Goal: Task Accomplishment & Management: Use online tool/utility

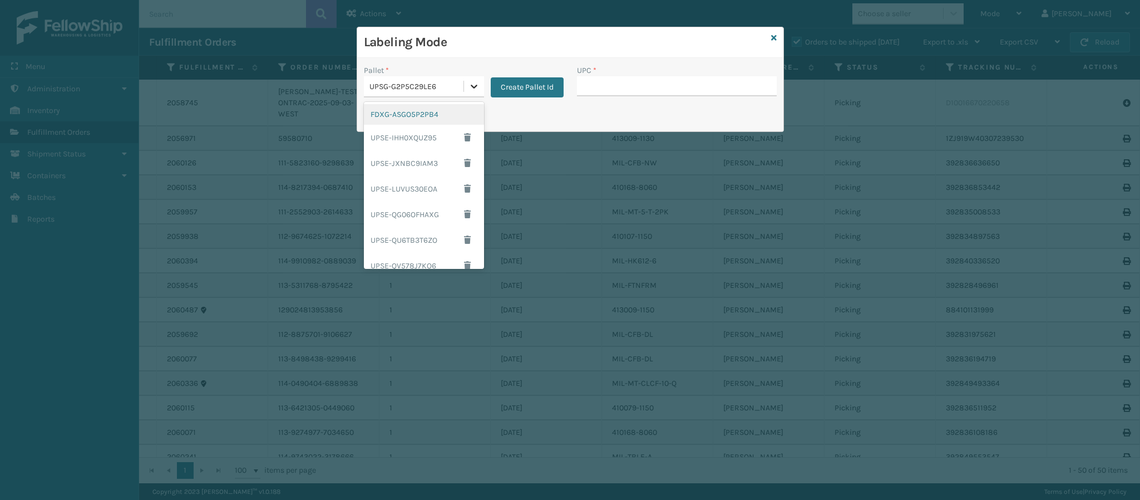
click at [476, 89] on icon at bounding box center [474, 86] width 11 height 11
click at [427, 116] on div "FDXG-ASGO5P2PB4" at bounding box center [424, 114] width 120 height 21
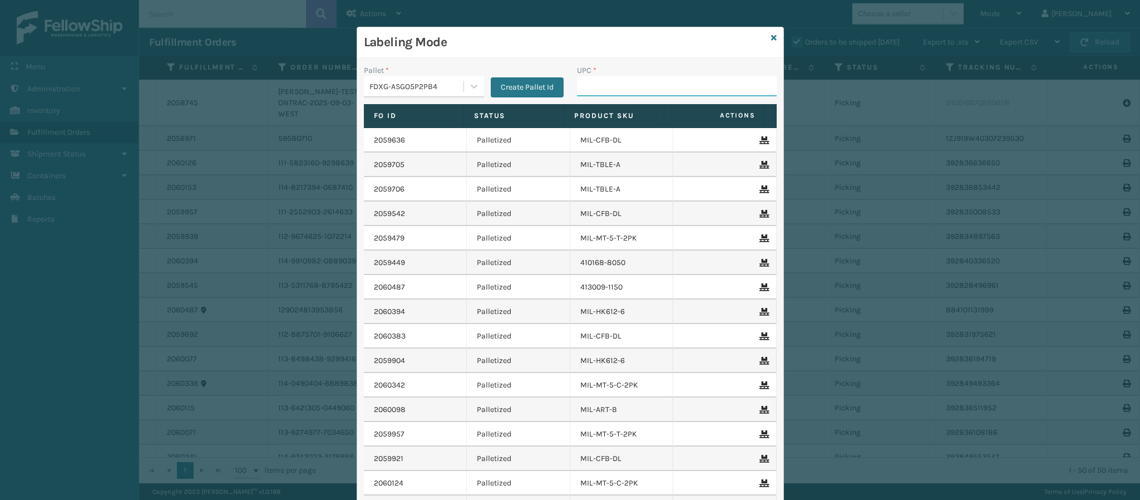
click at [698, 78] on input "UPC *" at bounding box center [677, 86] width 200 height 20
type input "840985126"
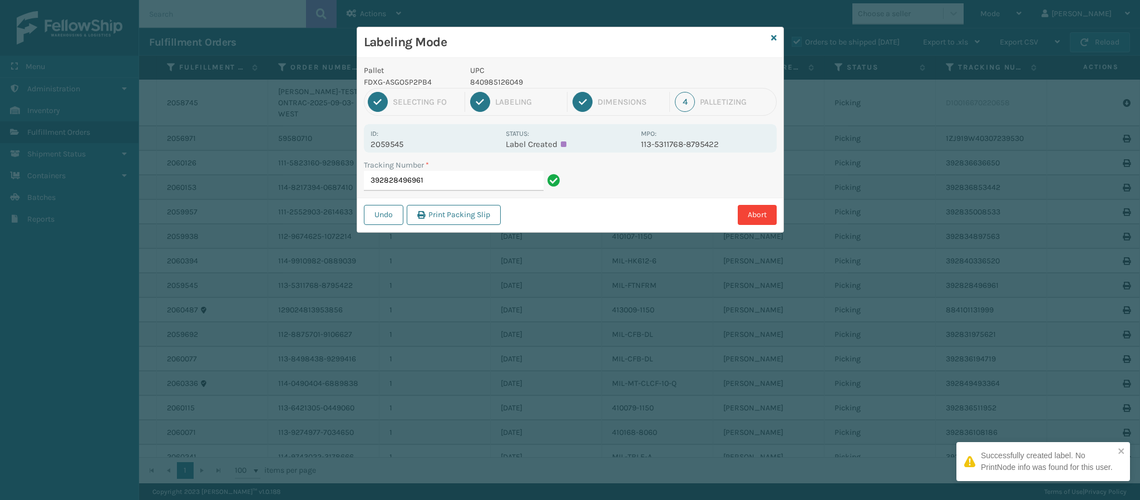
click at [415, 142] on p "2059545" at bounding box center [435, 144] width 129 height 10
copy p "2059545"
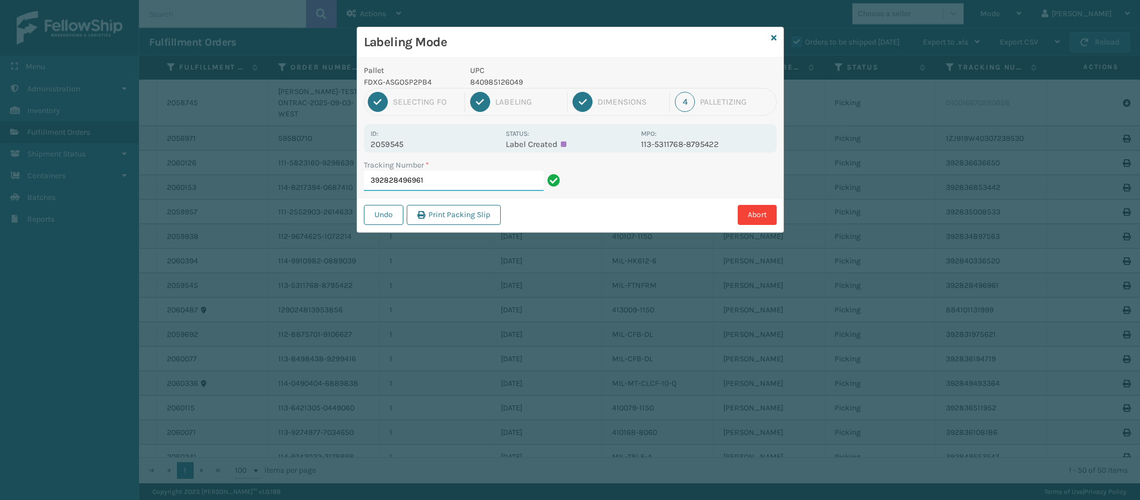
click at [439, 181] on input "392828496961" at bounding box center [454, 181] width 180 height 20
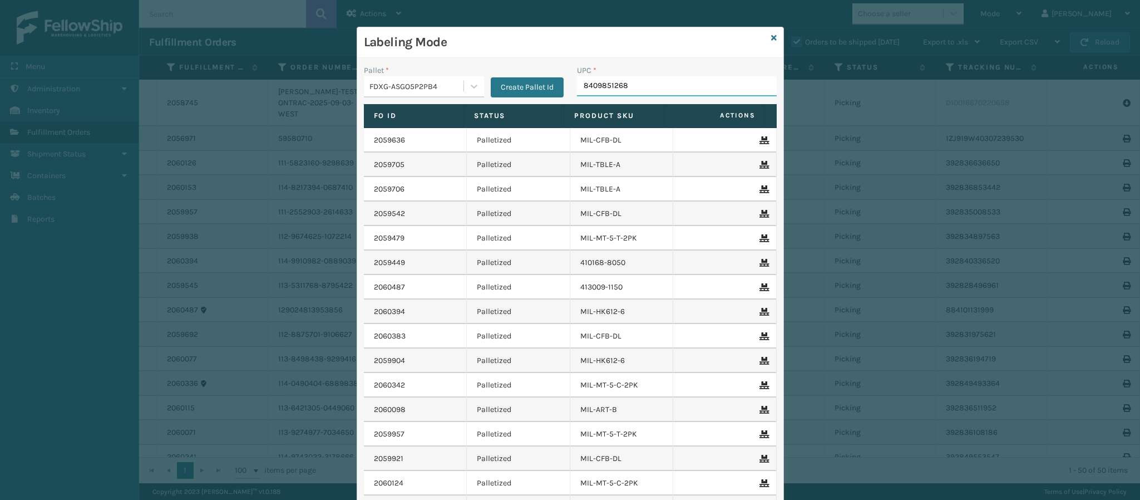
type input "84098512688"
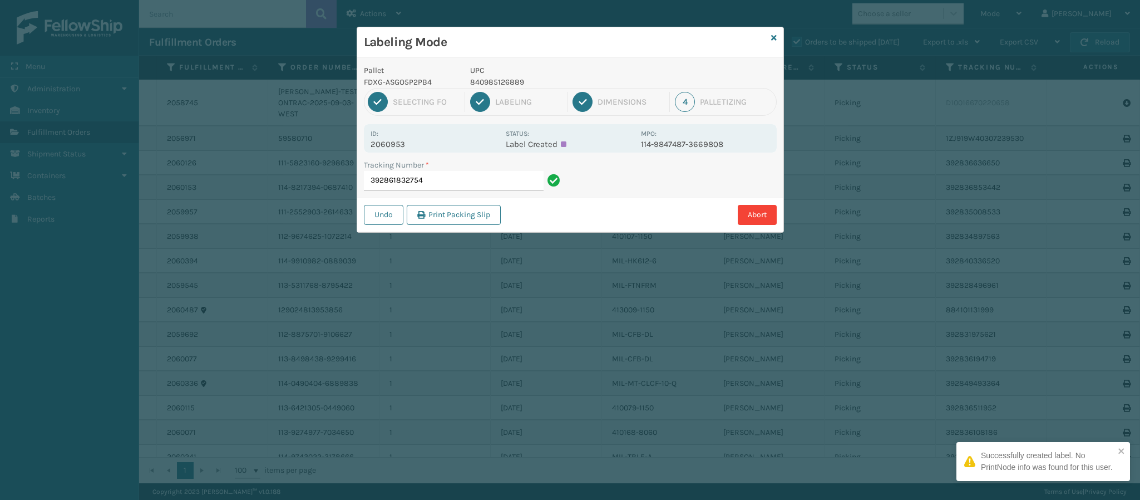
click at [391, 142] on p "2060953" at bounding box center [435, 144] width 129 height 10
copy p "2060953"
click at [479, 189] on input "392861832754" at bounding box center [454, 181] width 180 height 20
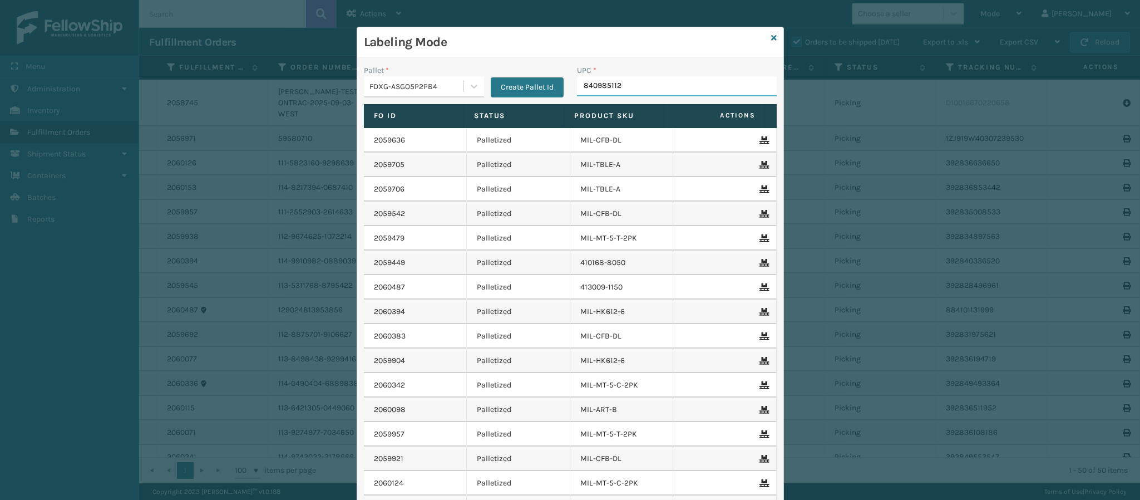
type input "8409851126"
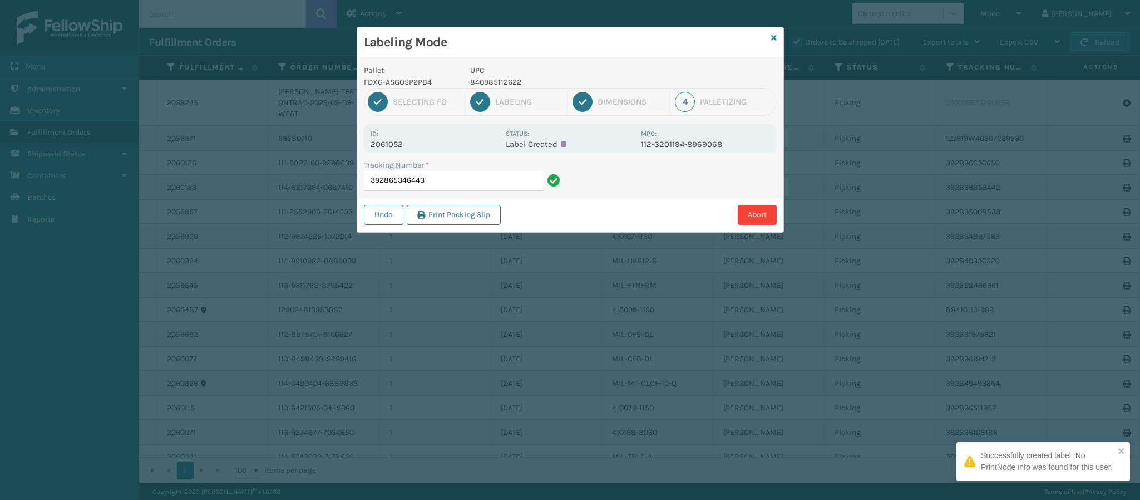
click at [406, 142] on p "2061052" at bounding box center [435, 144] width 129 height 10
copy p "2061052"
click at [456, 181] on input "392865346443" at bounding box center [454, 181] width 180 height 20
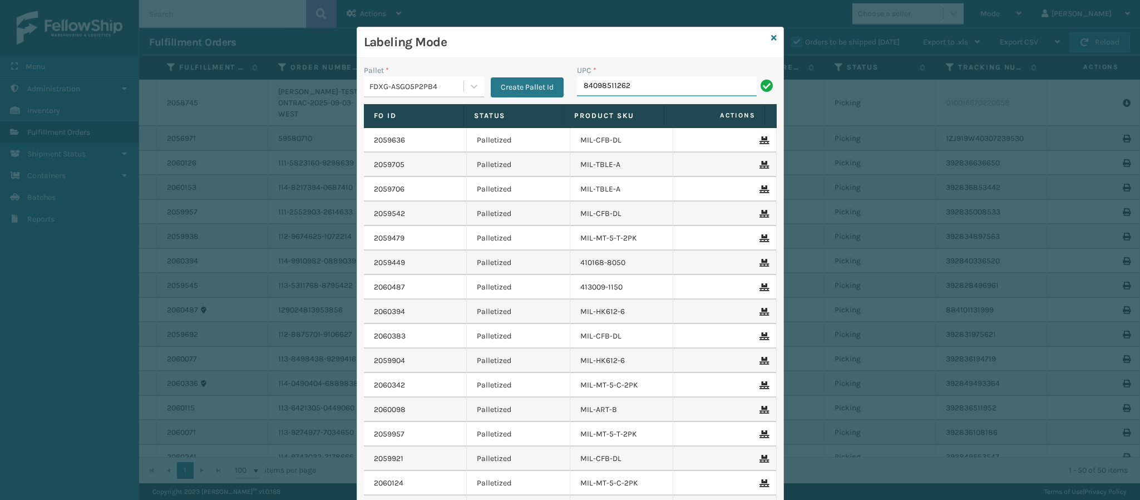
type input "840985112622"
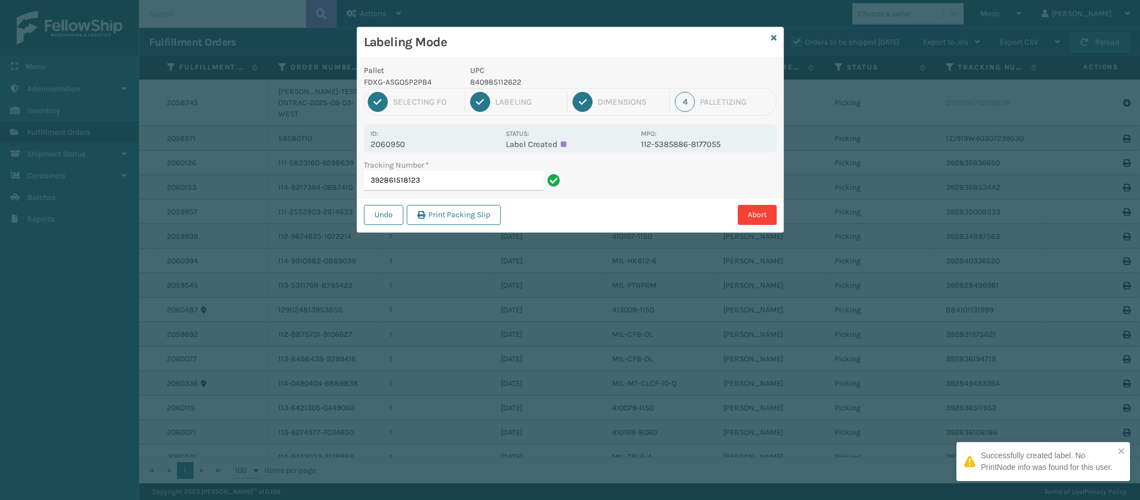
click at [415, 147] on p "2060950" at bounding box center [435, 144] width 129 height 10
copy p "2060950"
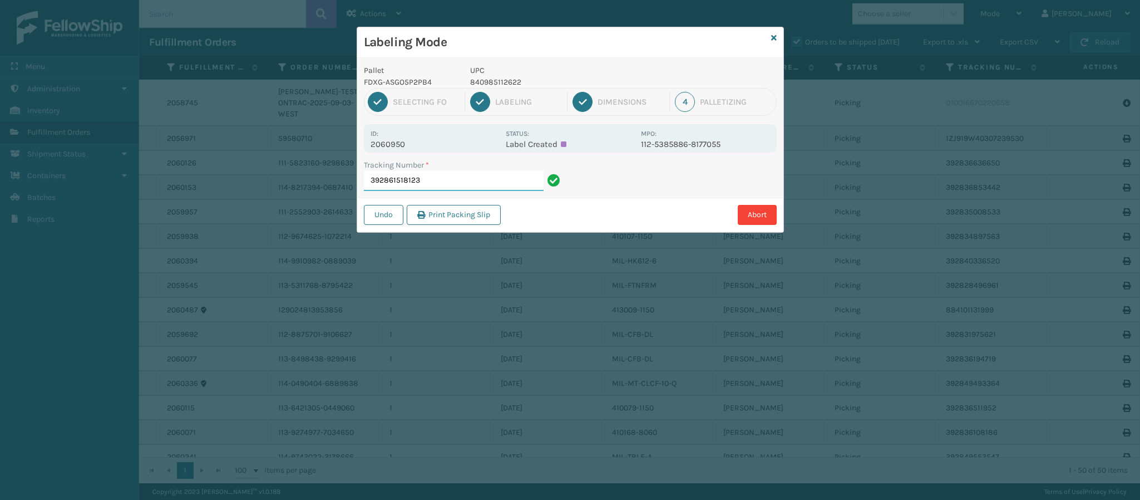
click at [450, 188] on input "392861518123" at bounding box center [454, 181] width 180 height 20
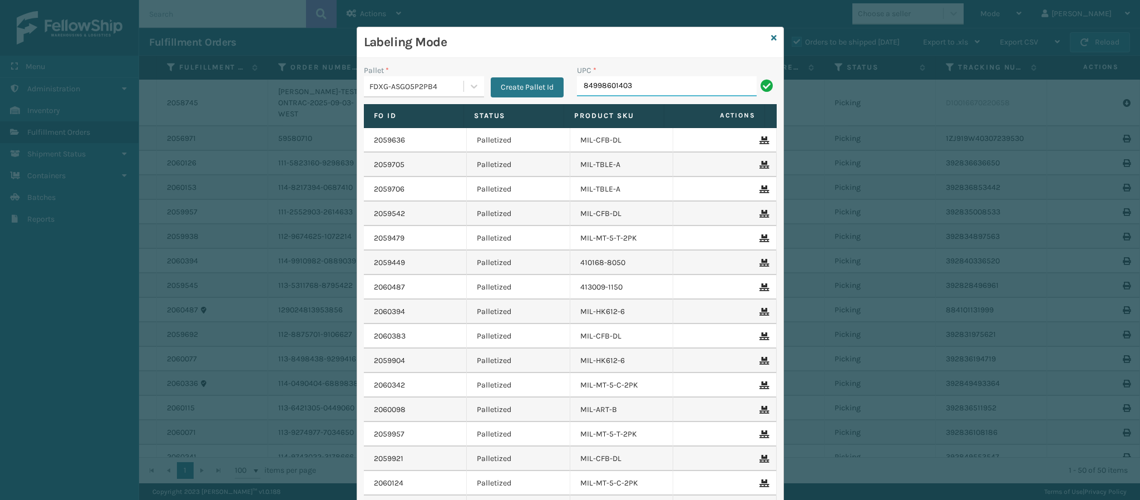
type input "849986014034"
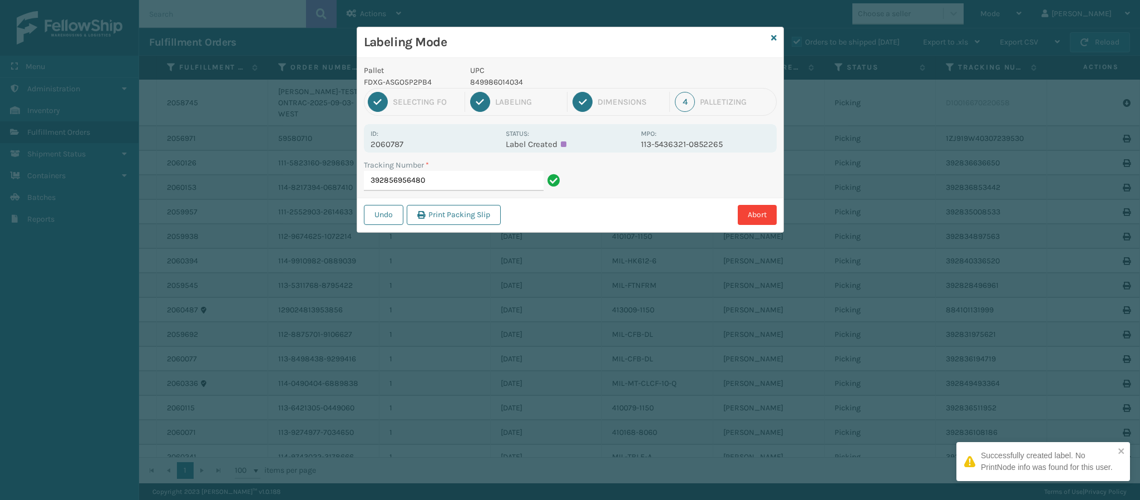
click at [393, 147] on p "2060787" at bounding box center [435, 144] width 129 height 10
copy p "2060787"
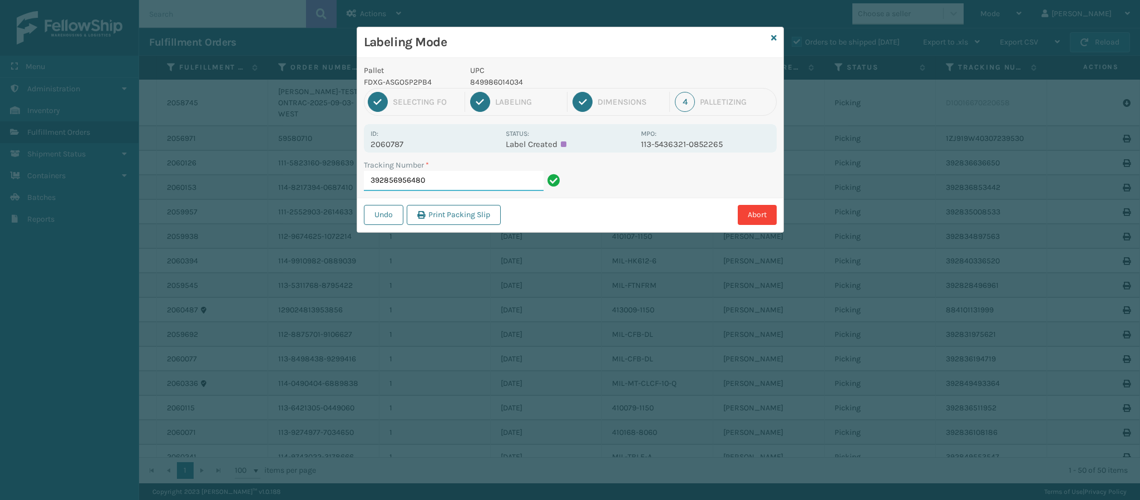
click at [503, 181] on input "392856956480" at bounding box center [454, 181] width 180 height 20
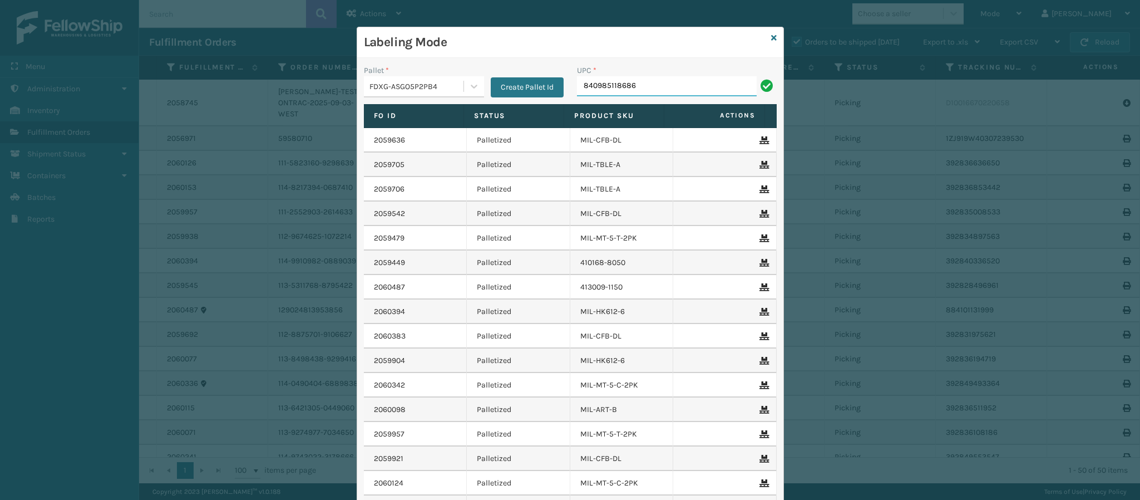
type input "840985118686"
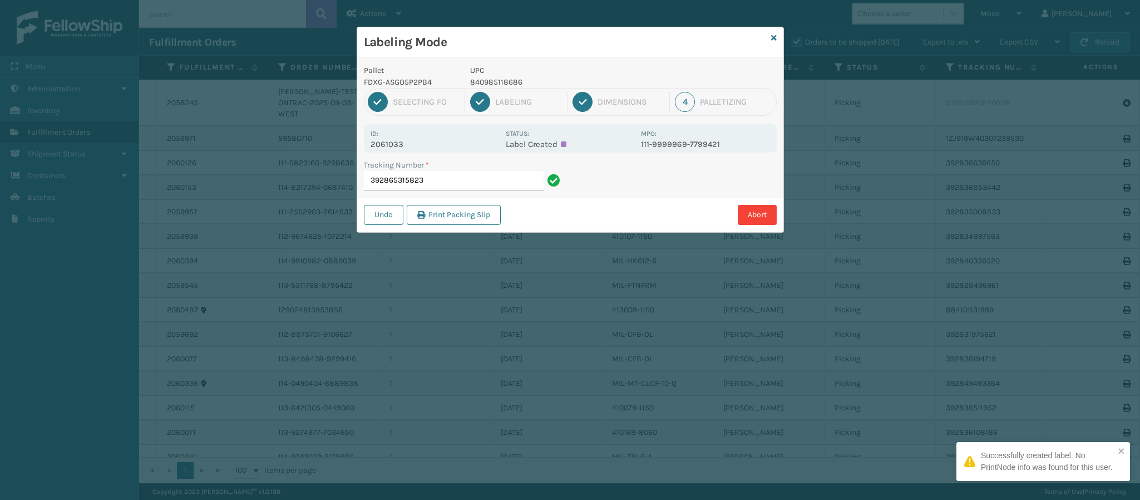
click at [406, 144] on p "2061033" at bounding box center [435, 144] width 129 height 10
copy p "2061033"
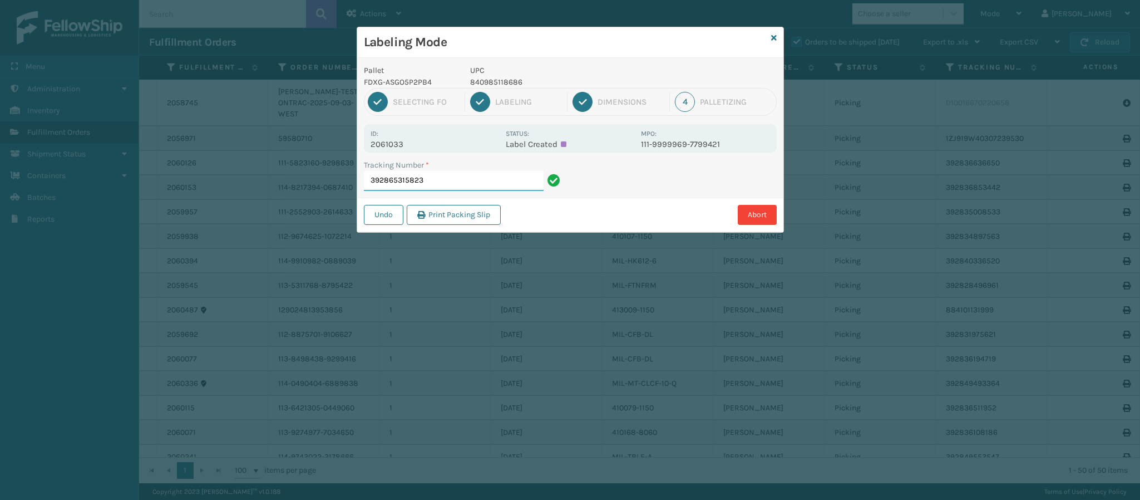
click at [446, 182] on input "392865315823" at bounding box center [454, 181] width 180 height 20
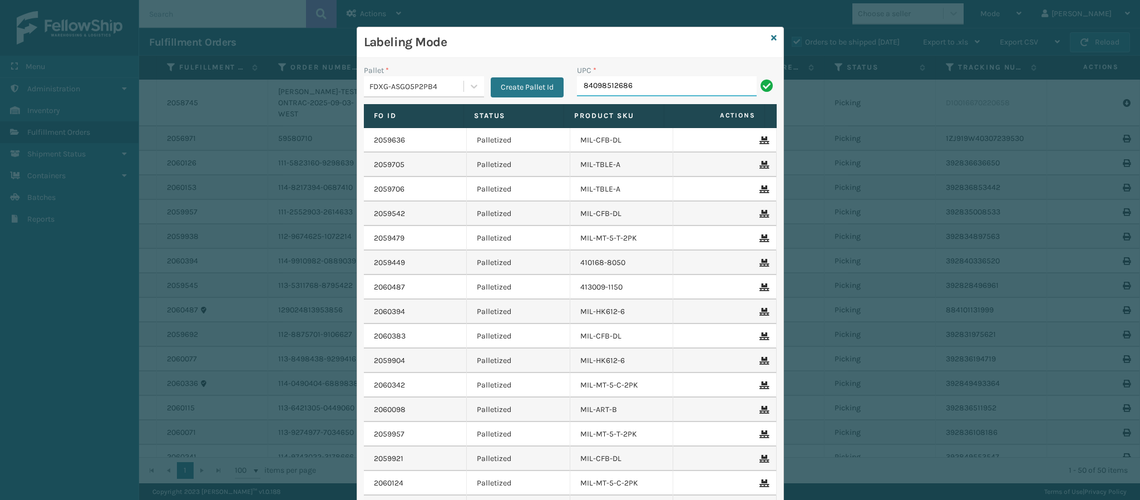
type input "840985126865"
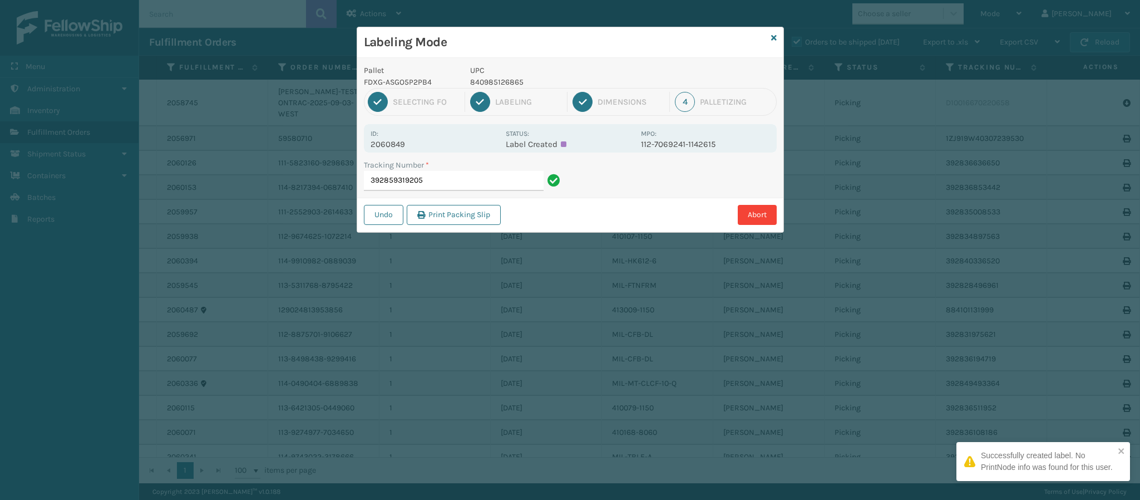
click at [411, 149] on p "2060849" at bounding box center [435, 144] width 129 height 10
copy p "2060849"
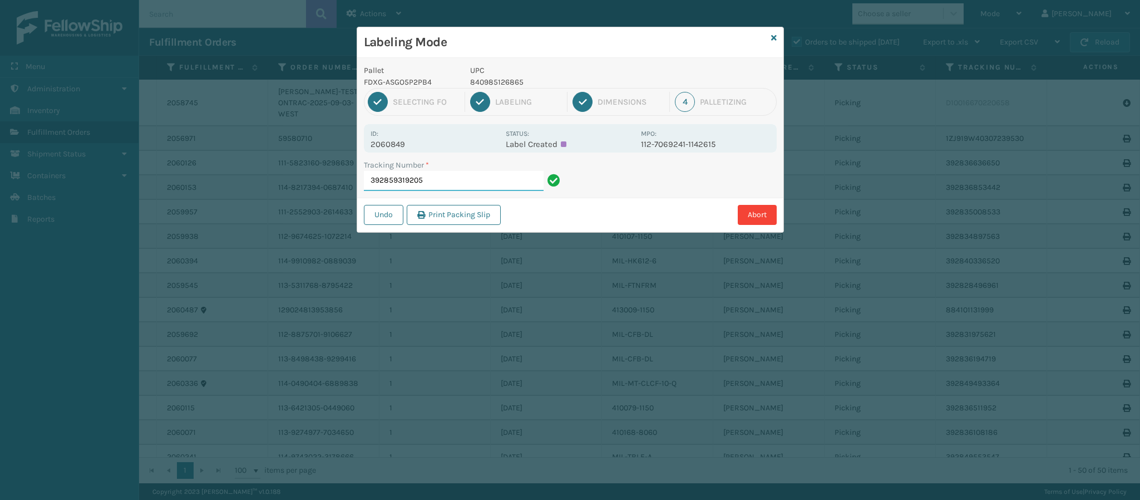
click at [441, 181] on input "392859319205" at bounding box center [454, 181] width 180 height 20
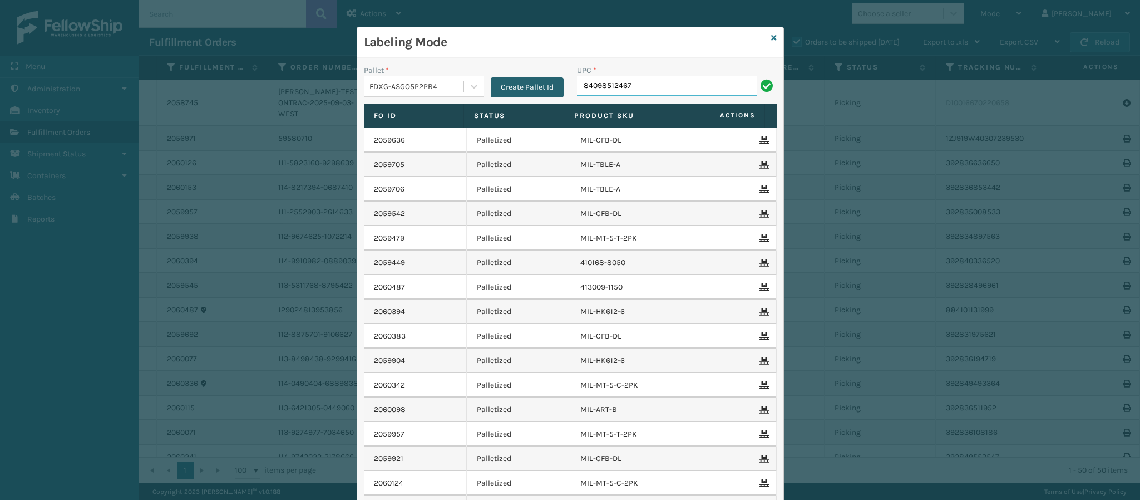
type input "840985124670"
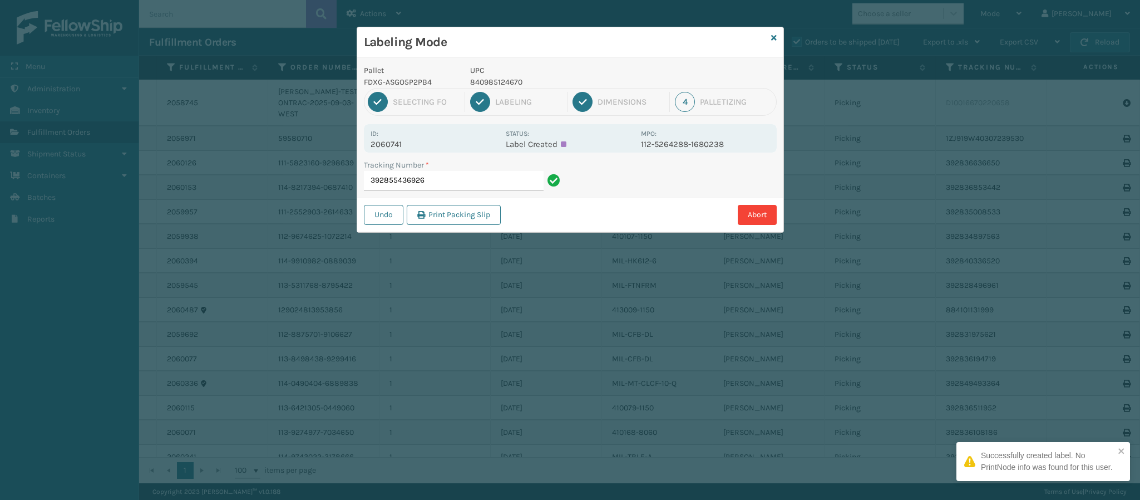
click at [406, 139] on div "Id: 2060741" at bounding box center [435, 138] width 129 height 22
click at [405, 141] on p "2060741" at bounding box center [435, 144] width 129 height 10
copy p "2060741"
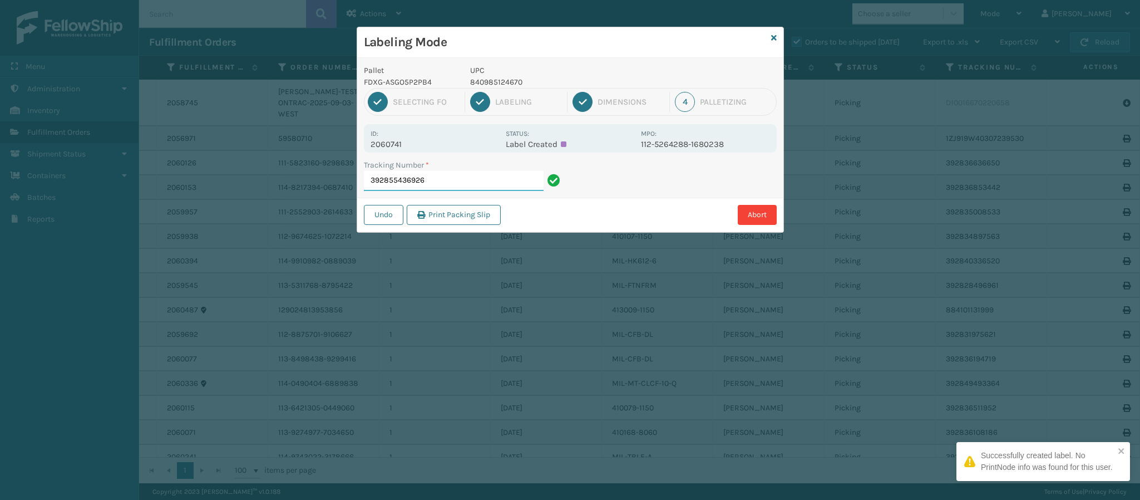
click at [448, 185] on input "392855436926" at bounding box center [454, 181] width 180 height 20
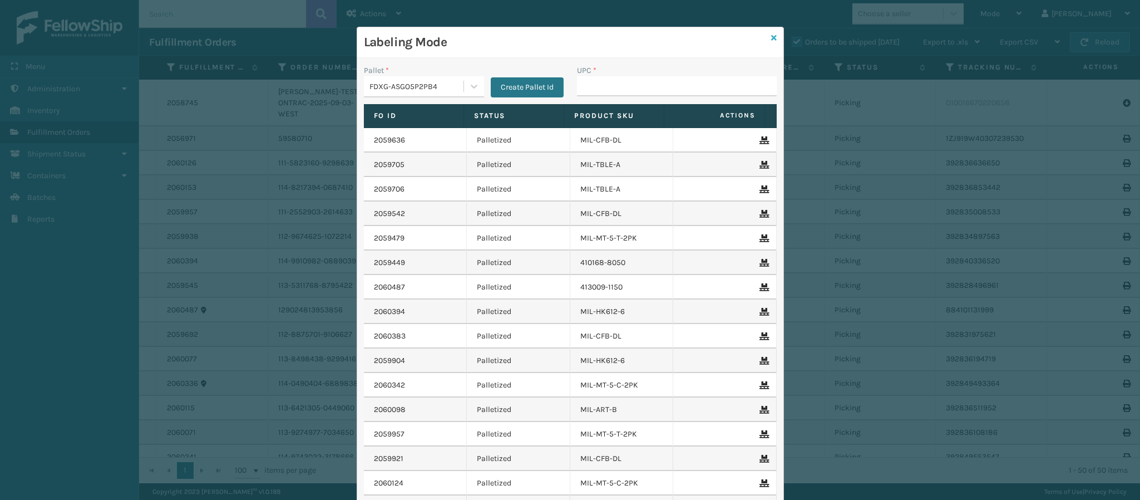
click at [771, 41] on icon at bounding box center [774, 38] width 6 height 8
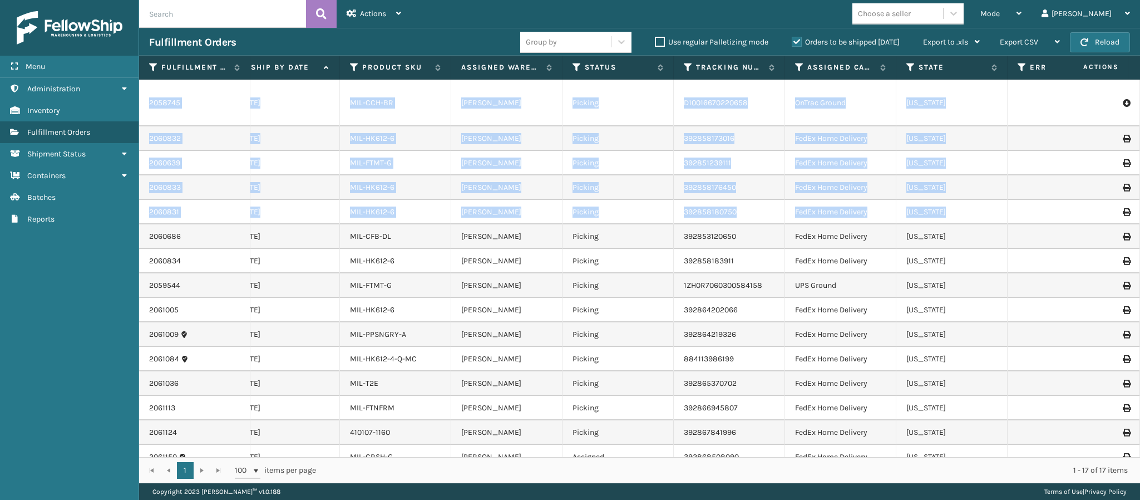
scroll to position [0, 336]
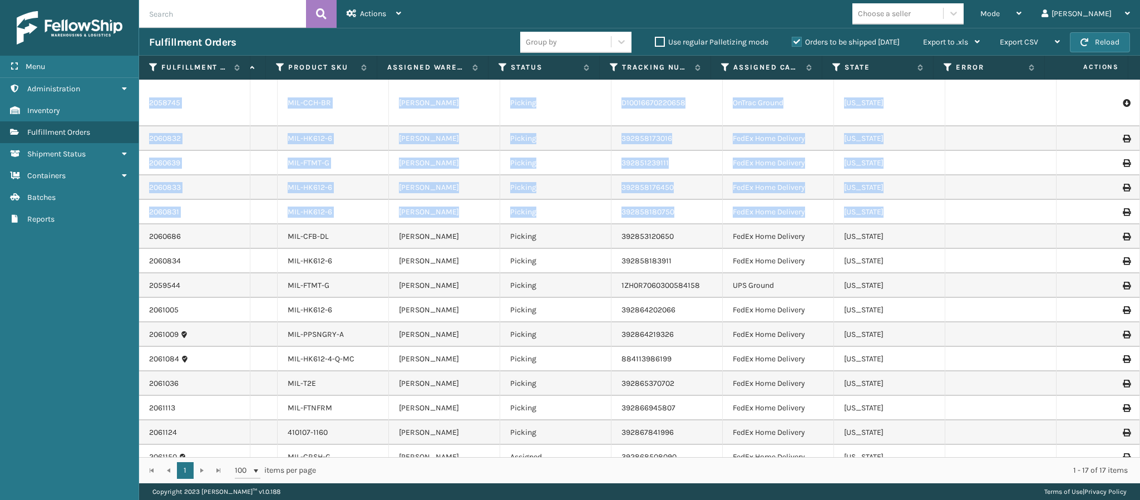
drag, startPoint x: 1114, startPoint y: 190, endPoint x: 1137, endPoint y: 336, distance: 147.0
click at [1137, 336] on div "2058745 [PERSON_NAME]-TEST-ONTRAC-2025-09-03-WEST 1 [DATE] MIL-CCH-BR [PERSON_N…" at bounding box center [639, 268] width 1001 height 377
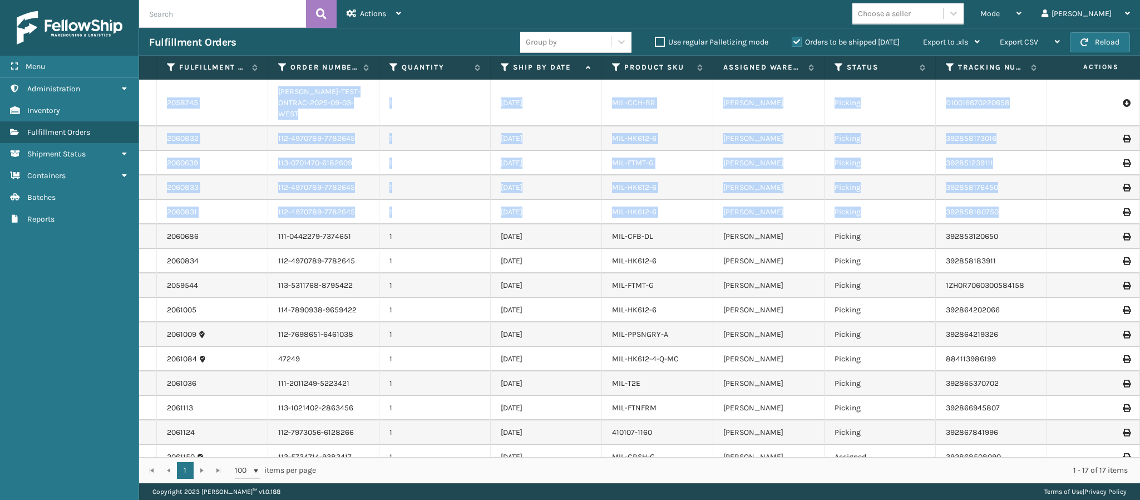
click at [804, 333] on td "[PERSON_NAME]" at bounding box center [768, 334] width 111 height 24
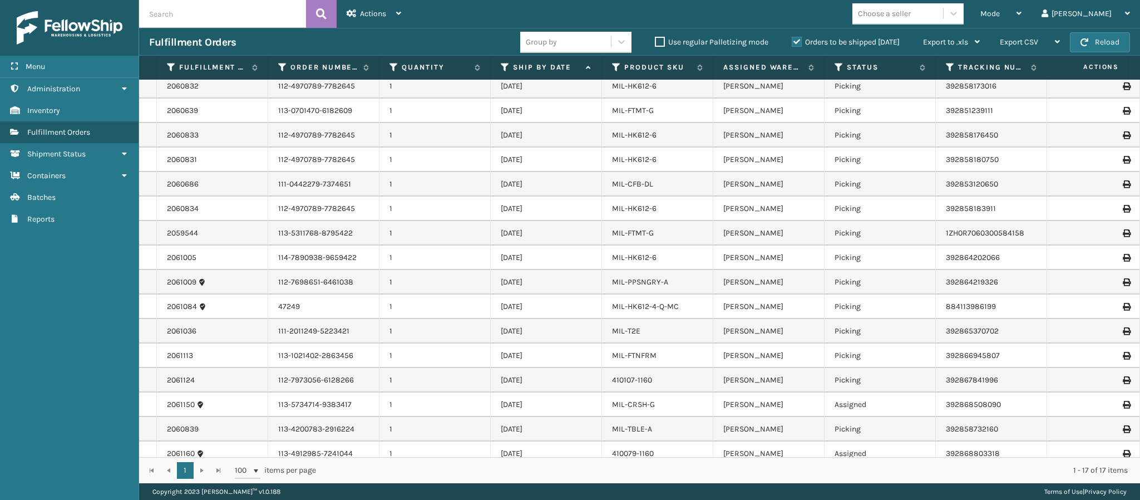
scroll to position [63, 0]
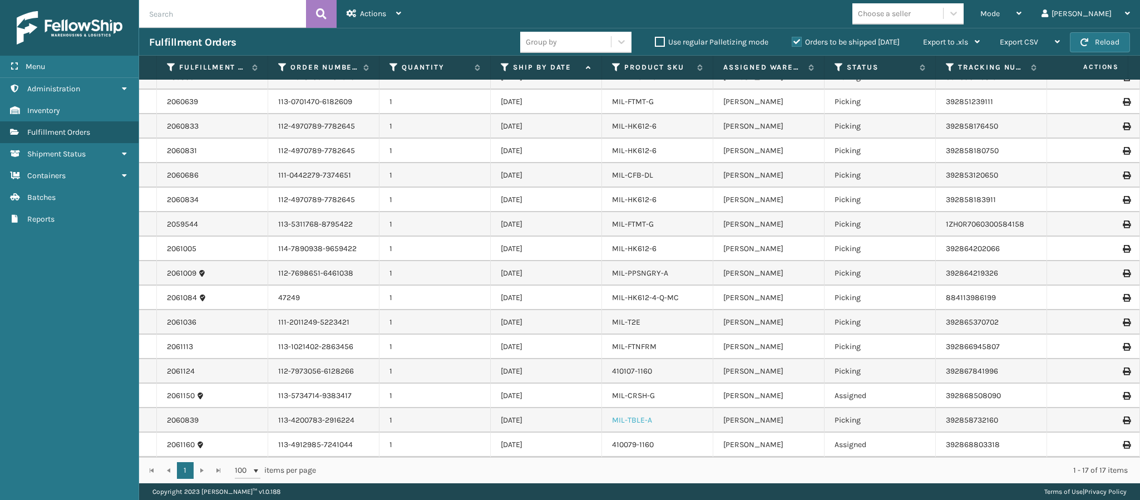
click at [633, 415] on link "MIL-TBLE-A" at bounding box center [632, 419] width 40 height 9
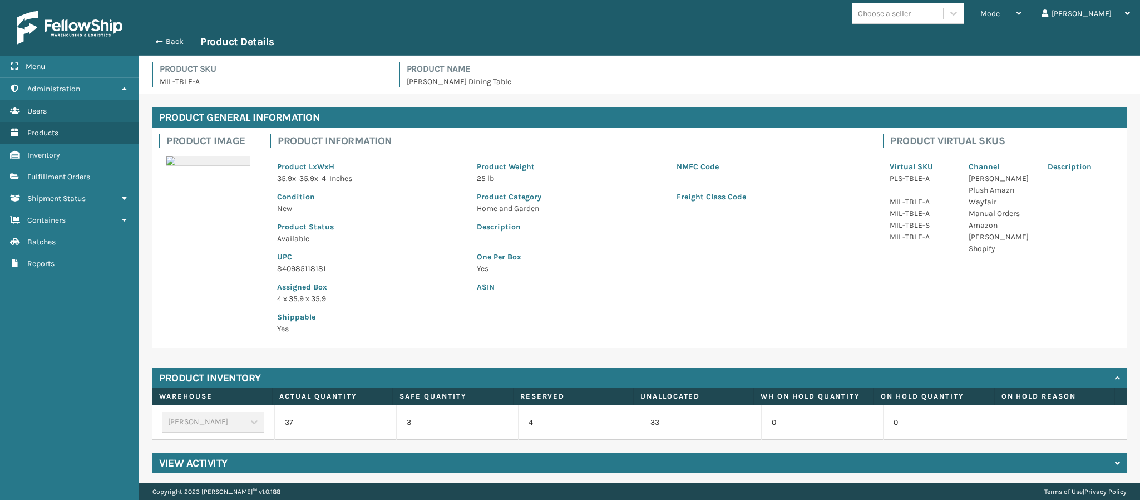
click at [317, 271] on p "840985118181" at bounding box center [370, 269] width 186 height 12
copy p "840985118181"
click at [357, 214] on div "Product Status Available" at bounding box center [370, 229] width 200 height 30
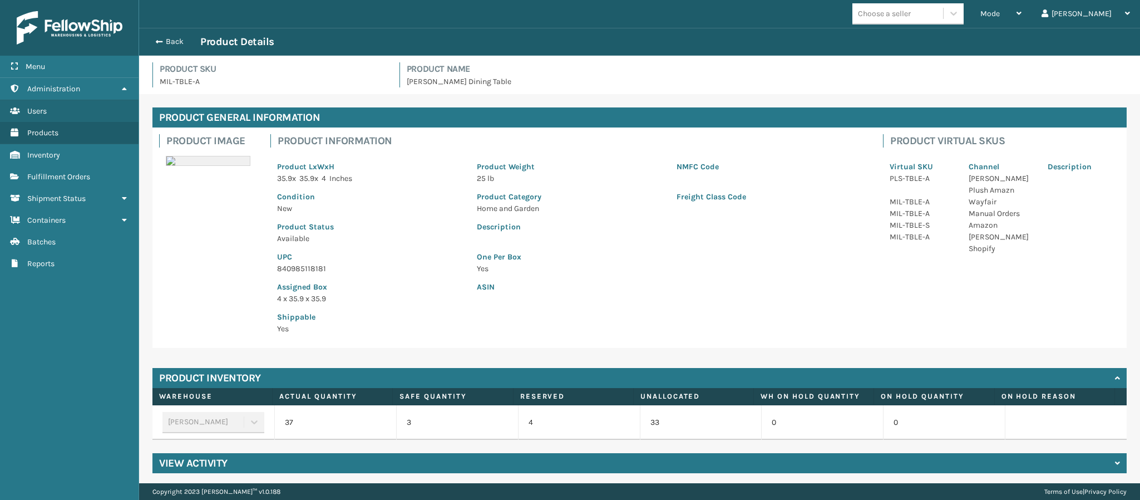
click at [172, 47] on div "Back Product Details" at bounding box center [639, 41] width 981 height 13
click at [169, 39] on button "Back" at bounding box center [174, 42] width 51 height 10
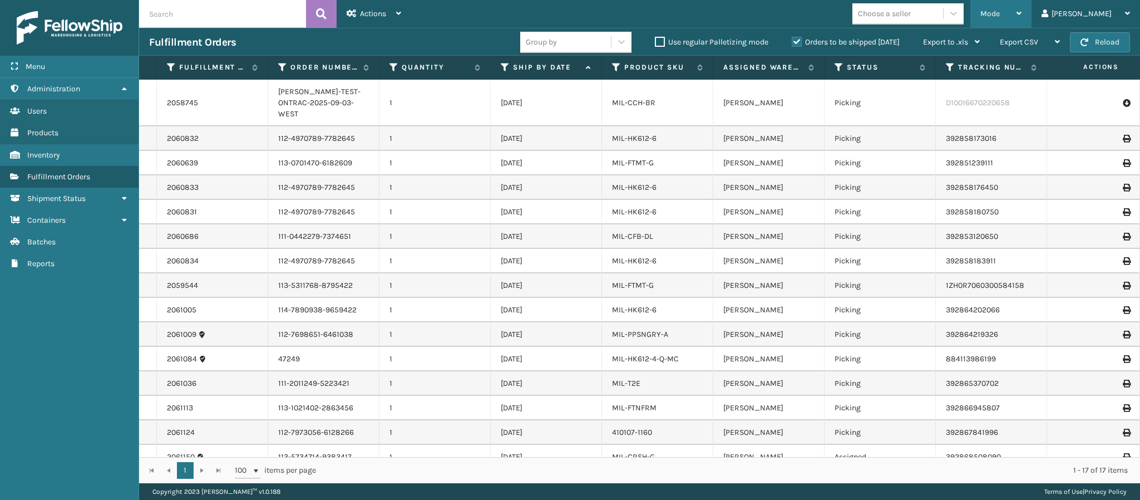
click at [1022, 7] on div "Mode" at bounding box center [1001, 14] width 41 height 28
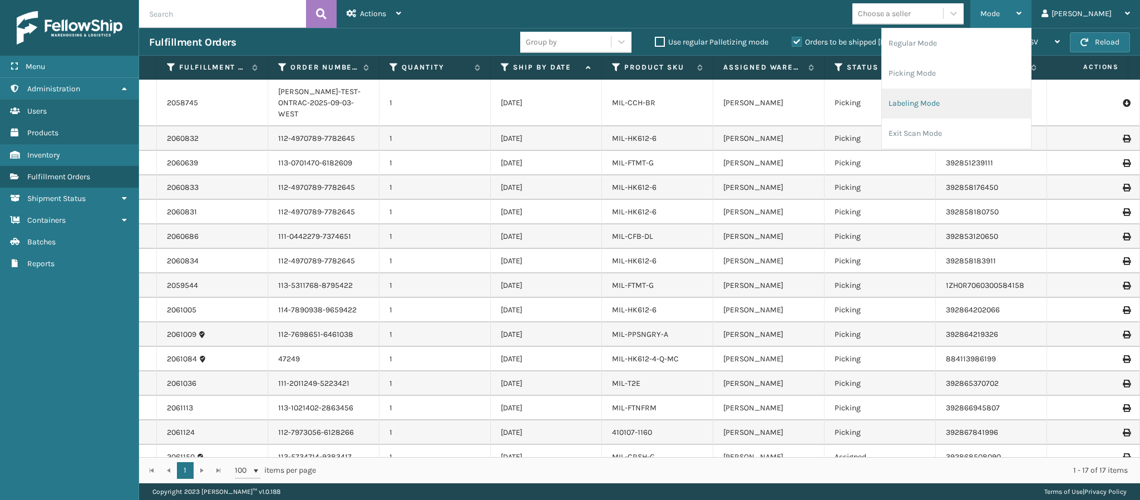
click at [979, 99] on li "Labeling Mode" at bounding box center [956, 103] width 149 height 30
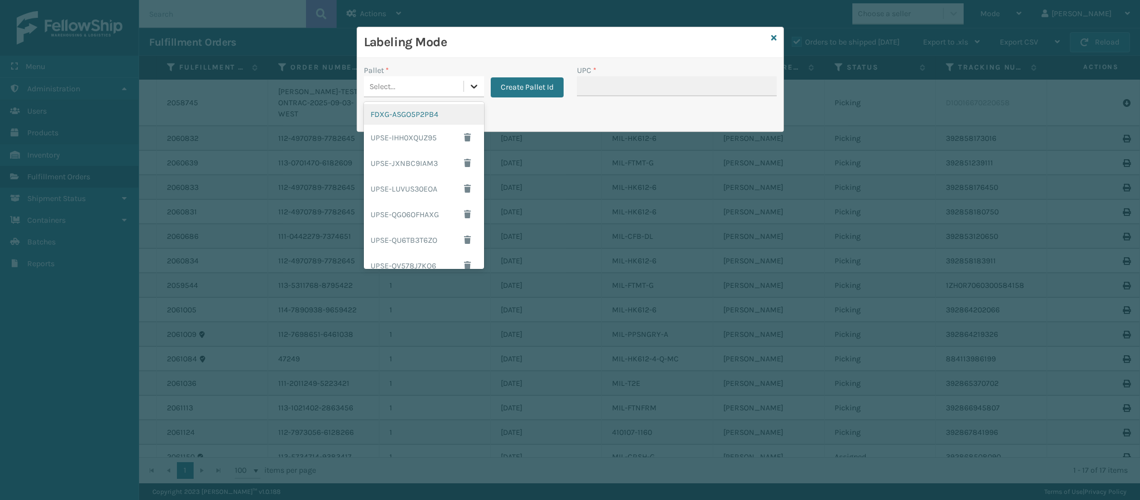
click at [470, 84] on icon at bounding box center [474, 86] width 11 height 11
click at [417, 114] on div "FDXG-ASGO5P2PB4" at bounding box center [424, 114] width 120 height 21
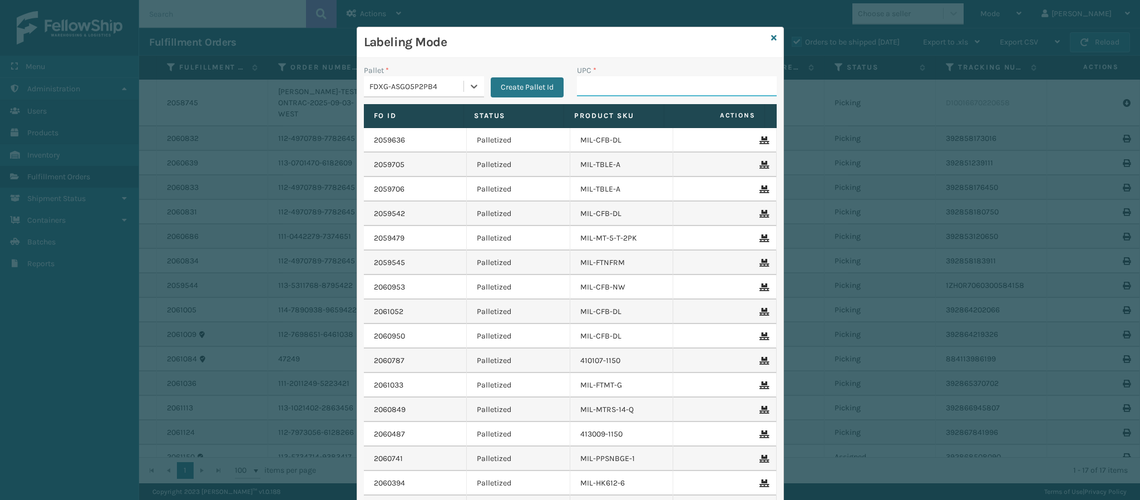
click at [678, 77] on input "UPC *" at bounding box center [677, 86] width 200 height 20
paste input "840985118181"
type input "840985118181"
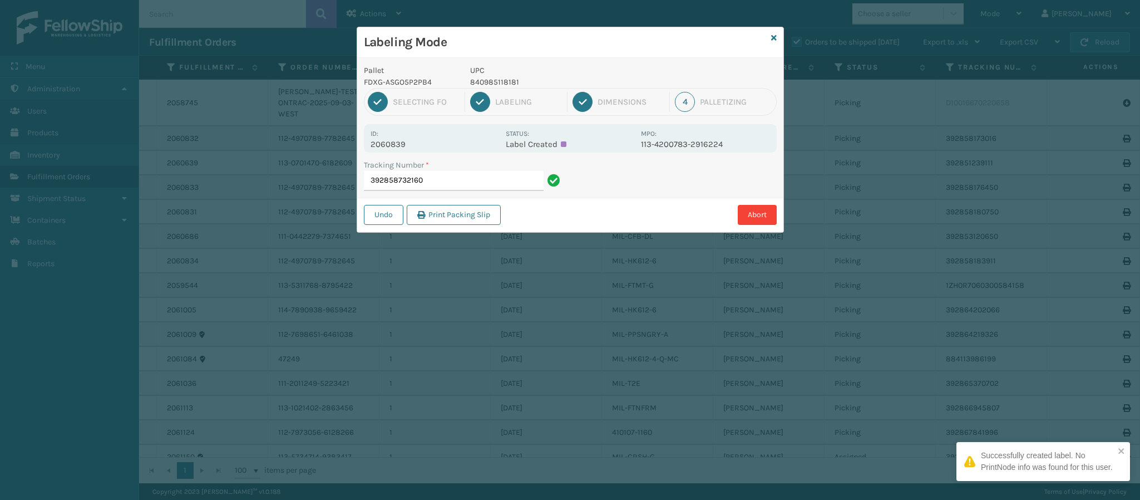
click at [406, 144] on p "2060839" at bounding box center [435, 144] width 129 height 10
copy p "2060839"
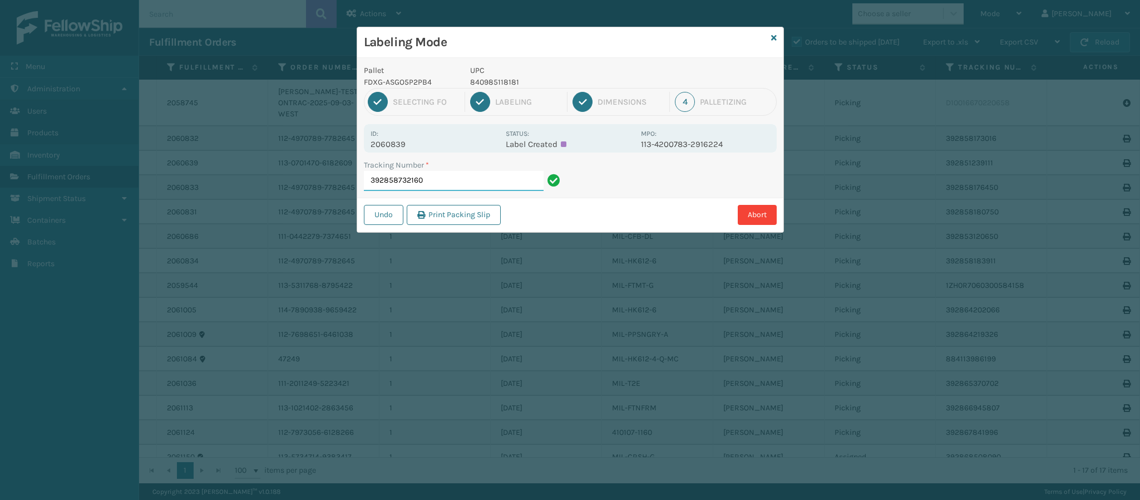
click at [436, 184] on input "392858732160" at bounding box center [454, 181] width 180 height 20
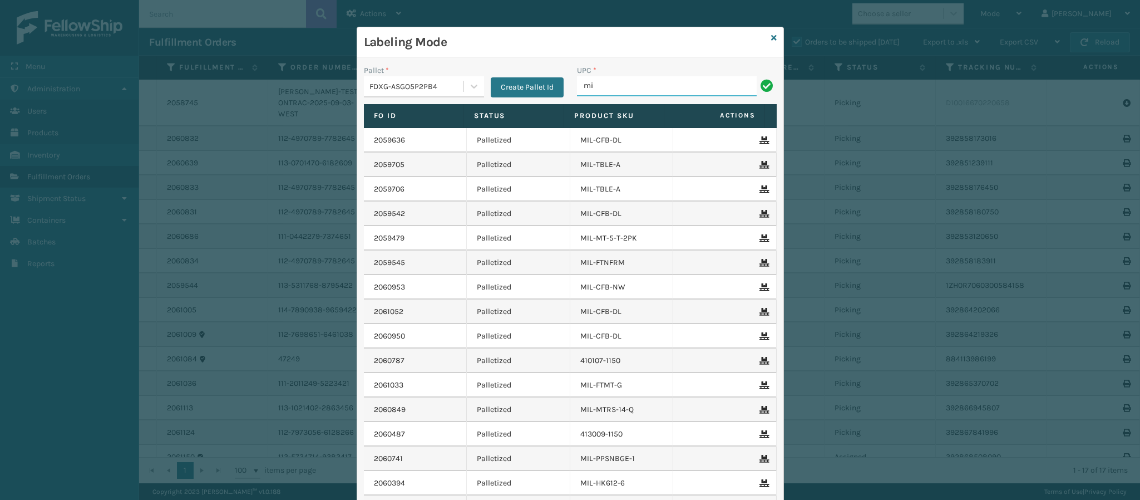
type input "MIL-HK612-6"
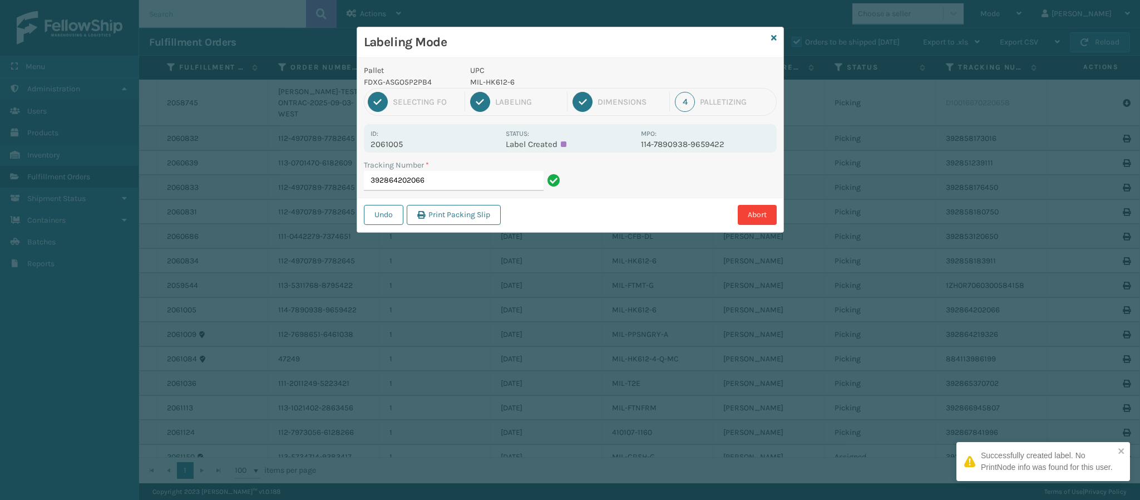
click at [395, 142] on p "2061005" at bounding box center [435, 144] width 129 height 10
click at [451, 188] on input "392864202066" at bounding box center [454, 181] width 180 height 20
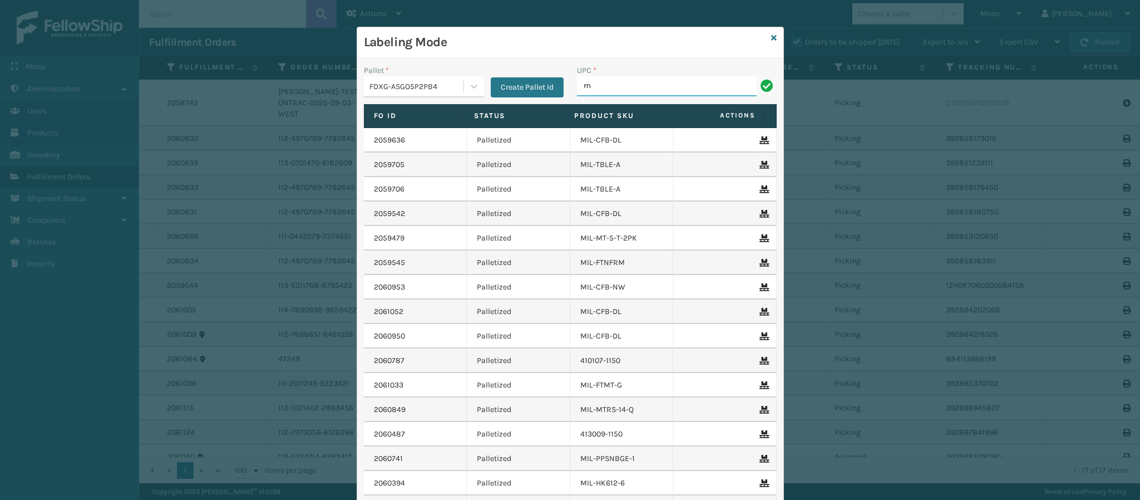
type input "MIL-HK612-6"
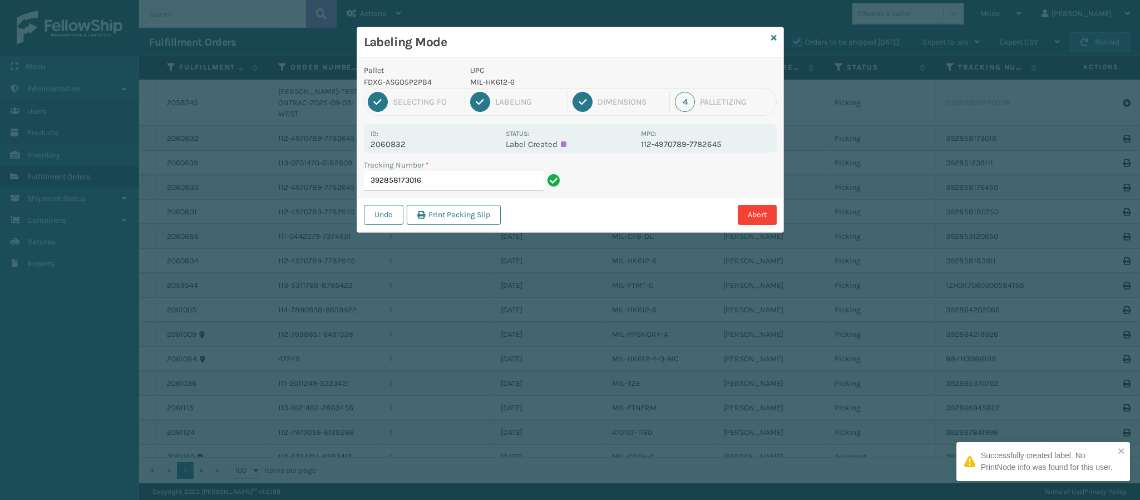
click at [397, 142] on p "2060832" at bounding box center [435, 144] width 129 height 10
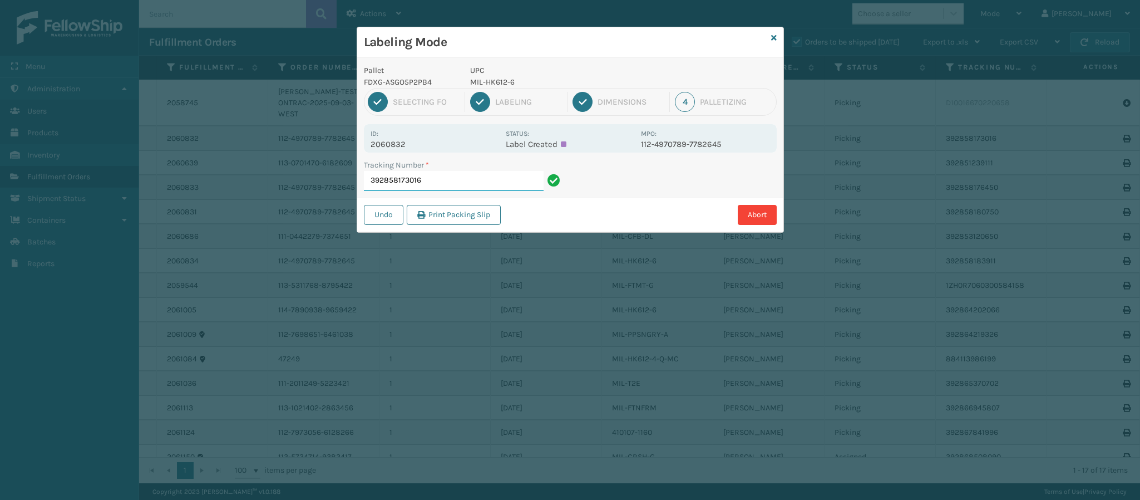
click at [457, 183] on input "392858173016" at bounding box center [454, 181] width 180 height 20
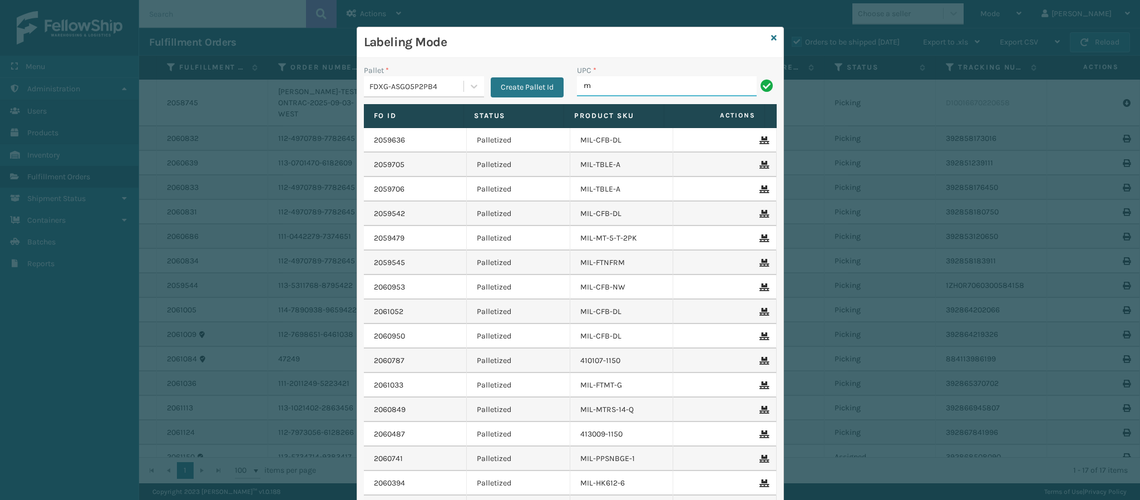
type input "MIL-HK612-6"
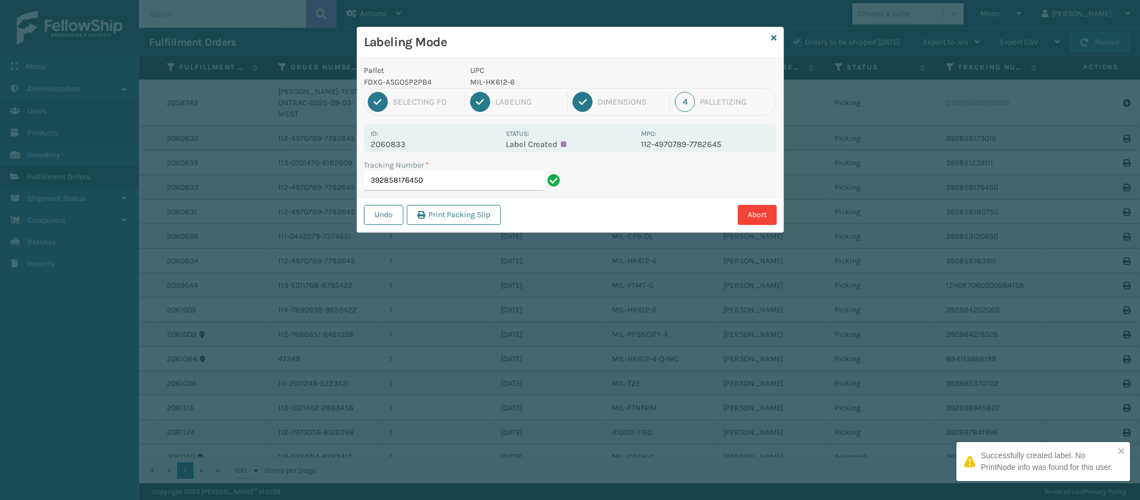
click at [396, 150] on div "Id: 2060833 Status: Label Created MPO: 112-4970789-7782645" at bounding box center [570, 138] width 413 height 28
click at [396, 149] on p "2060833" at bounding box center [435, 144] width 129 height 10
click at [396, 147] on p "2060833" at bounding box center [435, 144] width 129 height 10
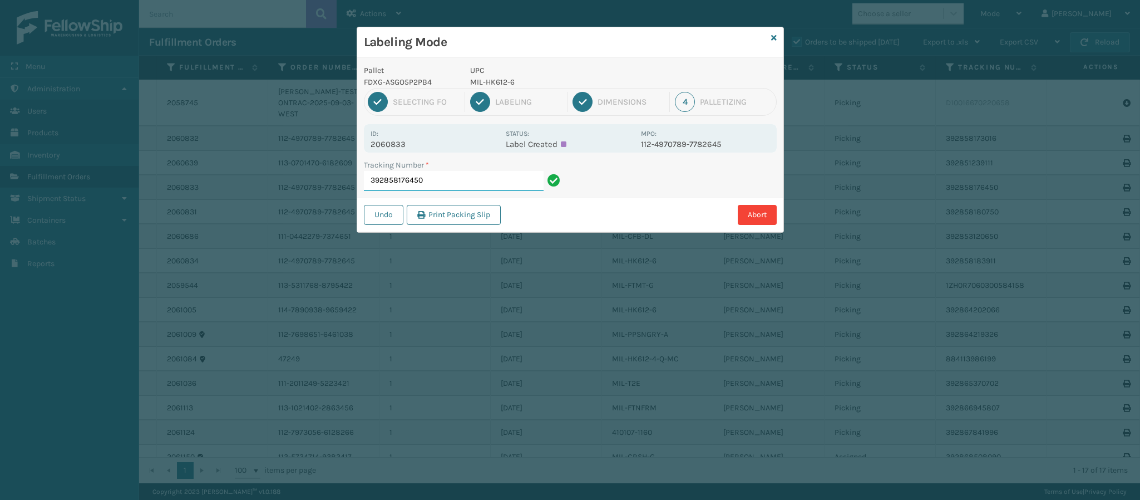
click at [471, 180] on input "392858176450" at bounding box center [454, 181] width 180 height 20
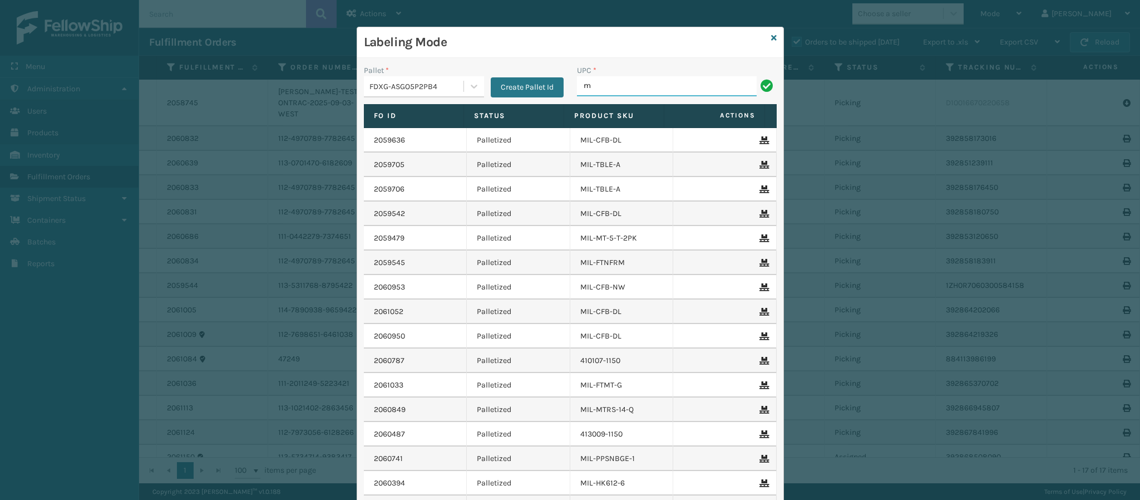
type input "MIL-HK612-6"
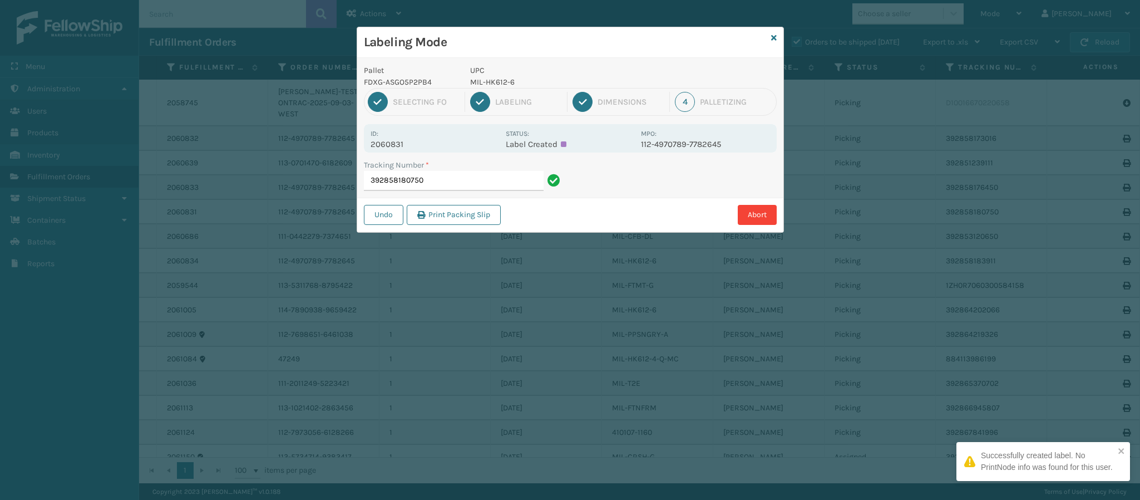
click at [407, 140] on p "2060831" at bounding box center [435, 144] width 129 height 10
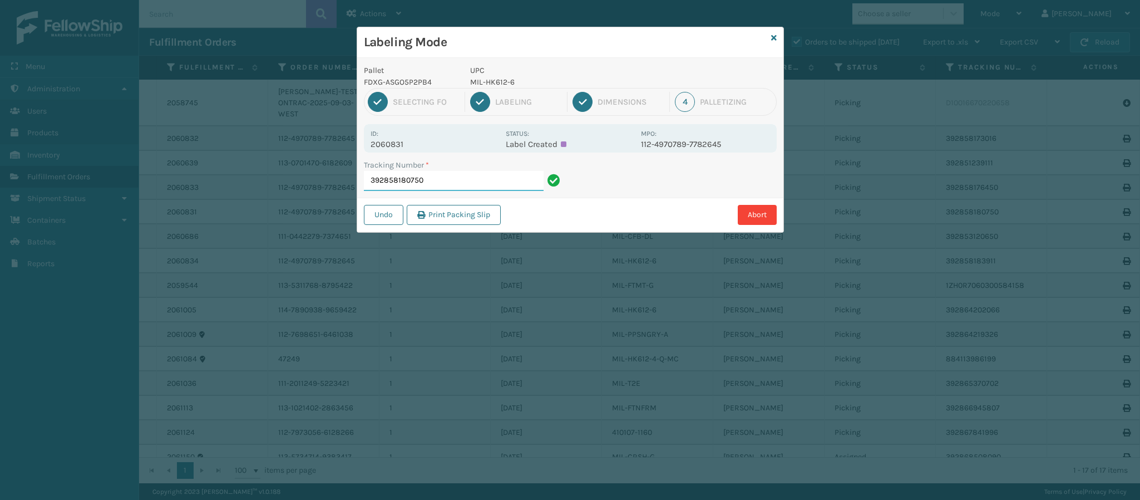
click at [439, 181] on input "392858180750" at bounding box center [454, 181] width 180 height 20
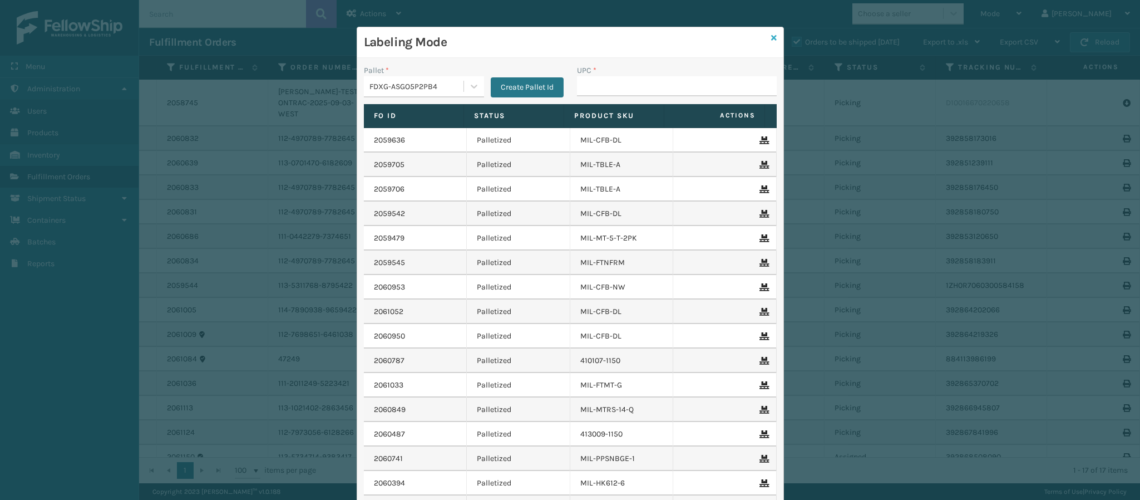
click at [771, 35] on icon at bounding box center [774, 38] width 6 height 8
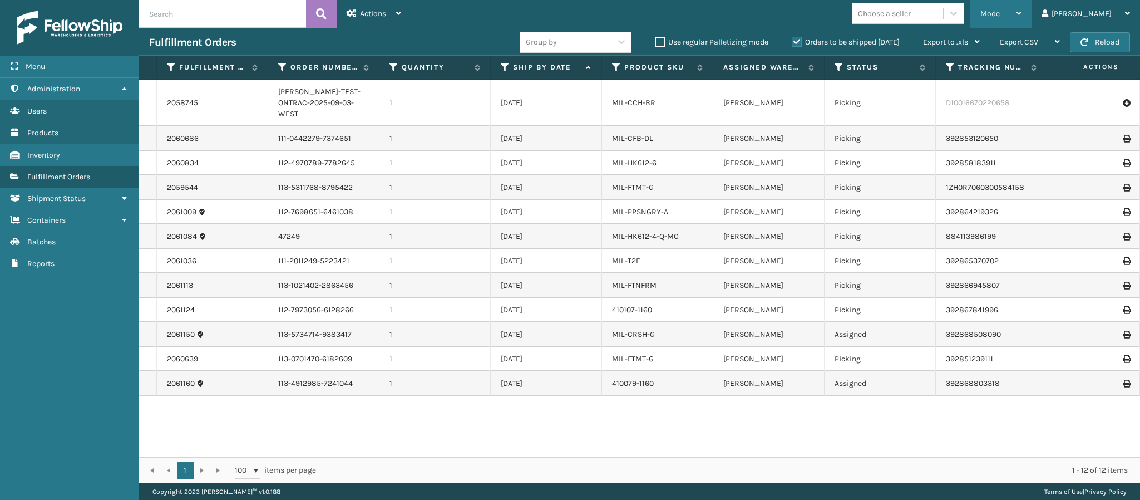
click at [1000, 16] on span "Mode" at bounding box center [990, 13] width 19 height 9
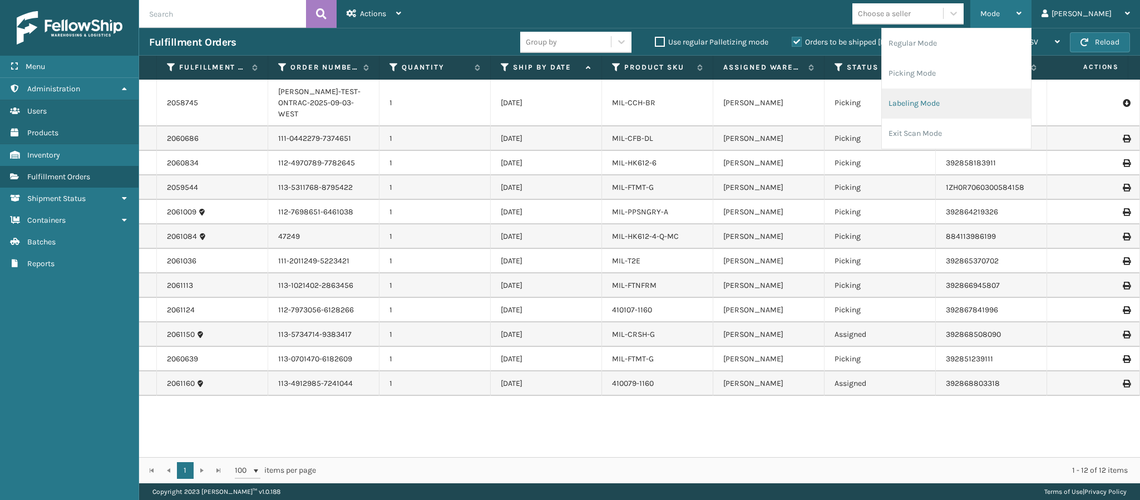
click at [973, 106] on li "Labeling Mode" at bounding box center [956, 103] width 149 height 30
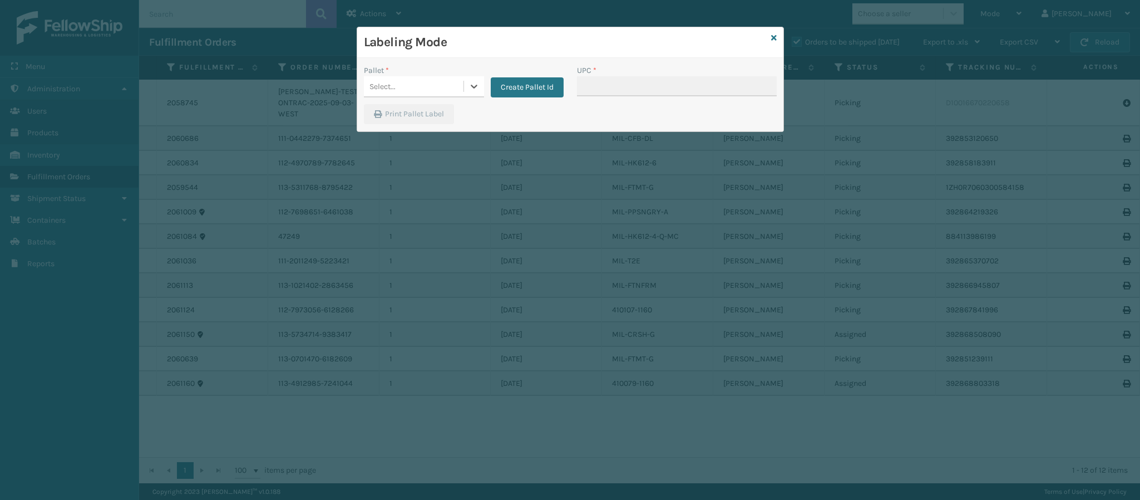
click at [436, 83] on div "Select..." at bounding box center [414, 86] width 100 height 18
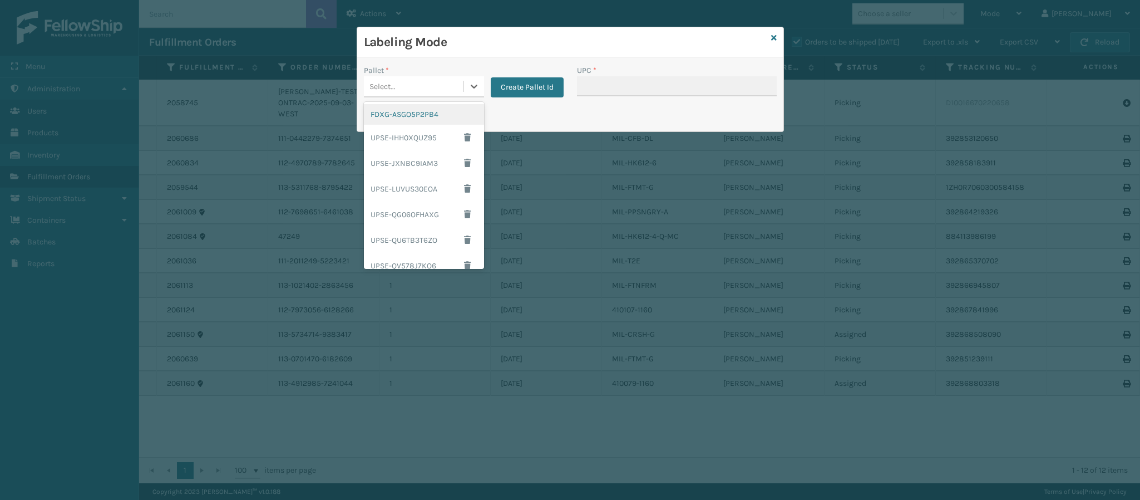
click at [424, 114] on div "FDXG-ASGO5P2PB4" at bounding box center [424, 114] width 120 height 21
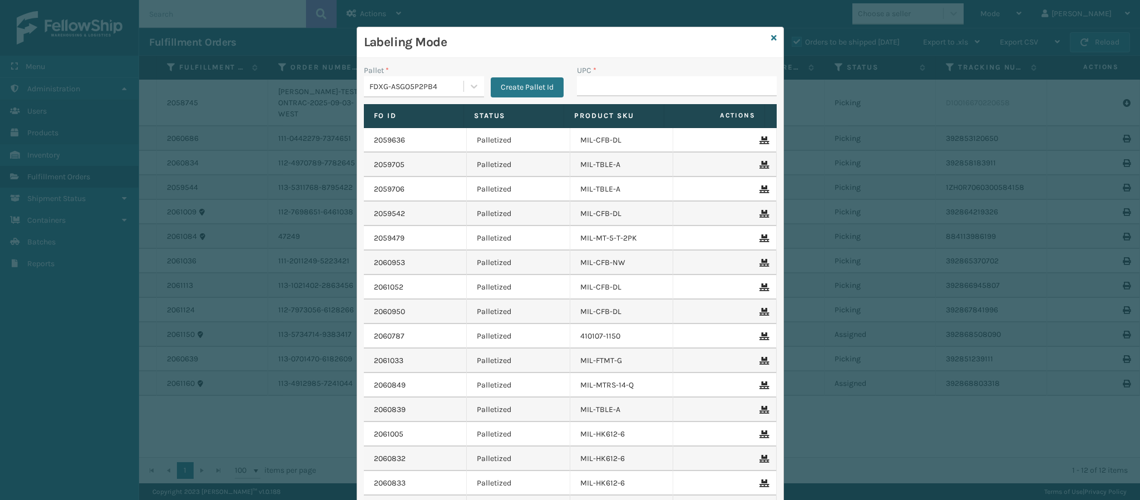
click at [615, 97] on div "UPC *" at bounding box center [676, 85] width 213 height 40
click at [614, 92] on input "UPC *" at bounding box center [677, 86] width 200 height 20
type input "8409851240"
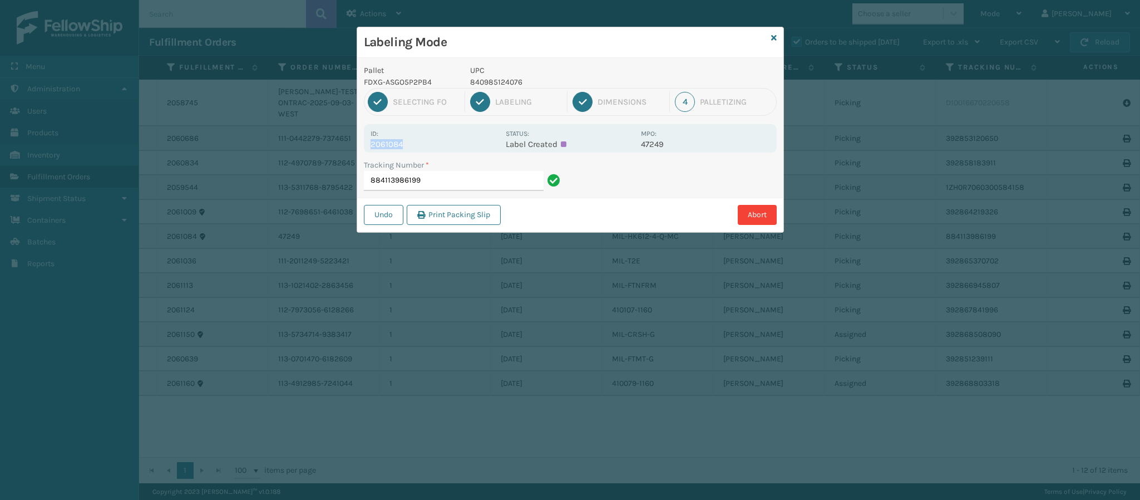
drag, startPoint x: 370, startPoint y: 145, endPoint x: 426, endPoint y: 142, distance: 56.3
click at [426, 142] on div "Id: 2061084 Status: Label Created MPO: 47249" at bounding box center [570, 138] width 413 height 28
click at [446, 177] on input "884113986199" at bounding box center [454, 181] width 180 height 20
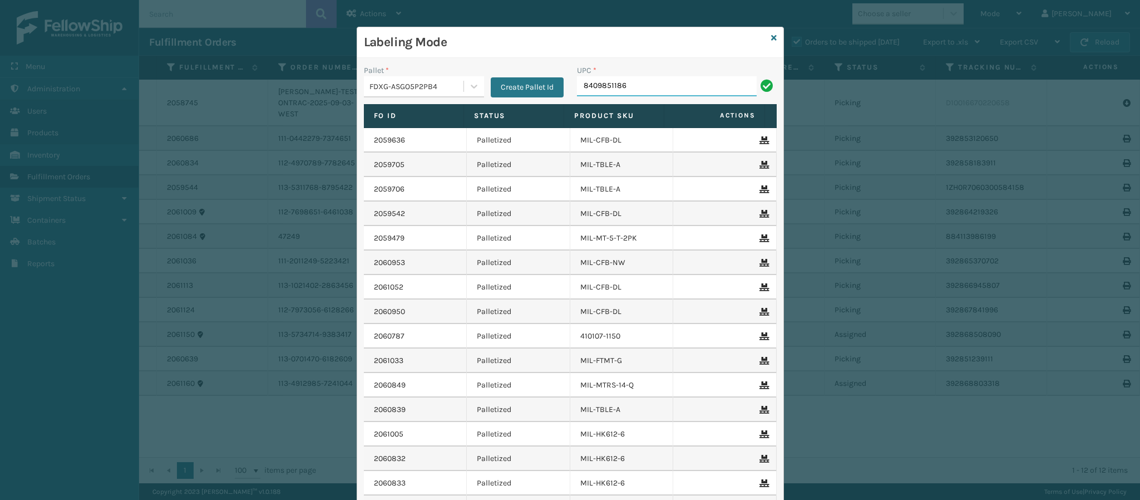
type input "84098511868"
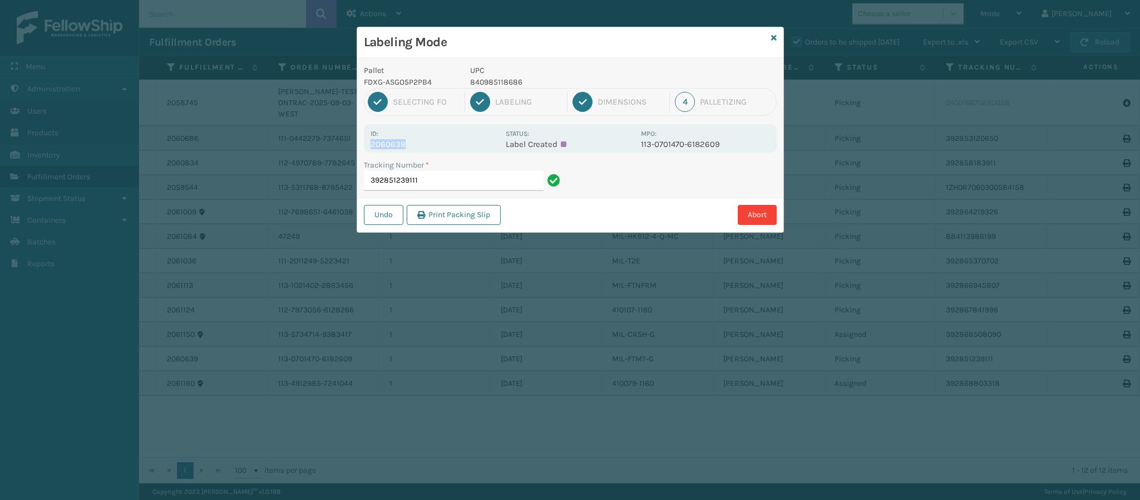
drag, startPoint x: 404, startPoint y: 147, endPoint x: 362, endPoint y: 142, distance: 42.0
click at [362, 142] on div "Pallet FDXG-ASGO5P2PB4 UPC 840985118686 1 Selecting FO 2 Labeling 3 Dimensions …" at bounding box center [570, 145] width 426 height 174
click at [436, 142] on p "2060639" at bounding box center [435, 144] width 129 height 10
click at [453, 183] on input "392851239111" at bounding box center [454, 181] width 180 height 20
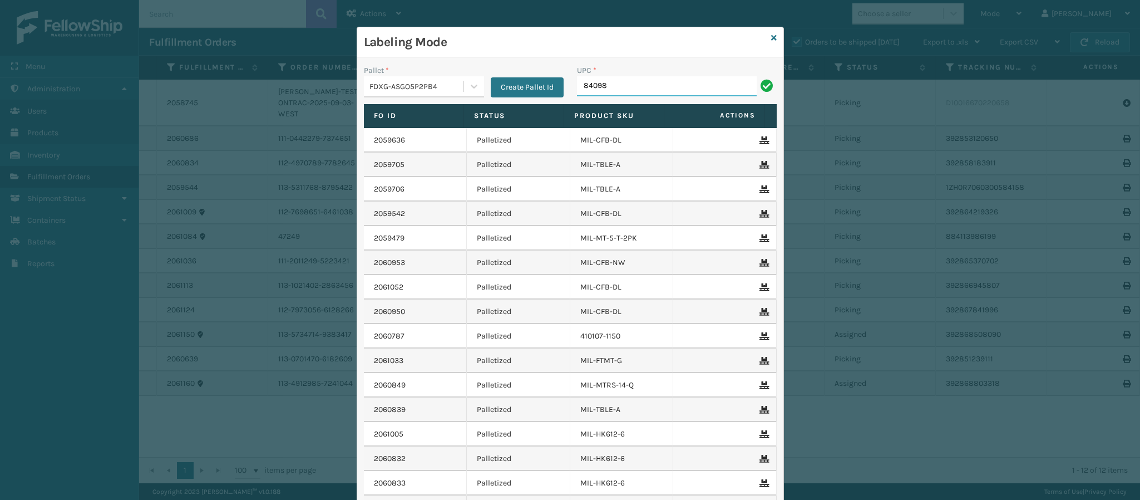
type input "840985"
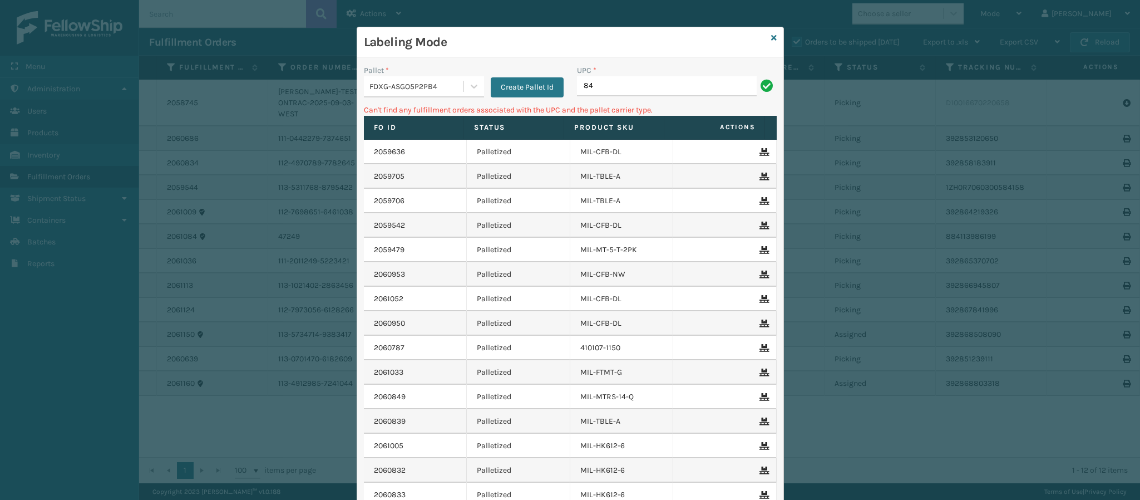
type input "8"
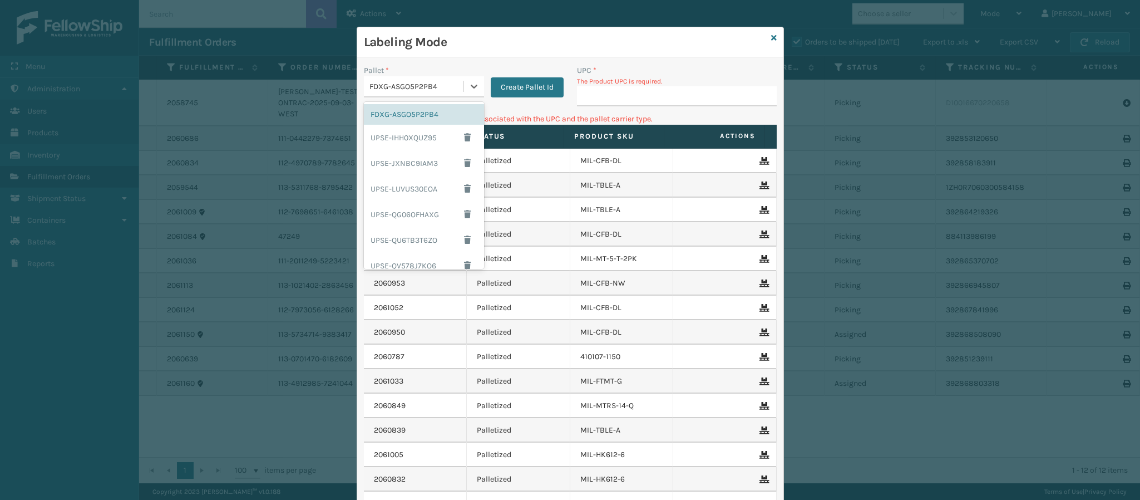
click at [456, 87] on div "FDXG-ASGO5P2PB4" at bounding box center [417, 87] width 95 height 12
click at [412, 234] on div "UPSG-G2P5C29LE6" at bounding box center [424, 231] width 120 height 21
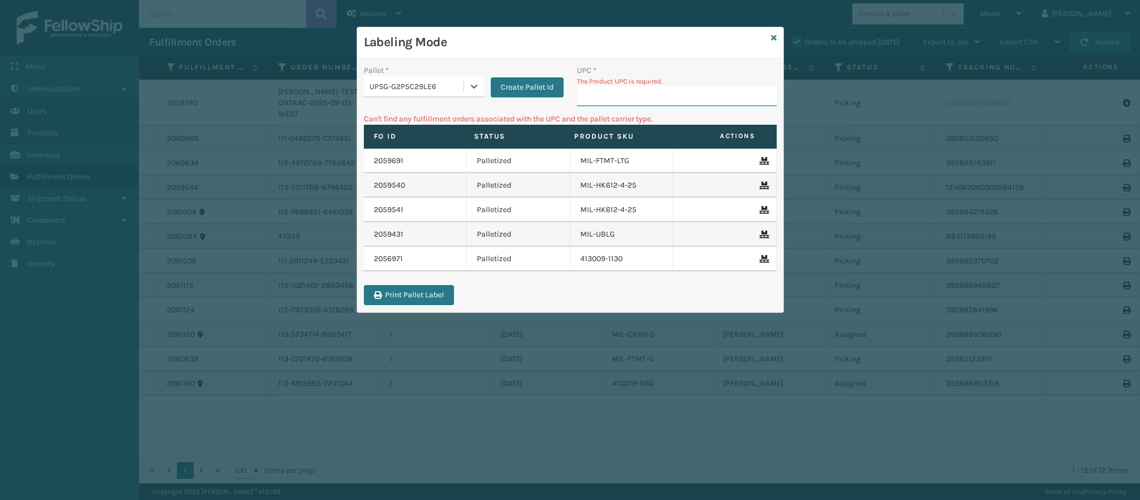
click at [624, 97] on input "UPC *" at bounding box center [677, 96] width 200 height 20
type input "840985116965"
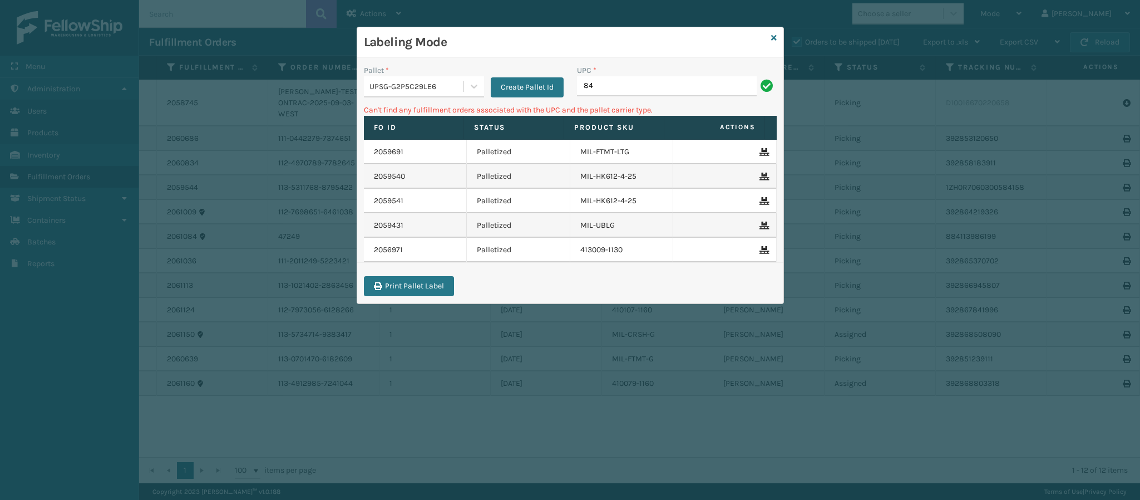
type input "8"
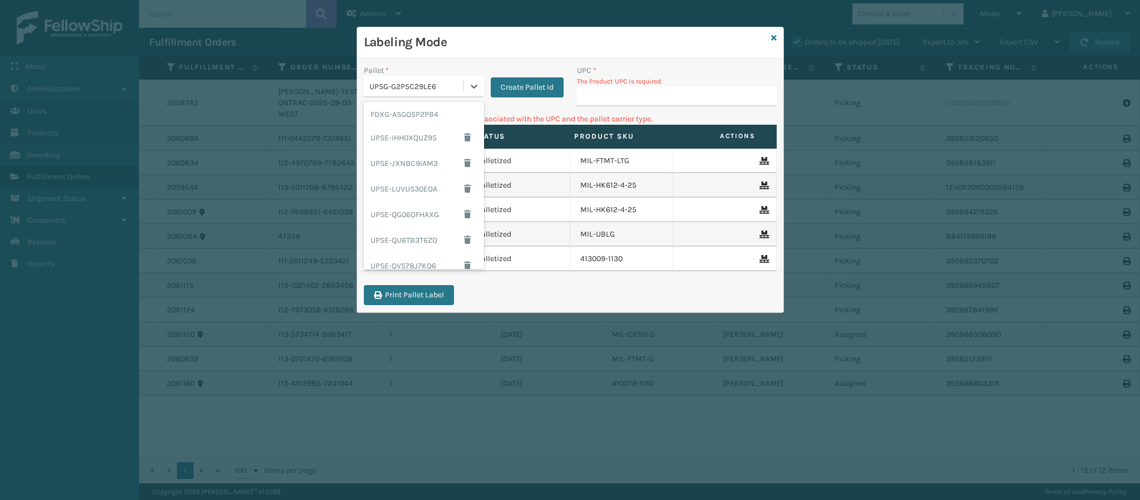
click at [461, 80] on div "UPSG-G2P5C29LE6" at bounding box center [414, 86] width 100 height 18
click at [410, 112] on div "FDXG-ASGO5P2PB4" at bounding box center [424, 114] width 120 height 21
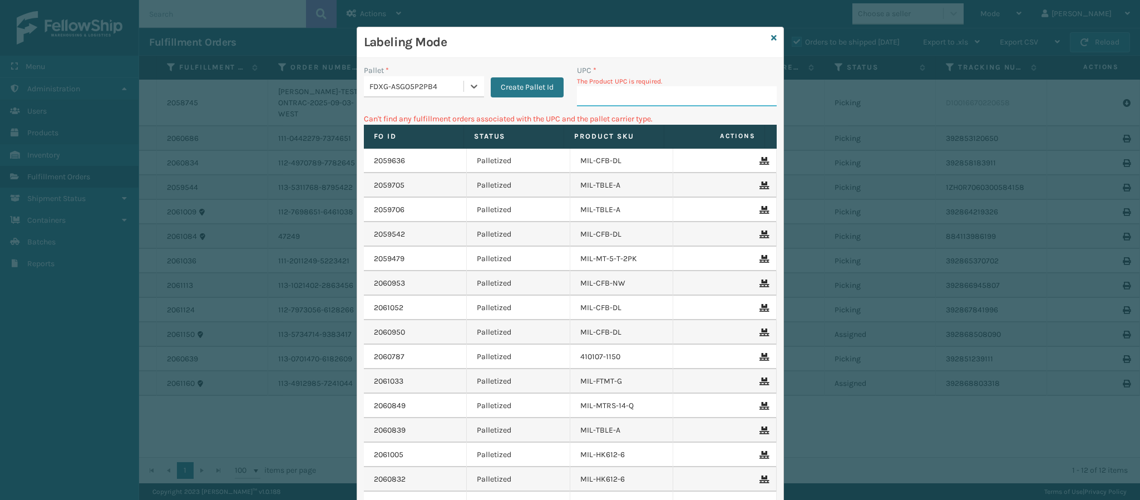
click at [634, 97] on input "UPC *" at bounding box center [677, 96] width 200 height 20
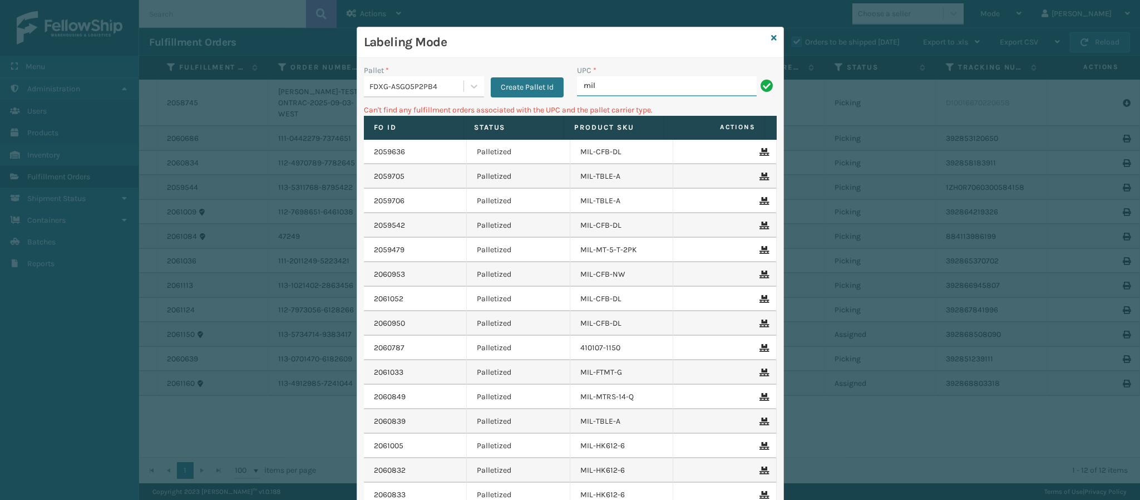
type input "MIL-HK612-6"
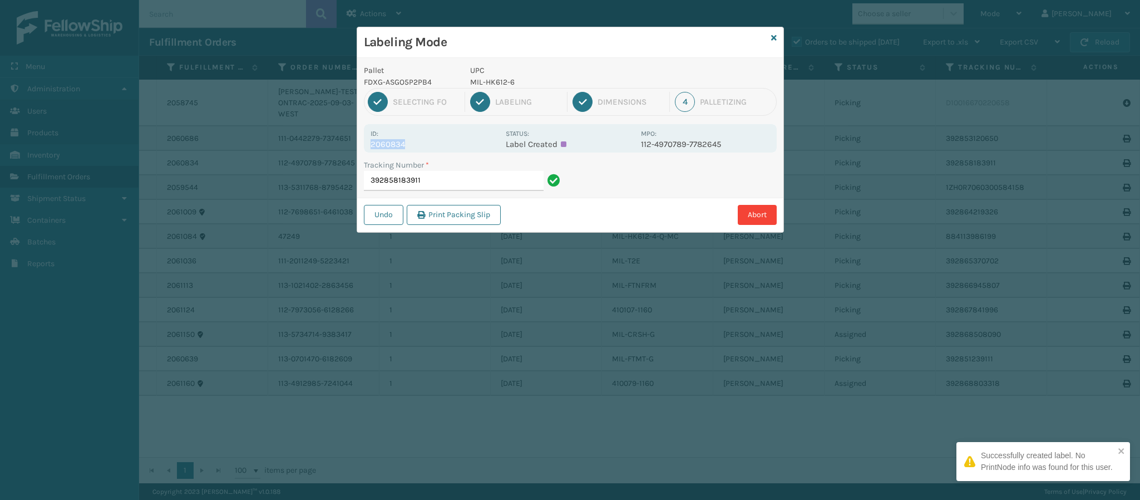
drag, startPoint x: 371, startPoint y: 145, endPoint x: 416, endPoint y: 147, distance: 45.7
click at [416, 147] on p "2060834" at bounding box center [435, 144] width 129 height 10
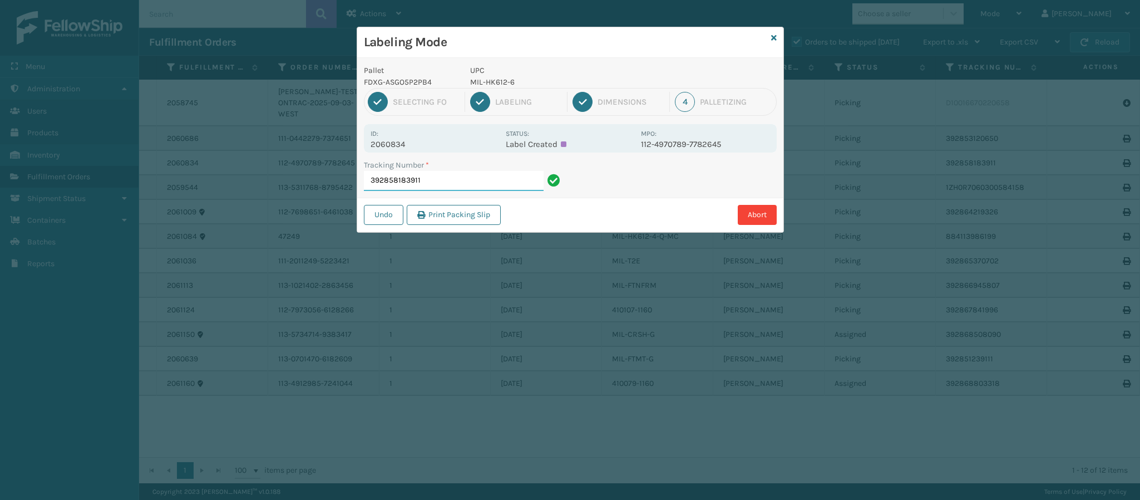
click at [438, 181] on input "392858183911" at bounding box center [454, 181] width 180 height 20
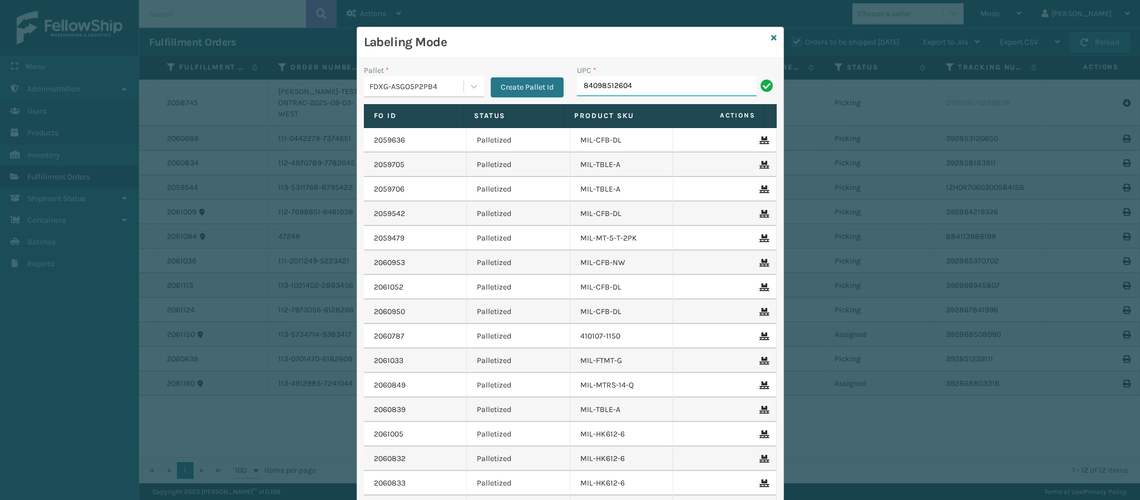
type input "840985126049"
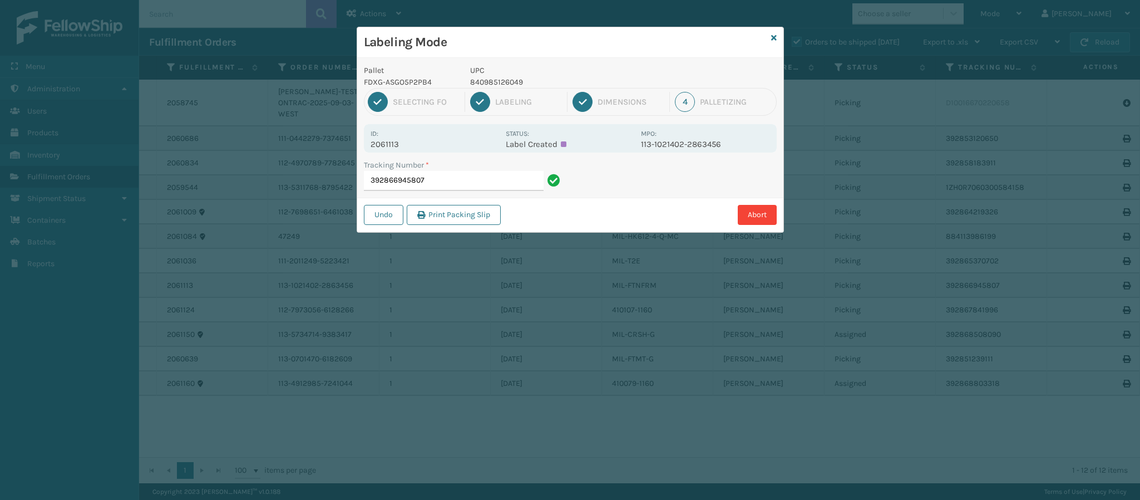
click at [373, 146] on div "Id: 2061113 Status: Label Created MPO: 113-1021402-2863456" at bounding box center [570, 138] width 413 height 28
click at [410, 142] on p "2061113" at bounding box center [435, 144] width 129 height 10
drag, startPoint x: 371, startPoint y: 144, endPoint x: 404, endPoint y: 142, distance: 33.4
click at [404, 142] on p "2061113" at bounding box center [435, 144] width 129 height 10
click at [469, 184] on input "392866945807" at bounding box center [454, 181] width 180 height 20
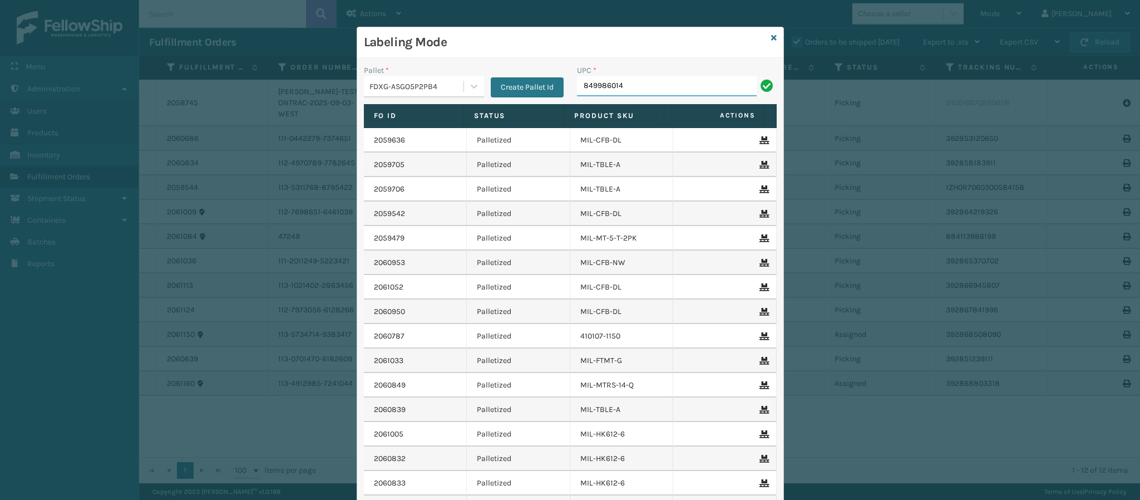
type input "8499860140"
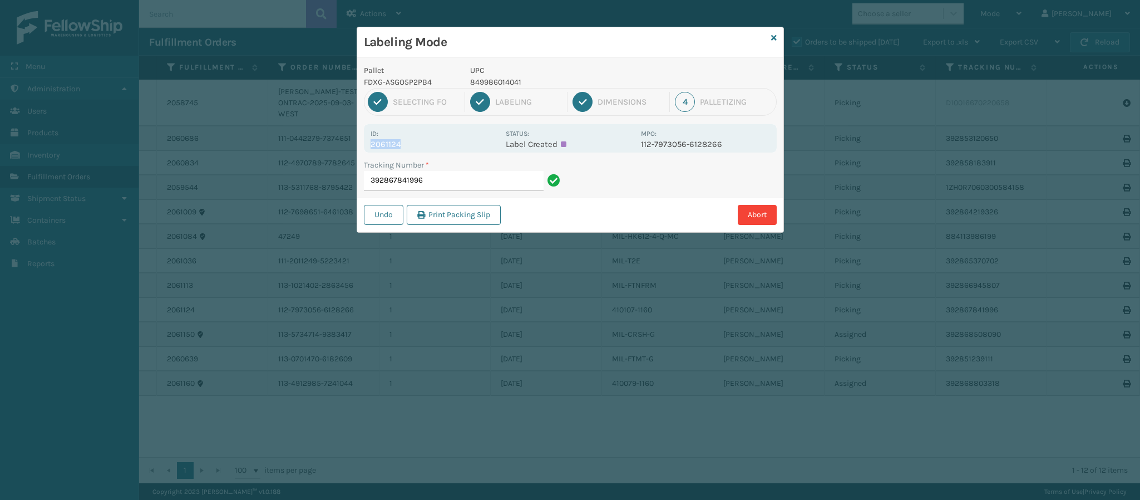
drag, startPoint x: 398, startPoint y: 146, endPoint x: 361, endPoint y: 149, distance: 36.8
click at [361, 149] on div "Pallet FDXG-ASGO5P2PB4 UPC 849986014041 1 Selecting FO 2 Labeling 3 Dimensions …" at bounding box center [570, 145] width 426 height 174
click at [452, 180] on input "392867841996" at bounding box center [454, 181] width 180 height 20
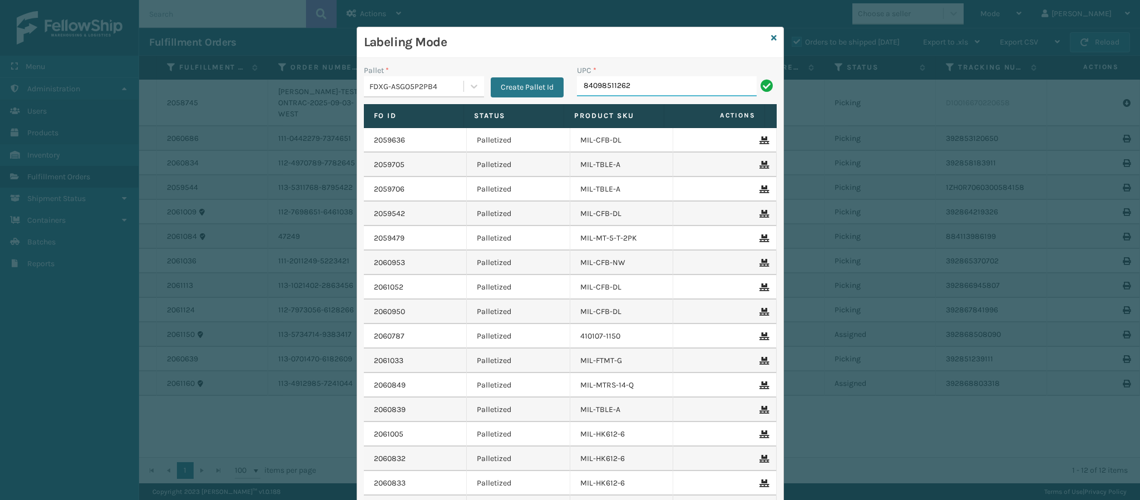
type input "840985112622"
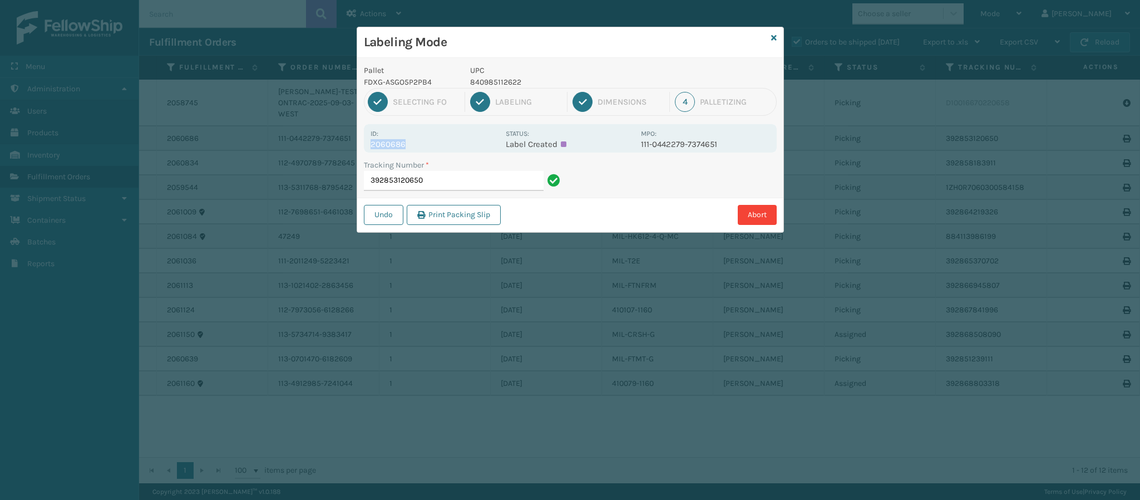
drag, startPoint x: 371, startPoint y: 144, endPoint x: 443, endPoint y: 147, distance: 71.9
click at [443, 147] on p "2060686" at bounding box center [435, 144] width 129 height 10
click at [448, 180] on input "392853120650" at bounding box center [454, 181] width 180 height 20
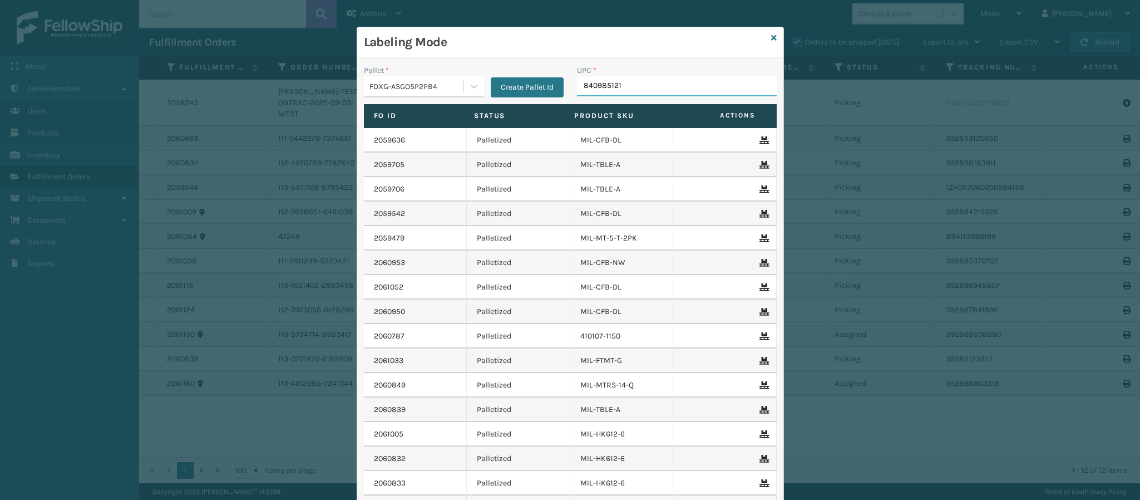
type input "8409851212"
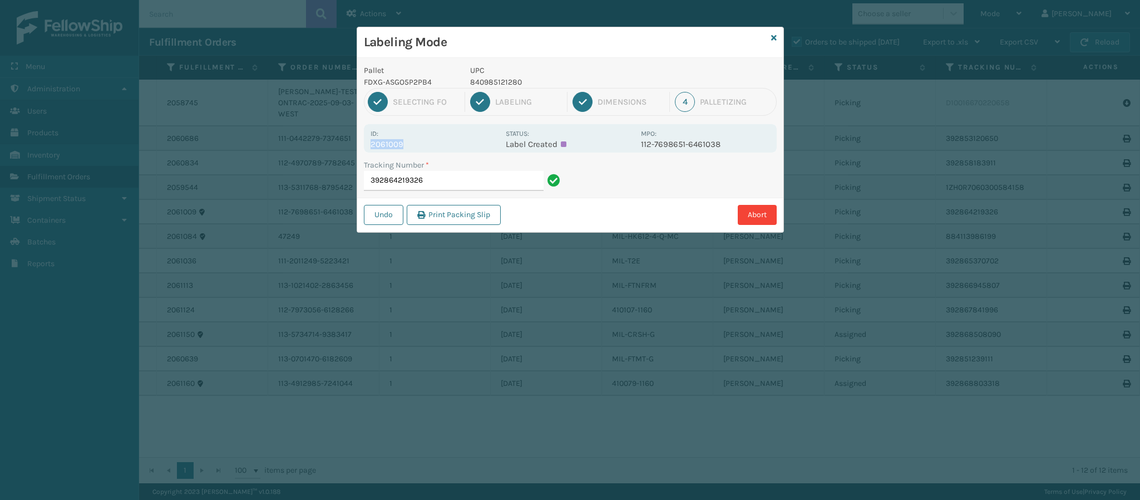
drag, startPoint x: 370, startPoint y: 144, endPoint x: 419, endPoint y: 141, distance: 49.6
click at [419, 141] on div "Id: 2061009 Status: Label Created MPO: 112-7698651-6461038" at bounding box center [570, 138] width 413 height 28
click at [453, 184] on input "392864219326" at bounding box center [454, 181] width 180 height 20
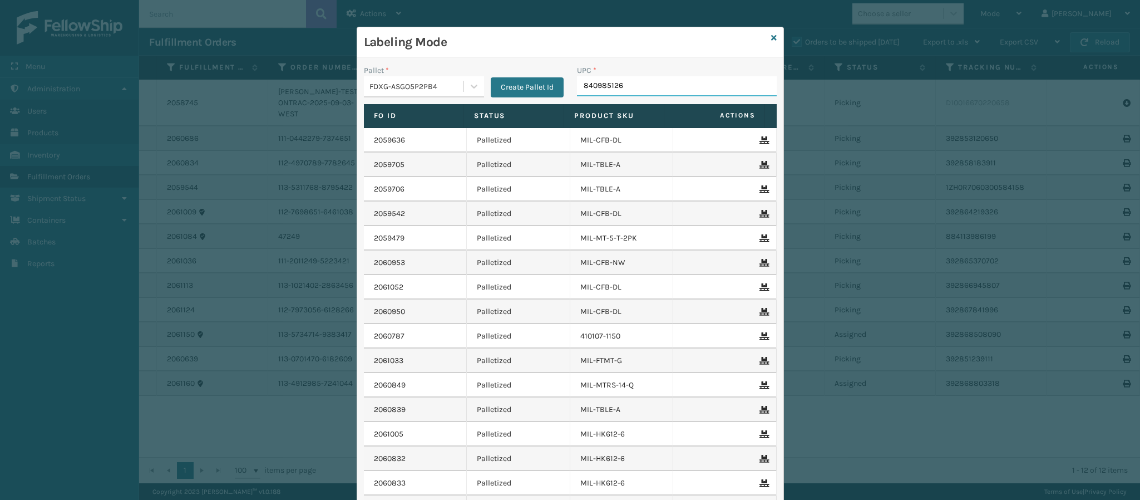
type input "8409851268"
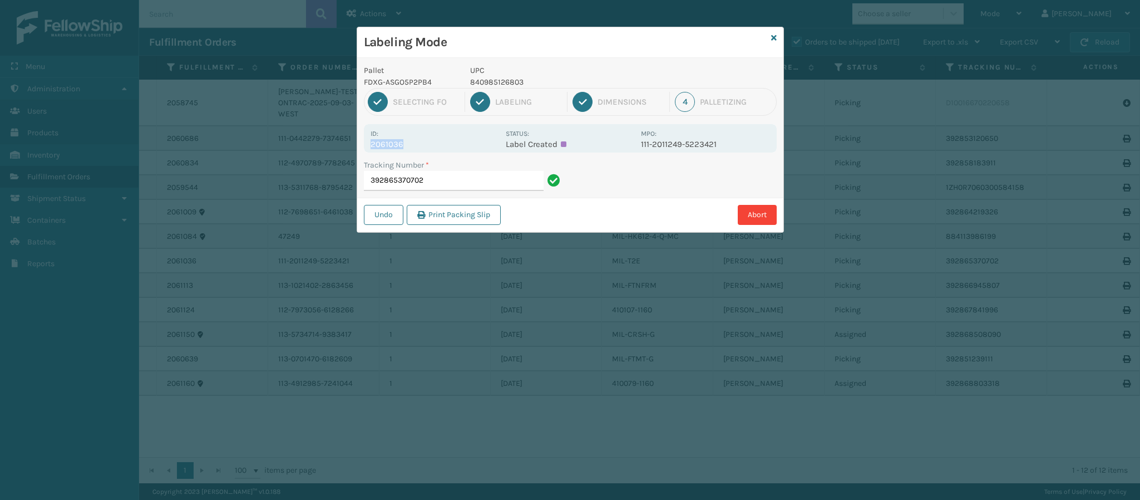
drag, startPoint x: 371, startPoint y: 145, endPoint x: 453, endPoint y: 142, distance: 81.9
click at [453, 142] on p "2061036" at bounding box center [435, 144] width 129 height 10
click at [454, 179] on input "392865370702" at bounding box center [454, 181] width 180 height 20
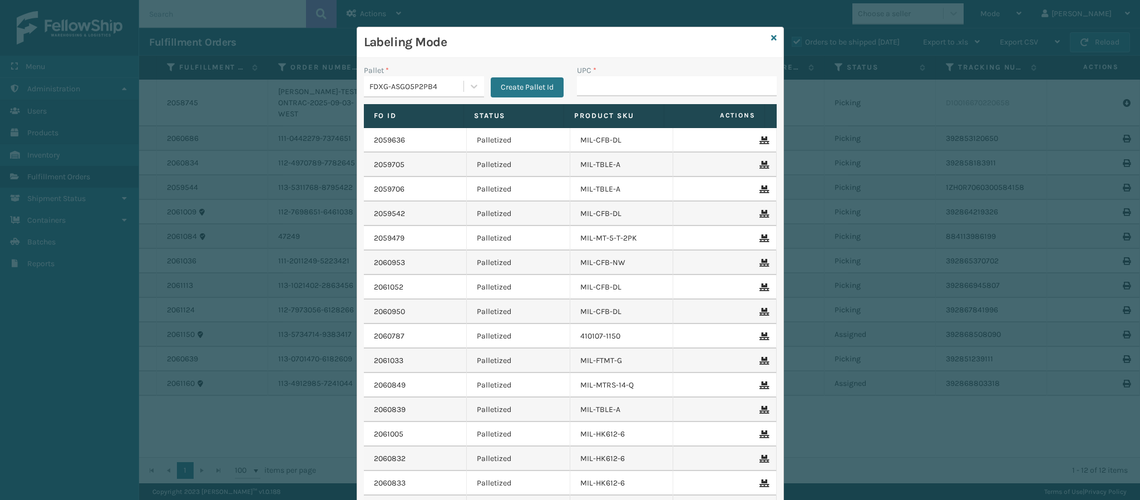
click at [771, 38] on div "Labeling Mode" at bounding box center [570, 42] width 426 height 31
click at [771, 38] on icon at bounding box center [774, 38] width 6 height 8
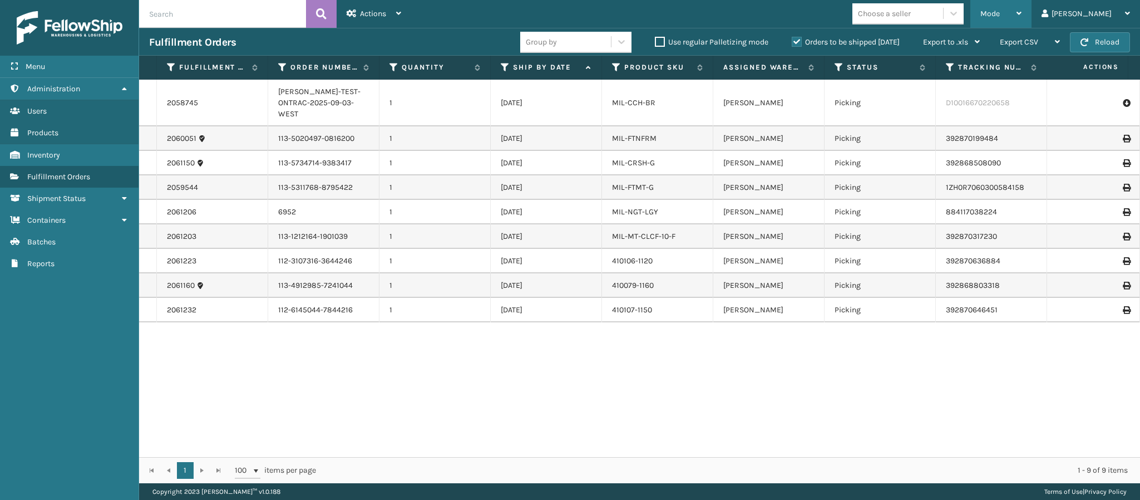
click at [1032, 13] on div "Mode Regular Mode Picking Mode Labeling Mode Exit Scan Mode" at bounding box center [1001, 14] width 61 height 28
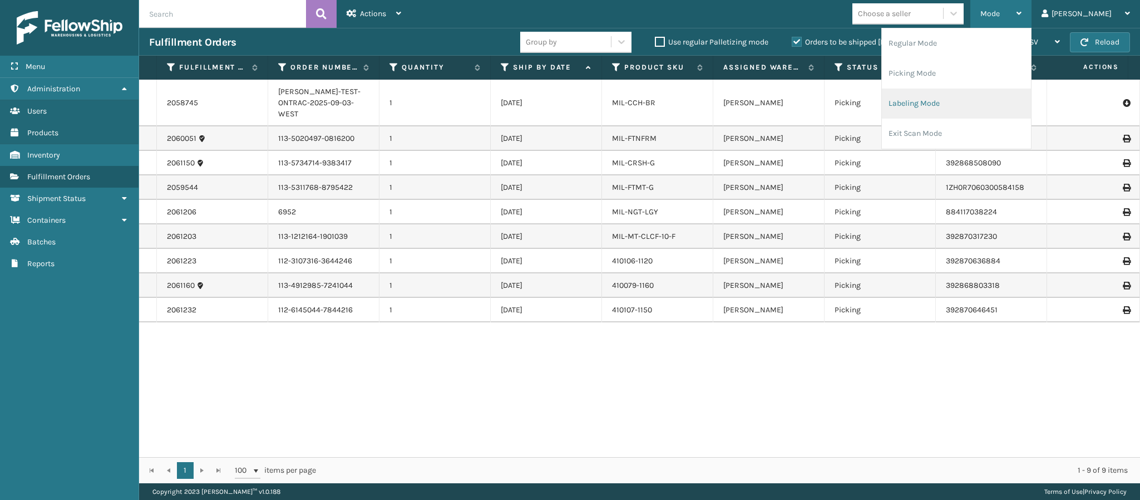
click at [957, 104] on li "Labeling Mode" at bounding box center [956, 103] width 149 height 30
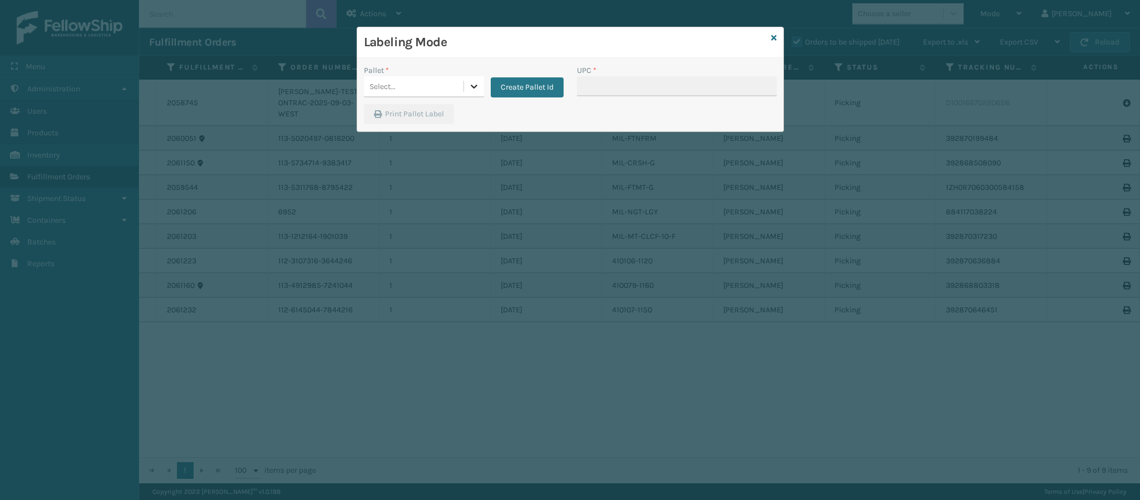
click at [475, 85] on icon at bounding box center [474, 86] width 11 height 11
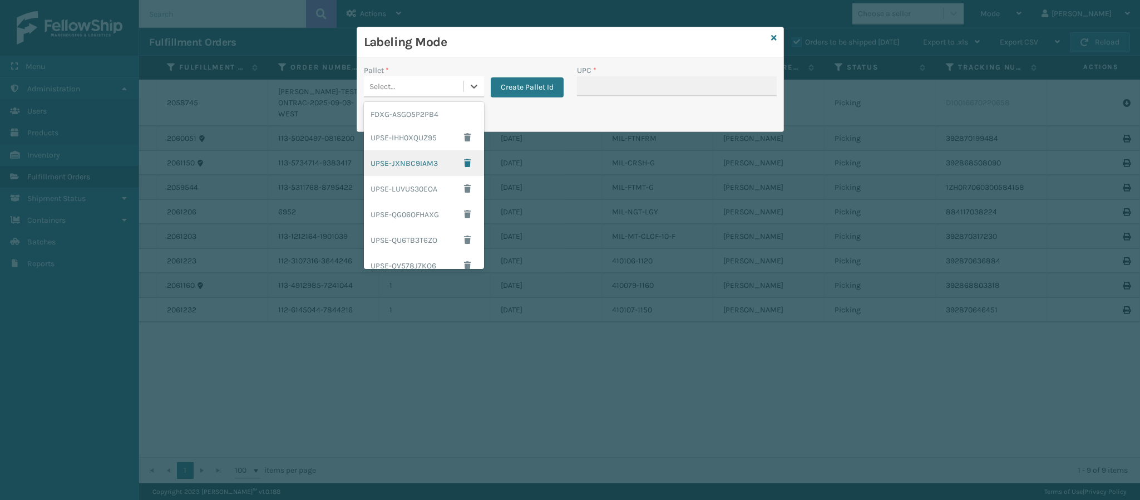
scroll to position [159, 0]
click at [421, 223] on div "UPSG-G2P5C29LE6" at bounding box center [424, 231] width 120 height 21
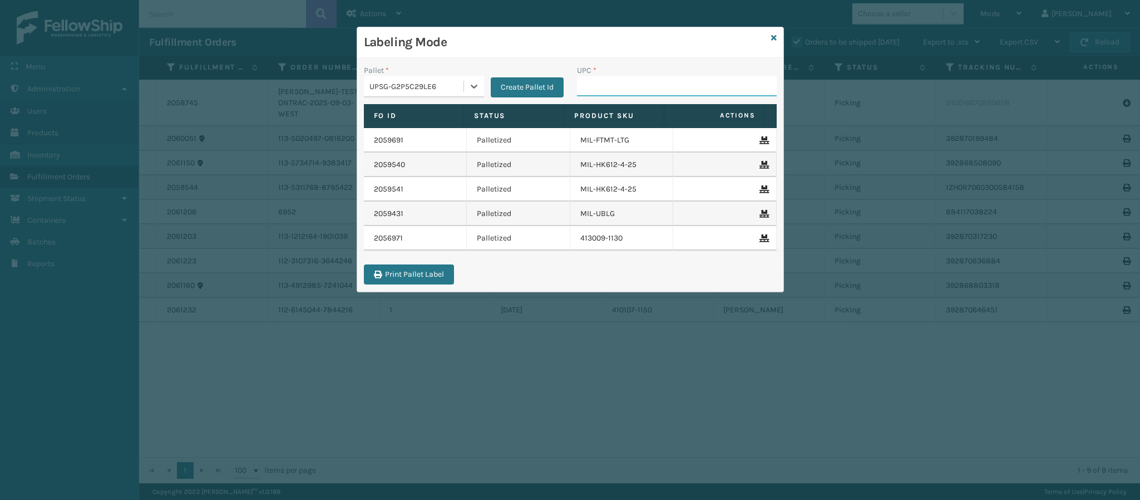
click at [632, 83] on input "UPC *" at bounding box center [677, 86] width 200 height 20
type input "840985118686"
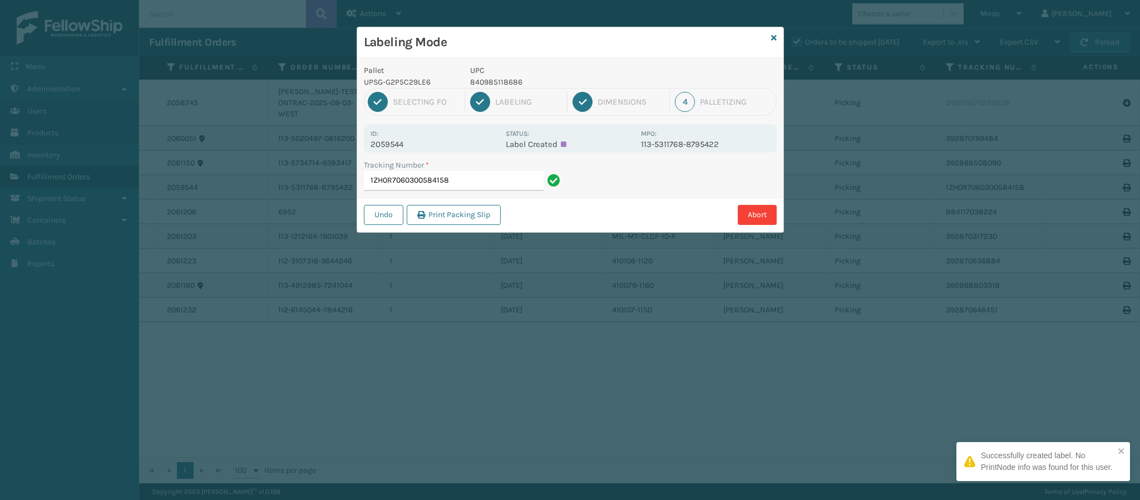
click at [405, 144] on p "2059544" at bounding box center [435, 144] width 129 height 10
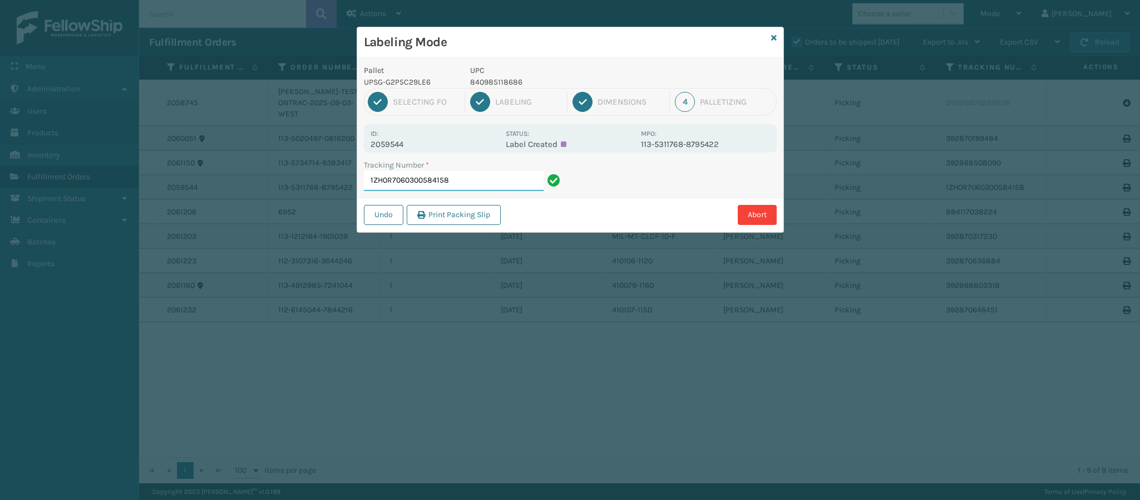
click at [469, 184] on input "1ZH0R7060300584158" at bounding box center [454, 181] width 180 height 20
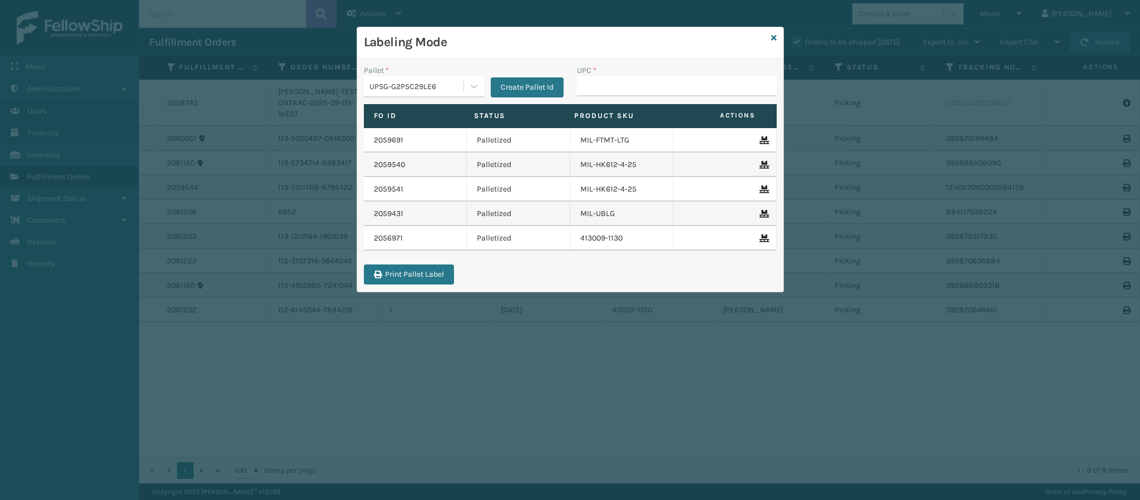
click at [780, 37] on div "Labeling Mode" at bounding box center [570, 42] width 426 height 31
click at [772, 37] on icon at bounding box center [774, 38] width 6 height 8
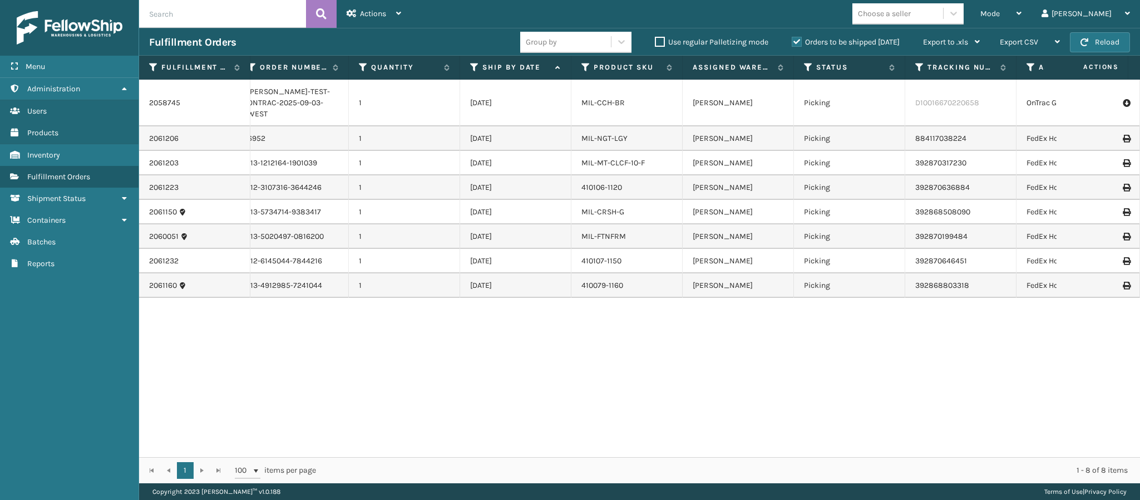
scroll to position [0, 0]
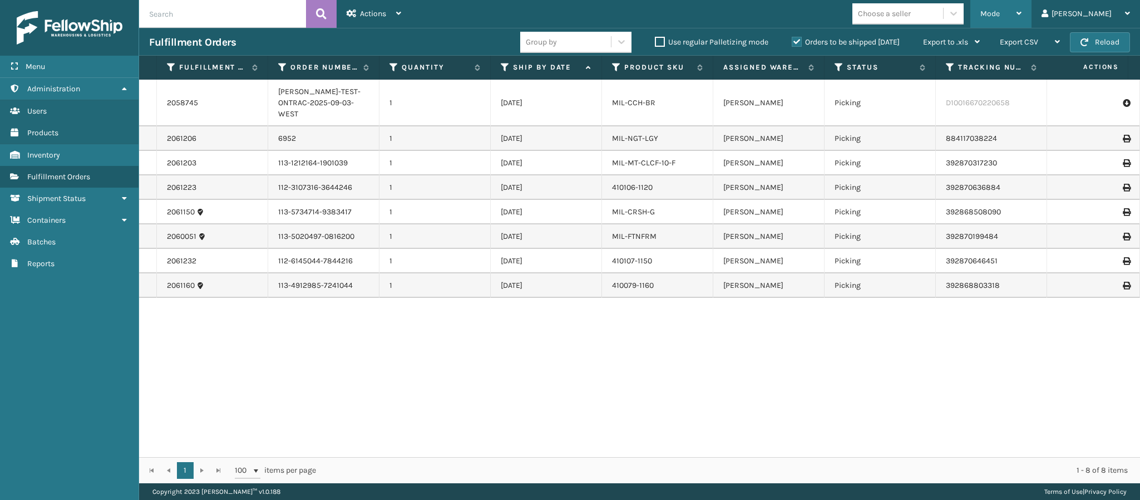
click at [1022, 9] on div "Mode" at bounding box center [1001, 14] width 41 height 28
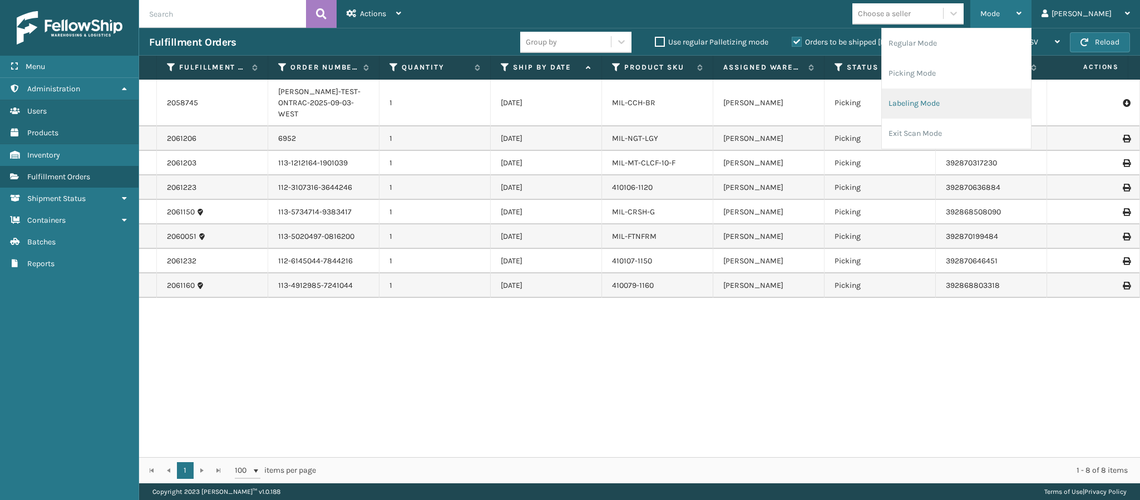
click at [953, 105] on li "Labeling Mode" at bounding box center [956, 103] width 149 height 30
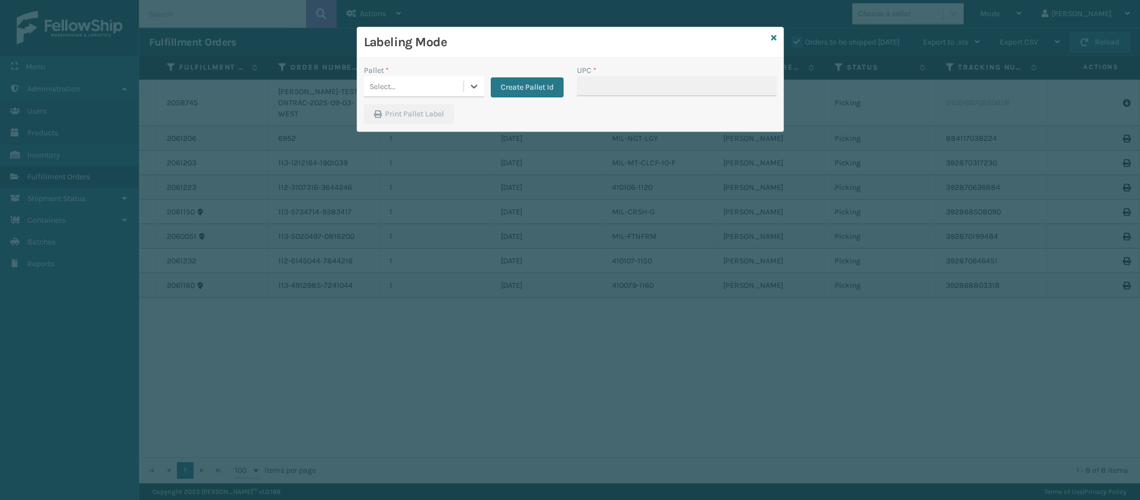
click at [453, 96] on div "Select..." at bounding box center [414, 86] width 100 height 18
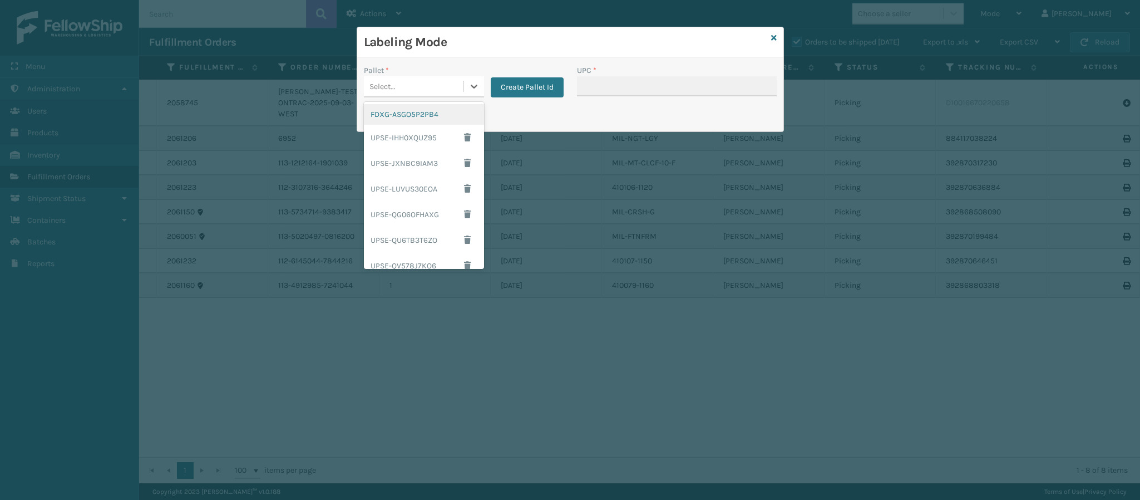
click at [435, 114] on div "FDXG-ASGO5P2PB4" at bounding box center [424, 114] width 120 height 21
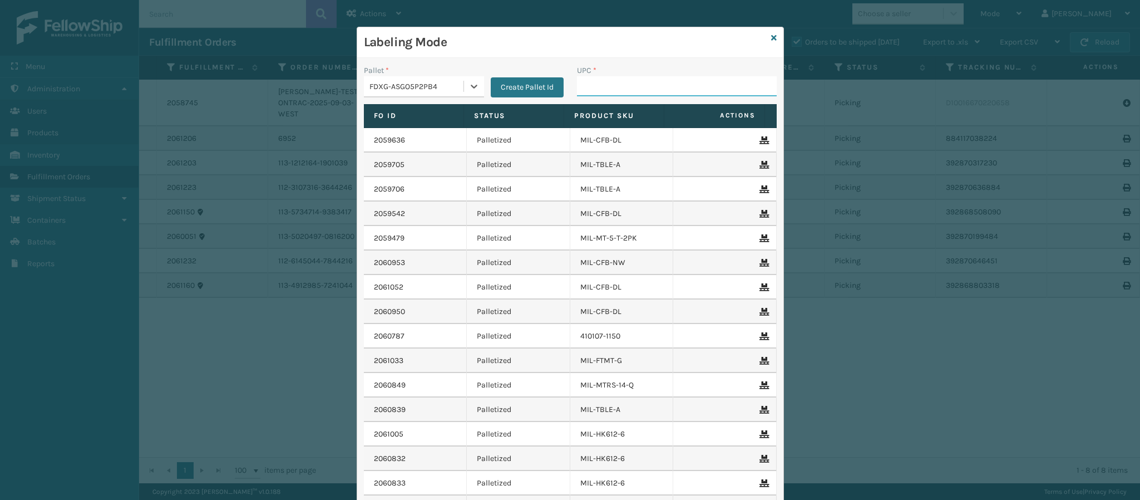
click at [600, 92] on input "UPC *" at bounding box center [677, 86] width 200 height 20
click at [678, 54] on div "Labeling Mode" at bounding box center [570, 42] width 426 height 31
click at [654, 87] on input "UPC *" at bounding box center [677, 86] width 200 height 20
type input "840985125622"
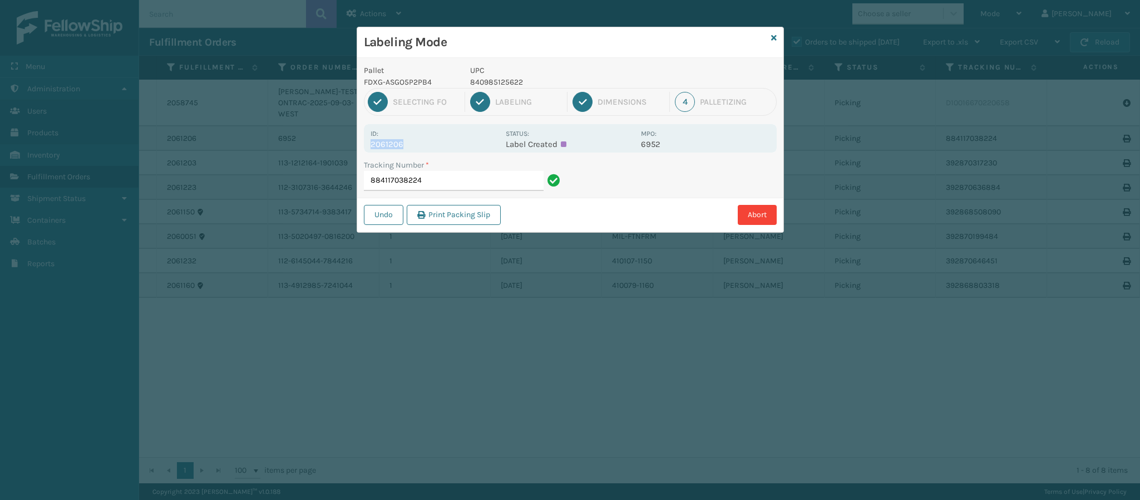
drag, startPoint x: 371, startPoint y: 146, endPoint x: 416, endPoint y: 152, distance: 46.0
click at [416, 152] on div "Id: 2061206 Status: Label Created MPO: 6952" at bounding box center [570, 138] width 413 height 28
click at [463, 187] on input "884117038224" at bounding box center [454, 181] width 180 height 20
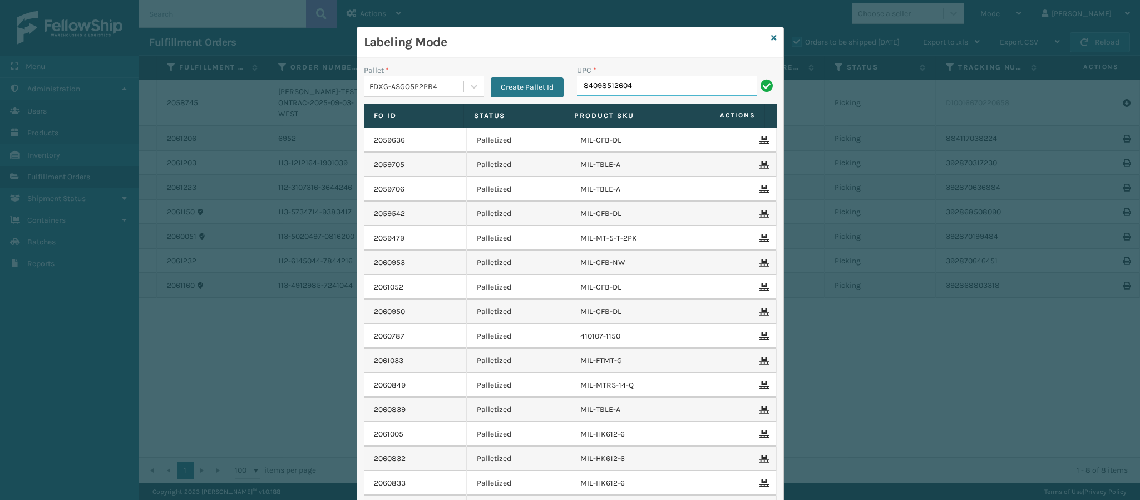
type input "840985126049"
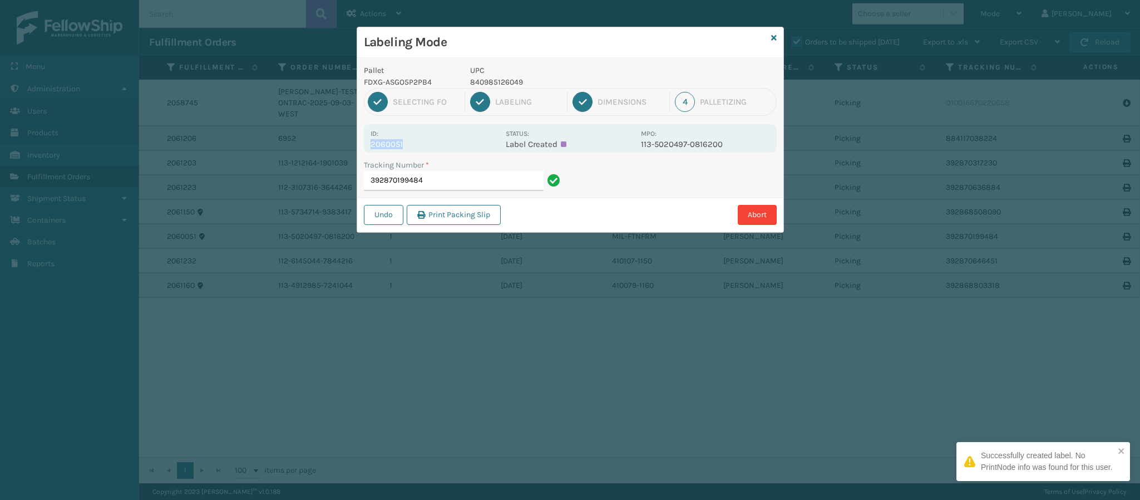
drag, startPoint x: 371, startPoint y: 147, endPoint x: 418, endPoint y: 147, distance: 47.3
click at [418, 147] on p "2060051" at bounding box center [435, 144] width 129 height 10
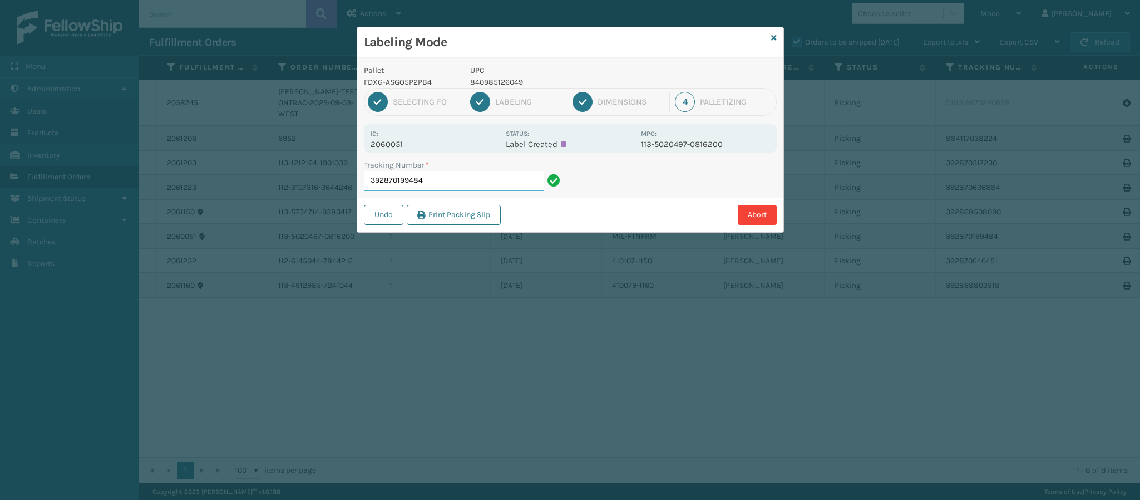
click at [440, 180] on input "392870199484" at bounding box center [454, 181] width 180 height 20
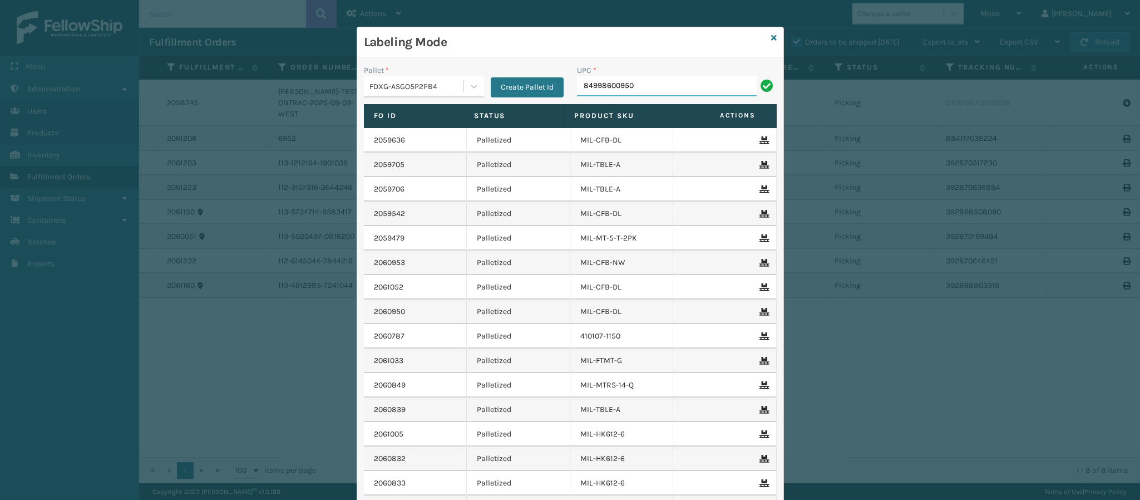
type input "849986009504"
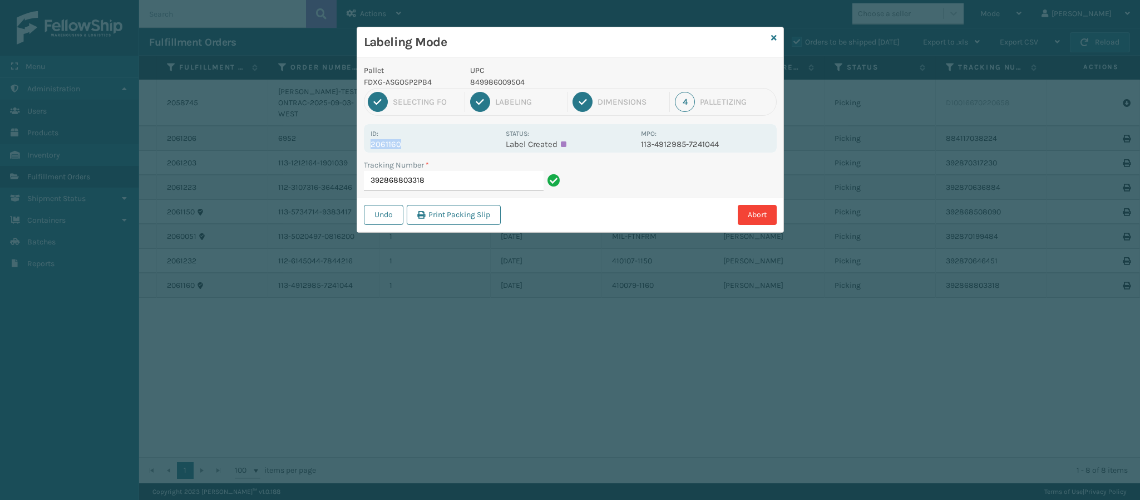
drag, startPoint x: 371, startPoint y: 147, endPoint x: 431, endPoint y: 142, distance: 60.9
click at [431, 142] on p "2061160" at bounding box center [435, 144] width 129 height 10
click at [466, 179] on input "392868803318" at bounding box center [454, 181] width 180 height 20
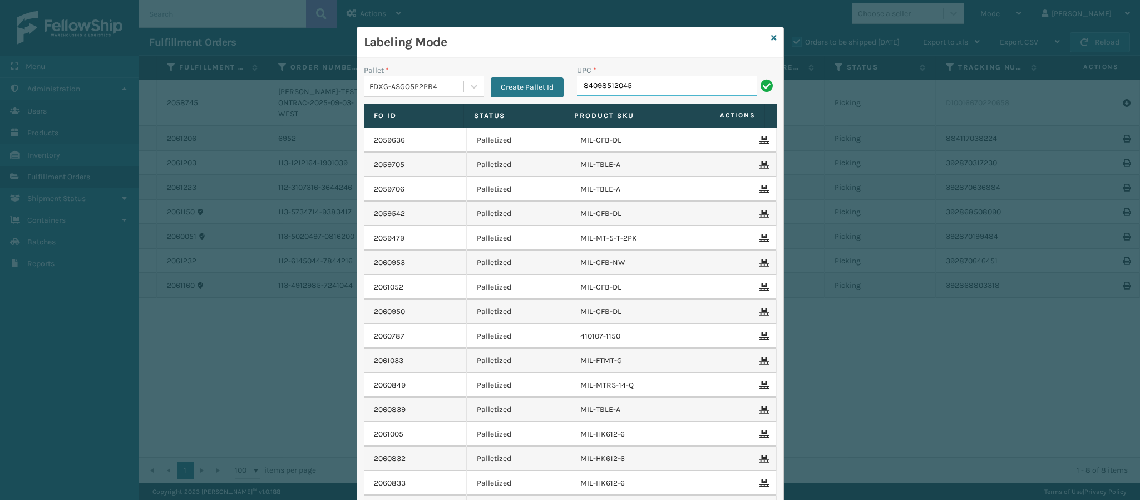
type input "840985120450"
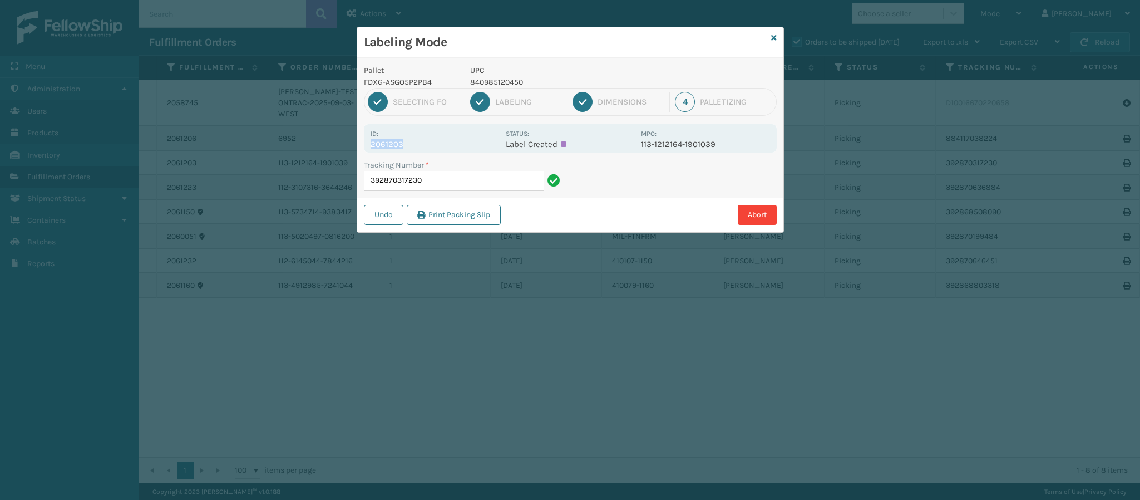
drag, startPoint x: 371, startPoint y: 144, endPoint x: 426, endPoint y: 150, distance: 56.0
click at [431, 145] on p "2061203" at bounding box center [435, 144] width 129 height 10
click at [449, 177] on input "392870317230" at bounding box center [454, 181] width 180 height 20
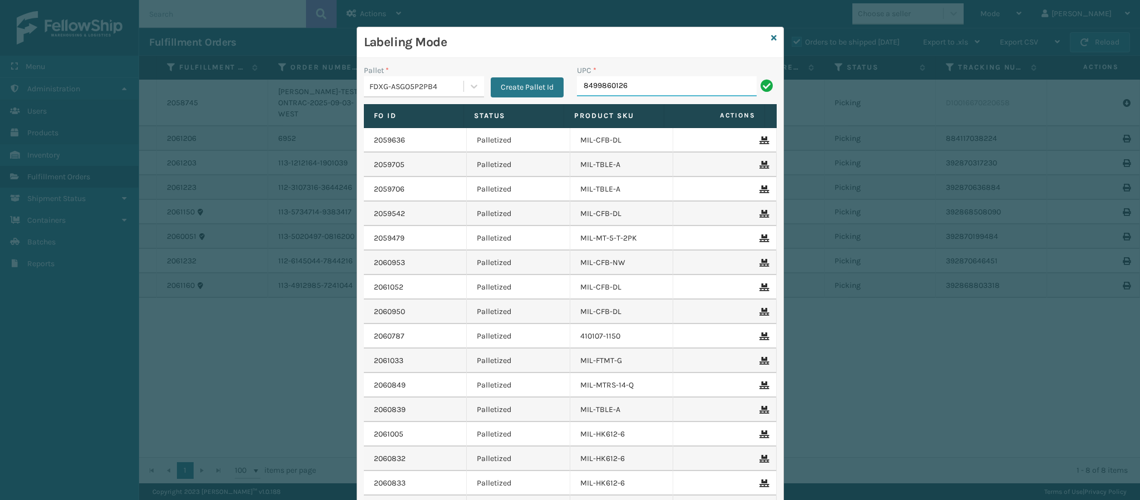
type input "84998601269"
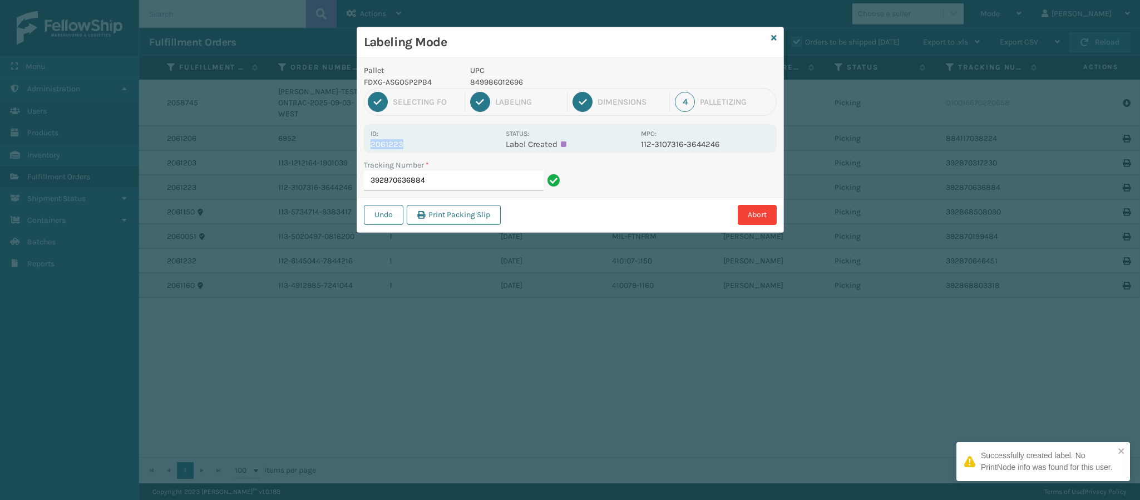
drag, startPoint x: 371, startPoint y: 145, endPoint x: 414, endPoint y: 149, distance: 43.5
click at [414, 149] on p "2061223" at bounding box center [435, 144] width 129 height 10
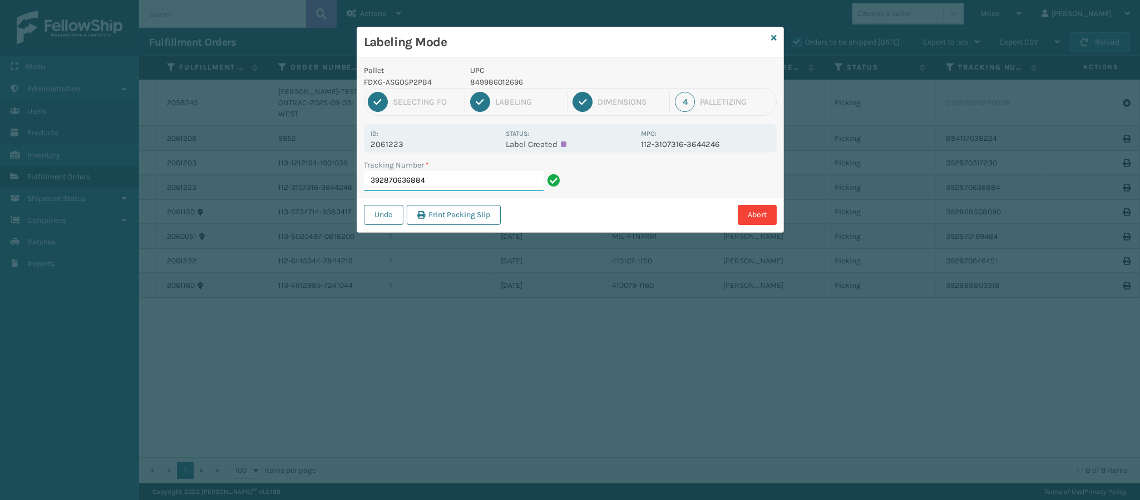
click at [453, 184] on input "392870636884" at bounding box center [454, 181] width 180 height 20
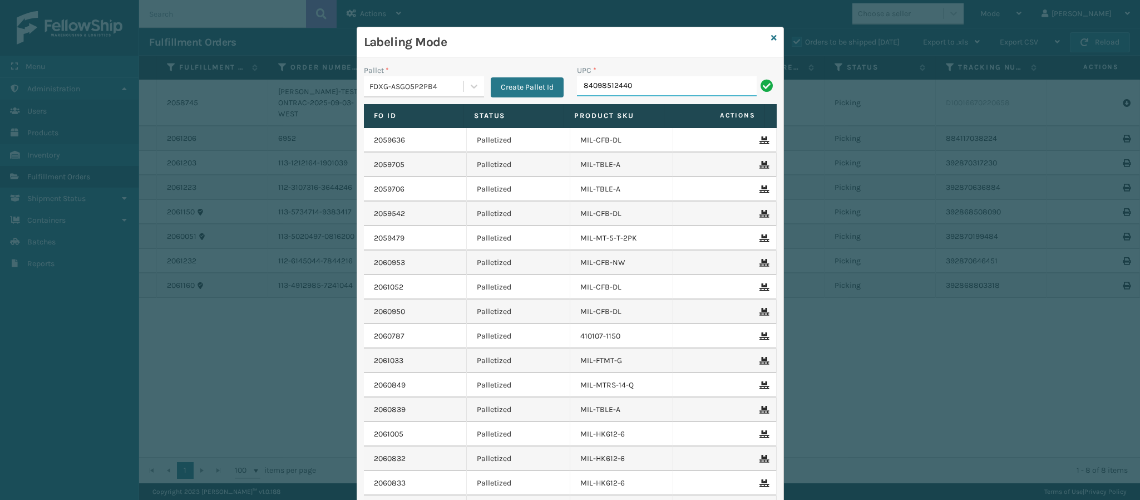
type input "840985124403"
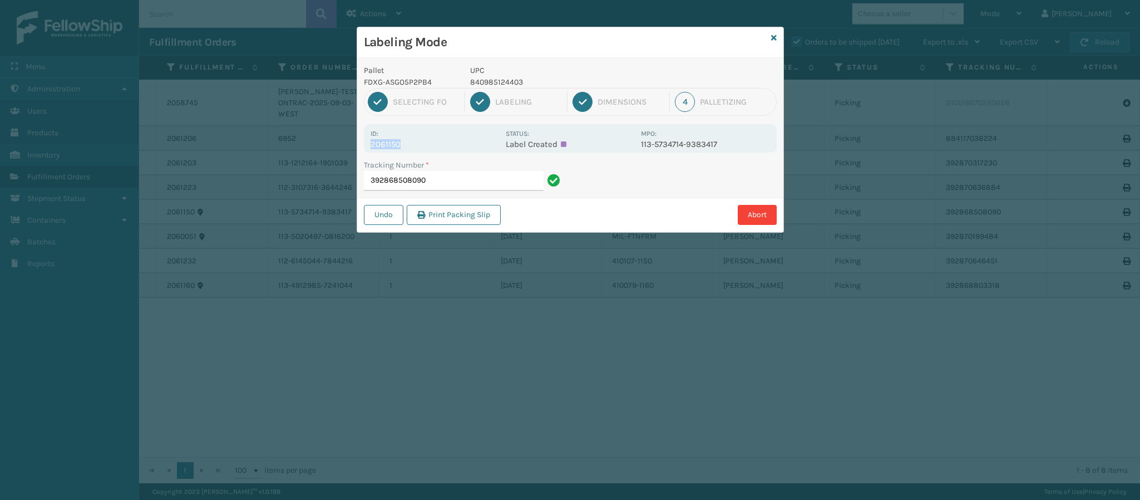
drag, startPoint x: 371, startPoint y: 146, endPoint x: 435, endPoint y: 149, distance: 63.5
click at [435, 149] on p "2061150" at bounding box center [435, 144] width 129 height 10
click at [444, 174] on input "392868508090" at bounding box center [454, 181] width 180 height 20
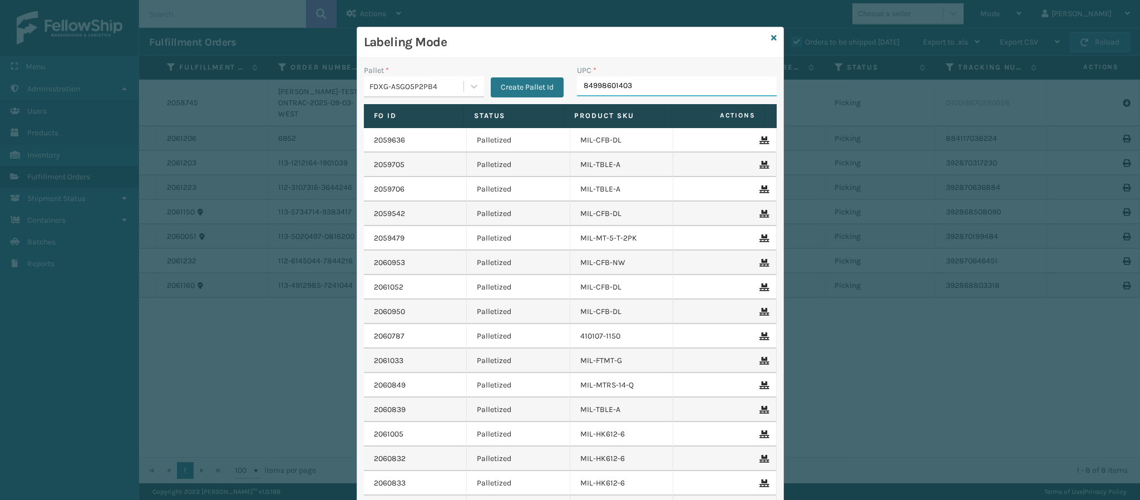
type input "849986014034"
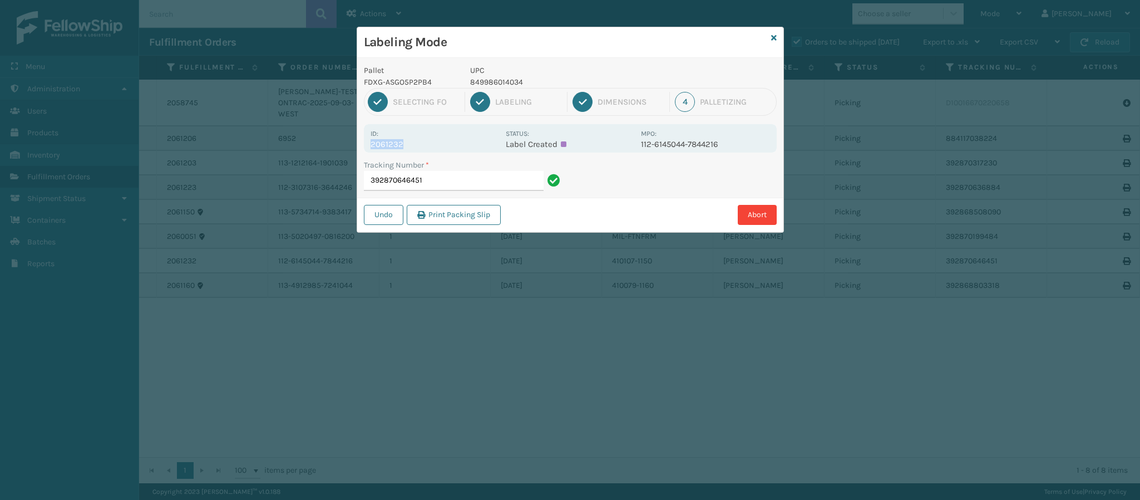
drag, startPoint x: 371, startPoint y: 146, endPoint x: 416, endPoint y: 147, distance: 45.1
click at [416, 147] on p "2061232" at bounding box center [435, 144] width 129 height 10
click at [457, 179] on input "392870646451" at bounding box center [454, 181] width 180 height 20
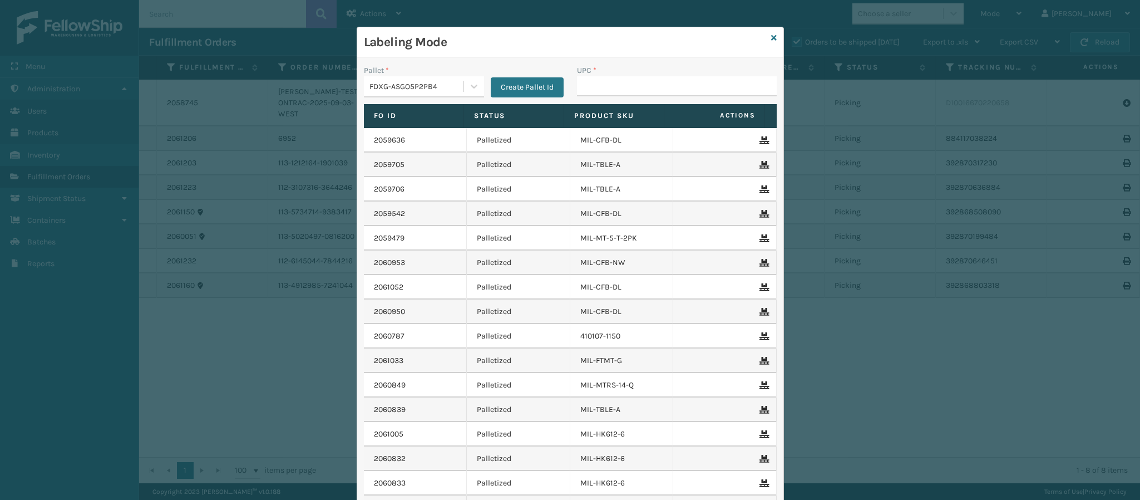
click at [453, 83] on div "FDXG-ASGO5P2PB4" at bounding box center [417, 87] width 95 height 12
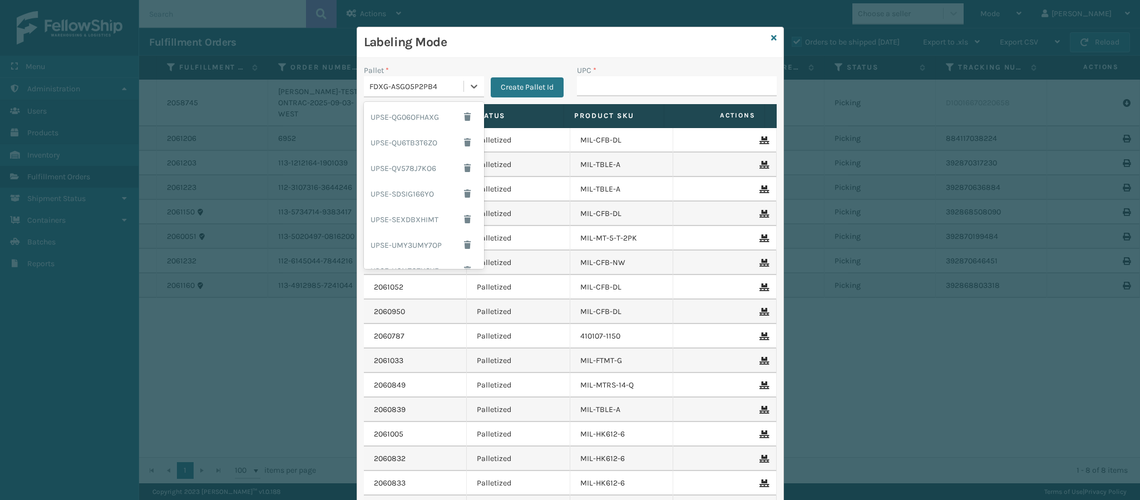
scroll to position [159, 0]
click at [401, 233] on div "UPSG-G2P5C29LE6" at bounding box center [424, 231] width 120 height 21
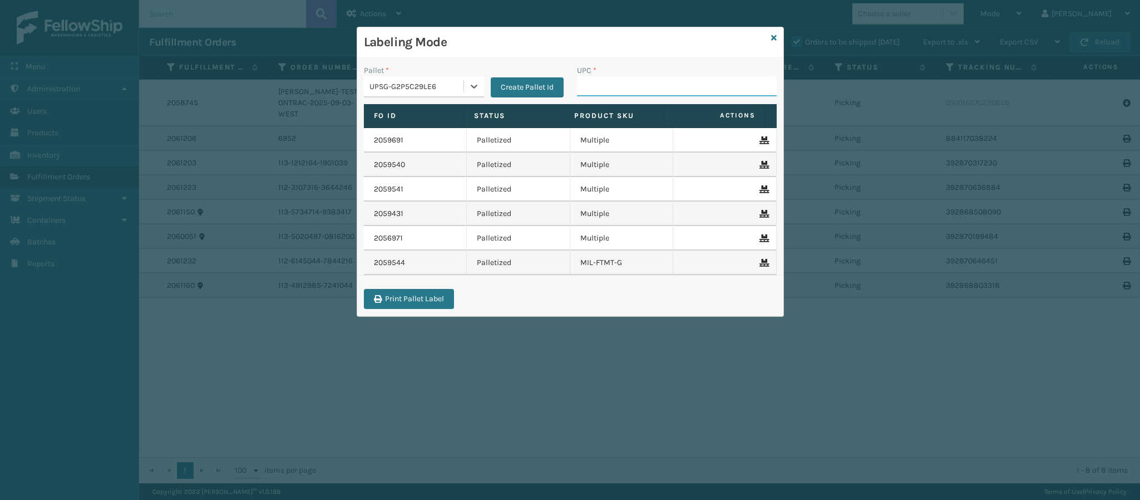
click at [707, 87] on input "UPC *" at bounding box center [677, 86] width 200 height 20
type input "840985124083"
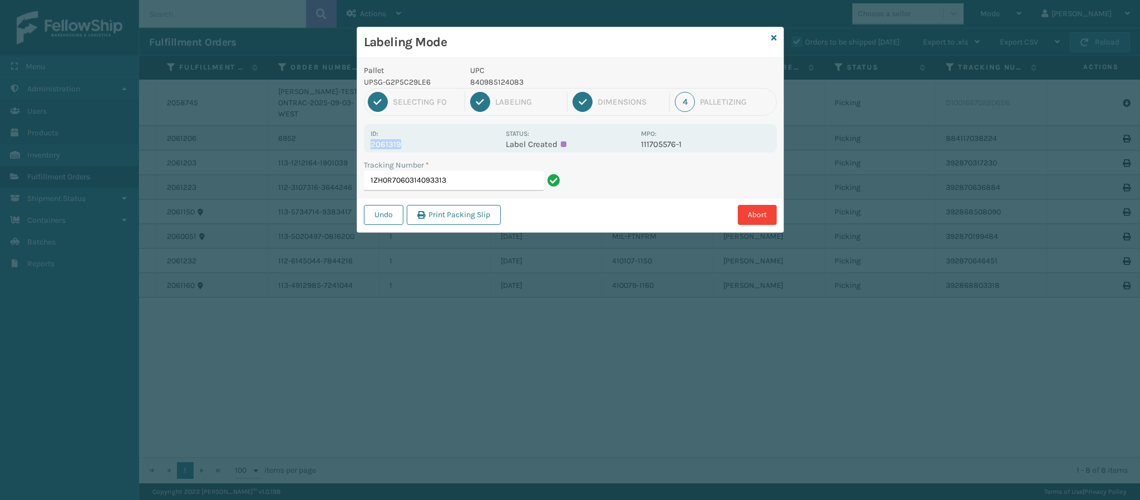
drag, startPoint x: 371, startPoint y: 147, endPoint x: 416, endPoint y: 147, distance: 44.5
click at [416, 147] on p "2061319" at bounding box center [435, 144] width 129 height 10
click at [486, 186] on input "1ZH0R7060314093313" at bounding box center [454, 181] width 180 height 20
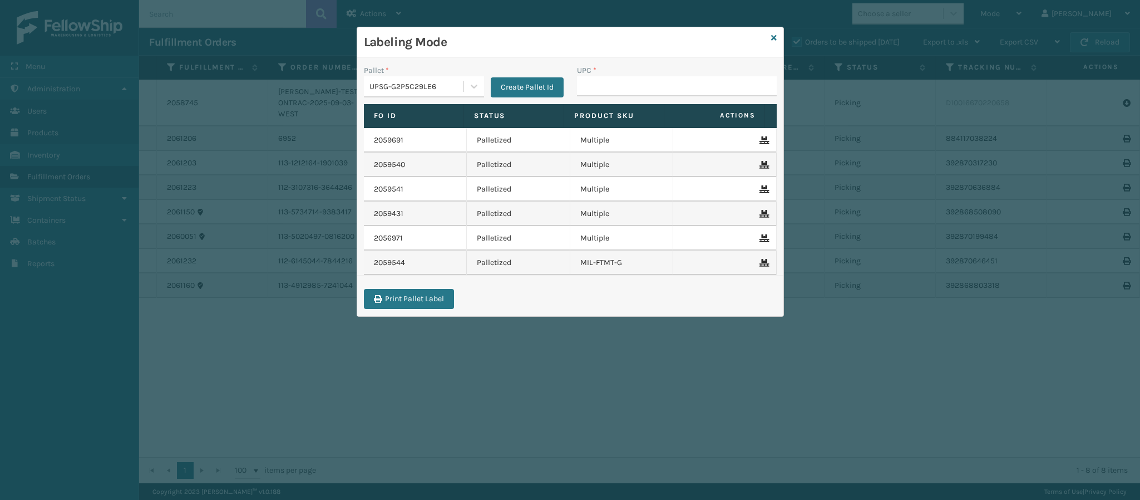
click at [770, 37] on div "Labeling Mode" at bounding box center [570, 42] width 426 height 31
click at [771, 35] on icon at bounding box center [774, 38] width 6 height 8
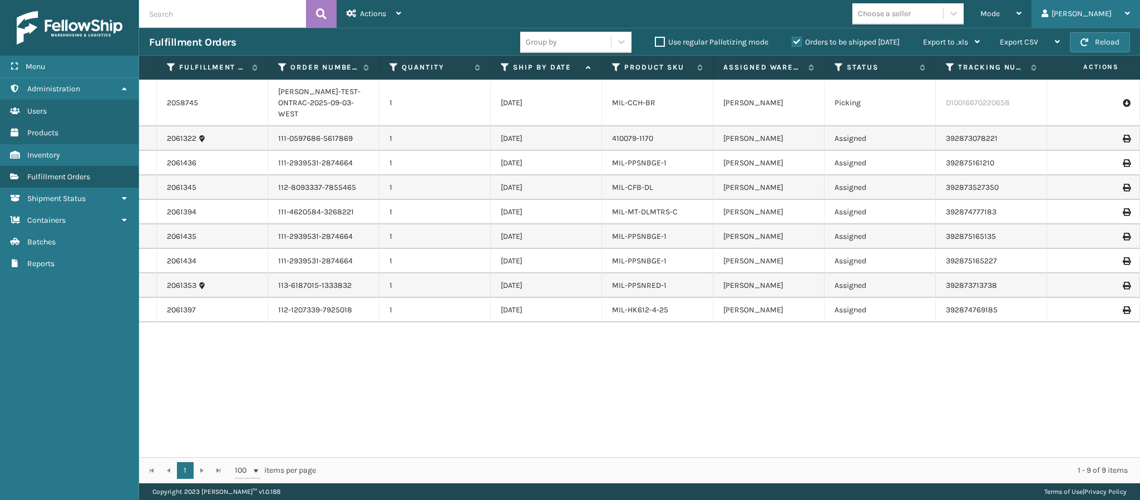
click at [1124, 15] on div "[PERSON_NAME]" at bounding box center [1086, 14] width 88 height 28
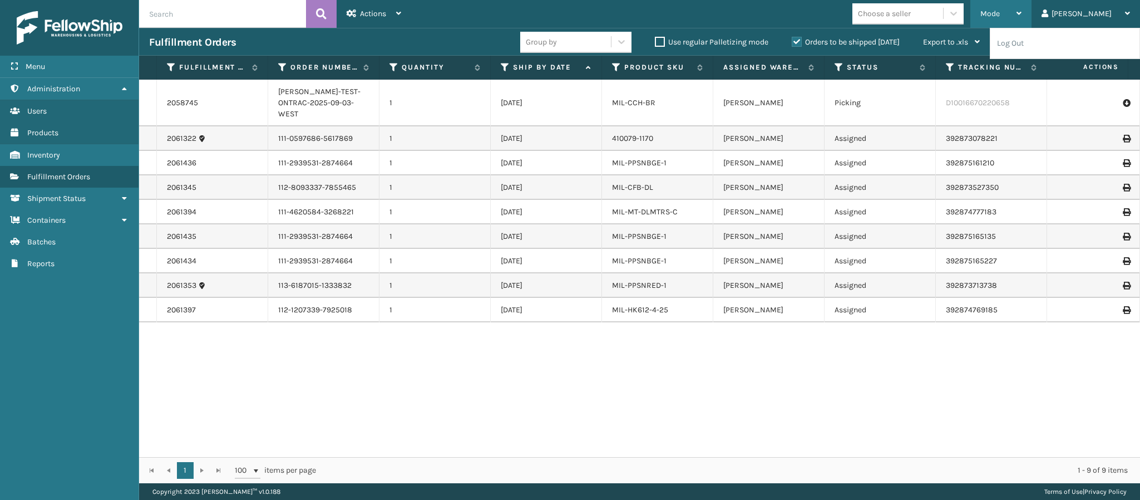
click at [1022, 18] on div "Mode" at bounding box center [1001, 14] width 41 height 28
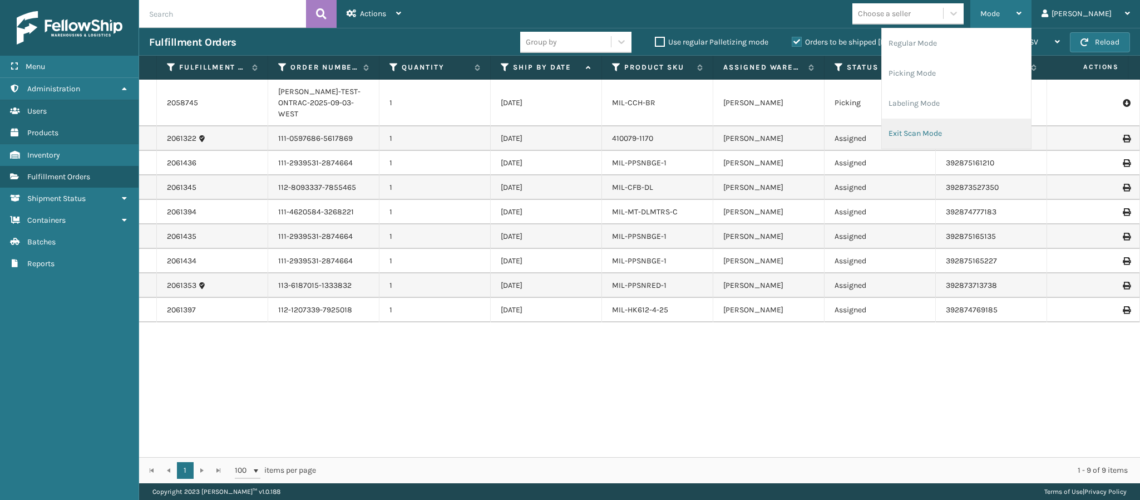
click at [949, 136] on li "Exit Scan Mode" at bounding box center [956, 134] width 149 height 30
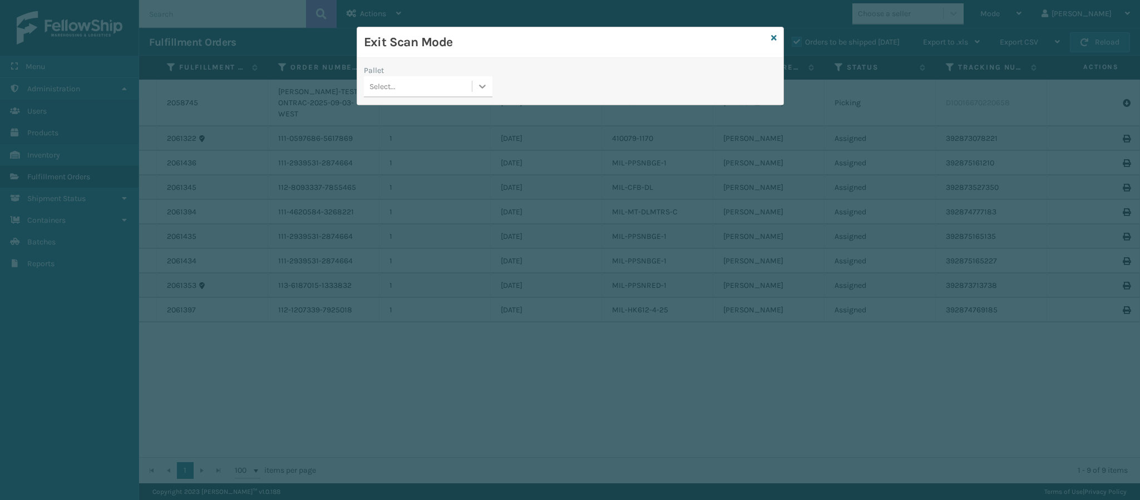
click at [483, 89] on icon at bounding box center [482, 86] width 11 height 11
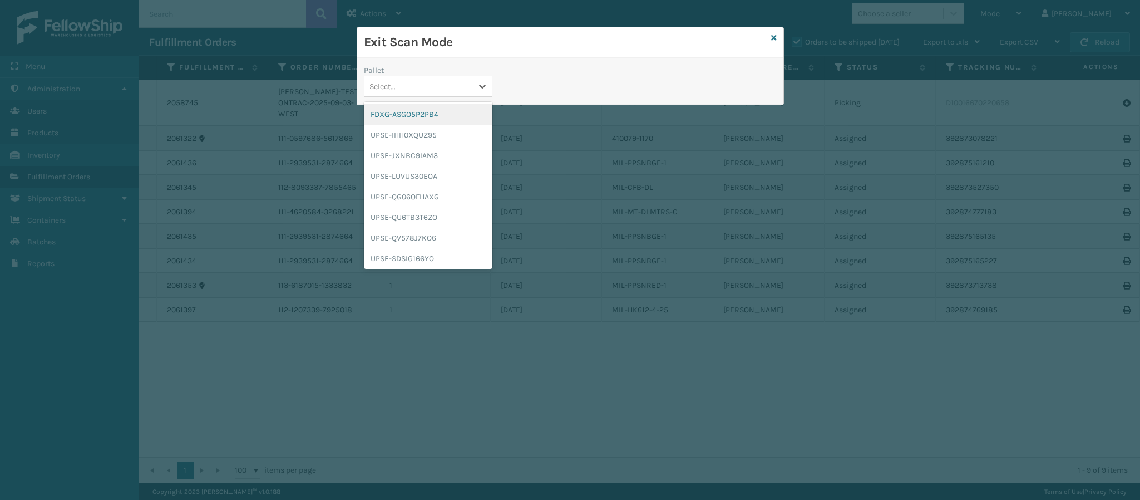
click at [413, 112] on div "FDXG-ASGO5P2PB4" at bounding box center [428, 114] width 129 height 21
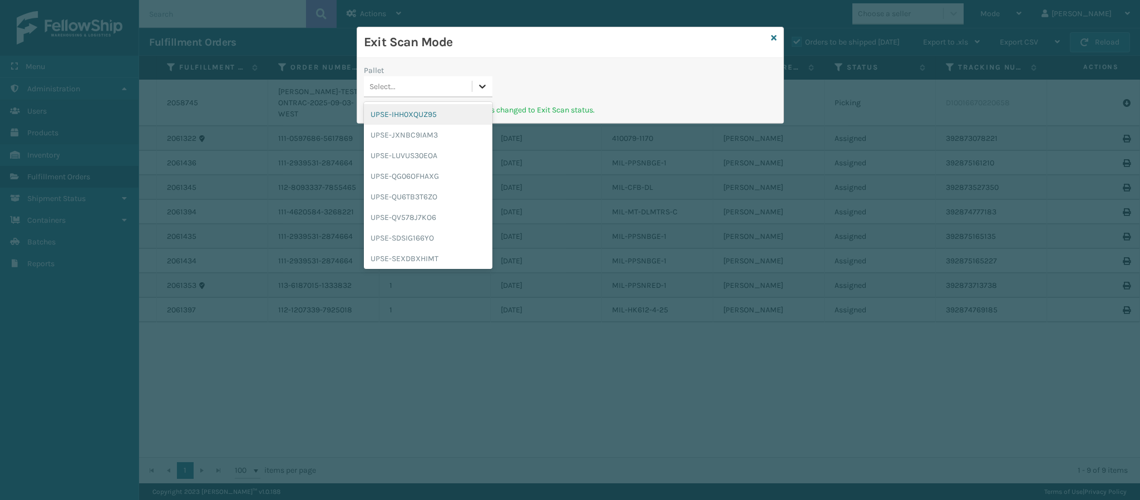
click at [479, 91] on icon at bounding box center [482, 86] width 11 height 11
click at [435, 120] on div "UPSE-IHH0XQUZ95" at bounding box center [428, 114] width 129 height 21
click at [487, 88] on icon at bounding box center [482, 86] width 11 height 11
click at [427, 233] on div "UPSG-G2P5C29LE6" at bounding box center [428, 236] width 129 height 21
